Goal: Task Accomplishment & Management: Complete application form

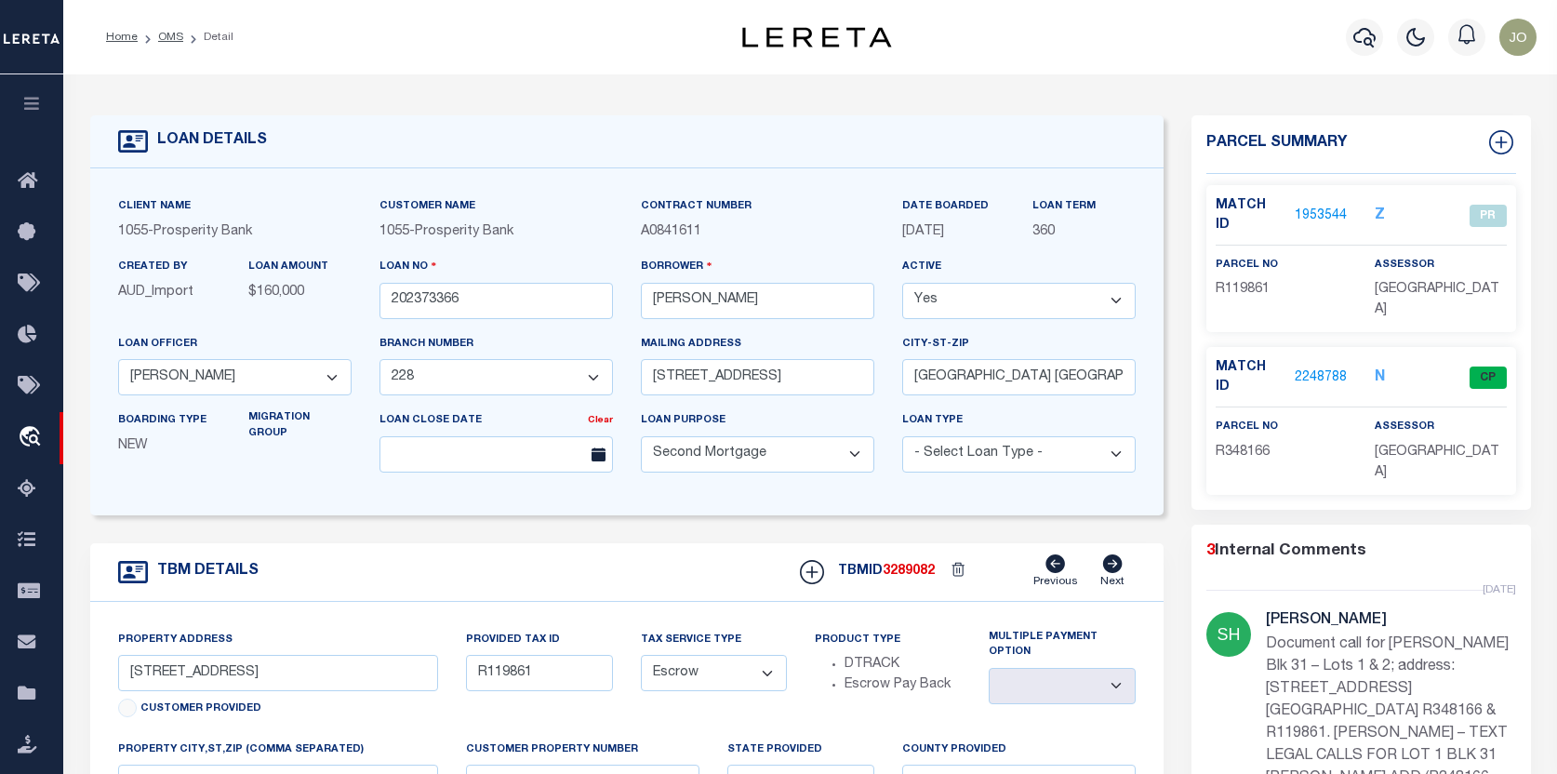
select select "10391"
select select "4050"
select select "100"
select select "Escrow"
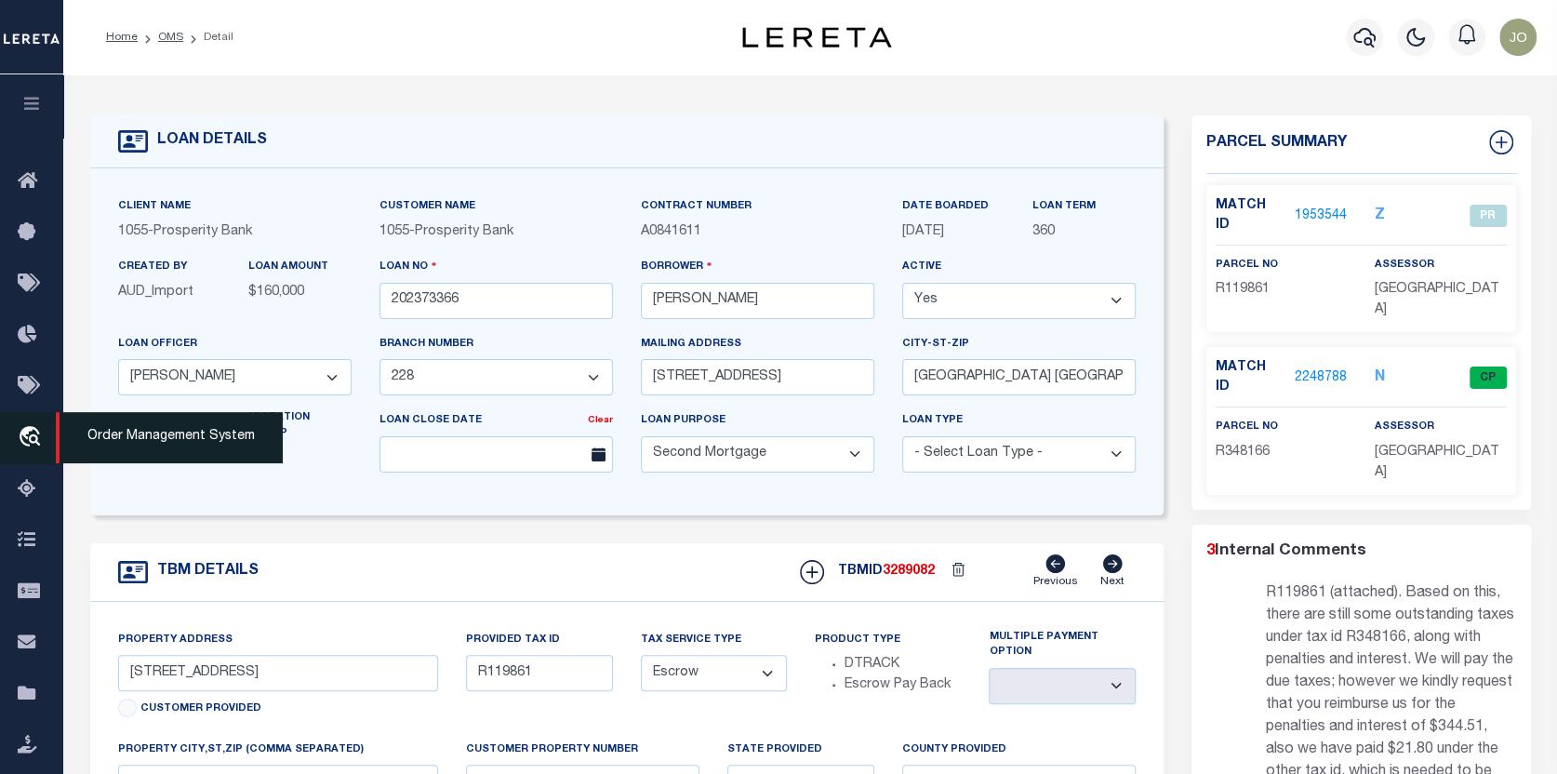
click at [22, 437] on icon "travel_explore" at bounding box center [33, 438] width 30 height 24
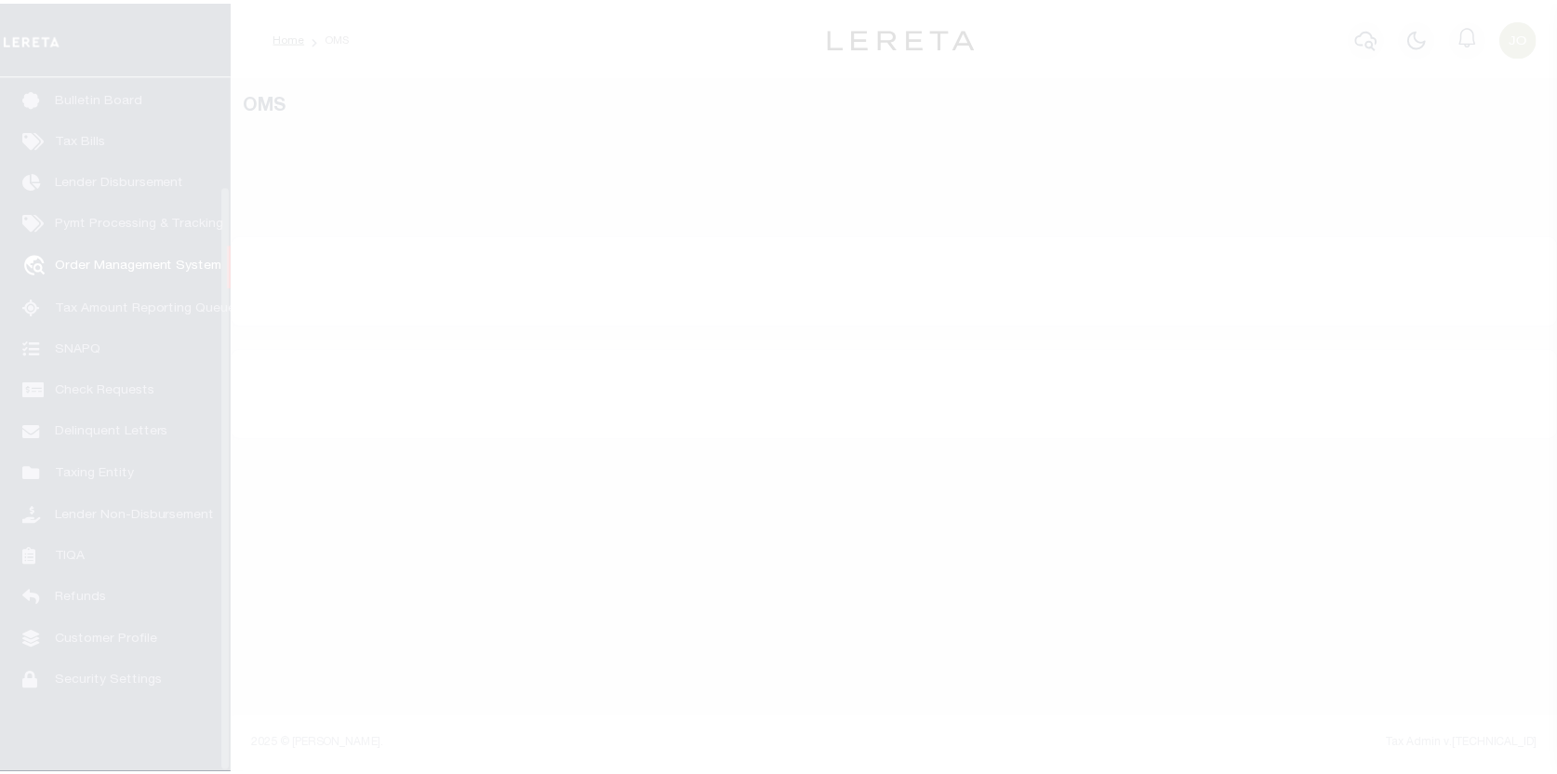
scroll to position [129, 0]
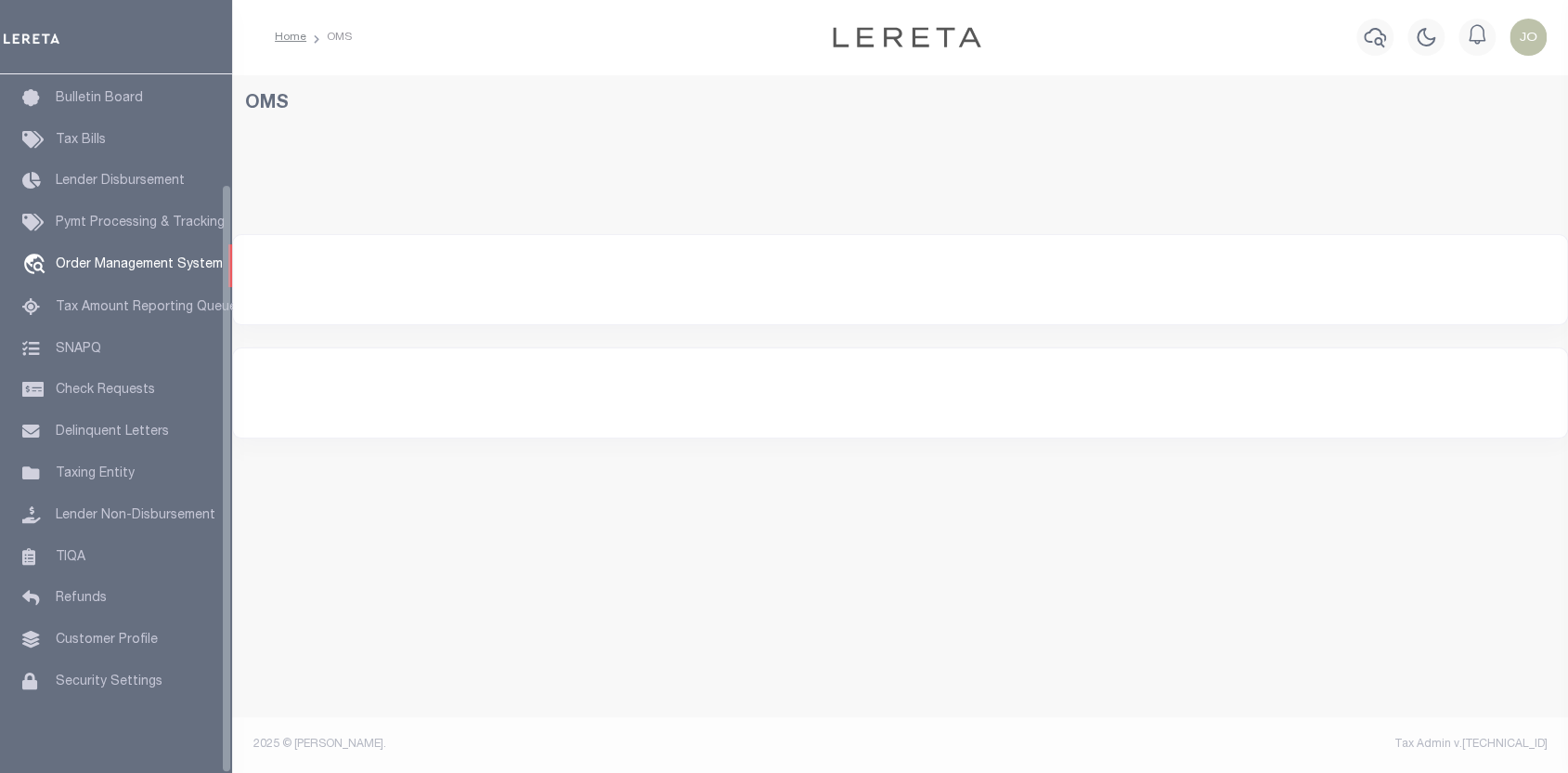
select select "200"
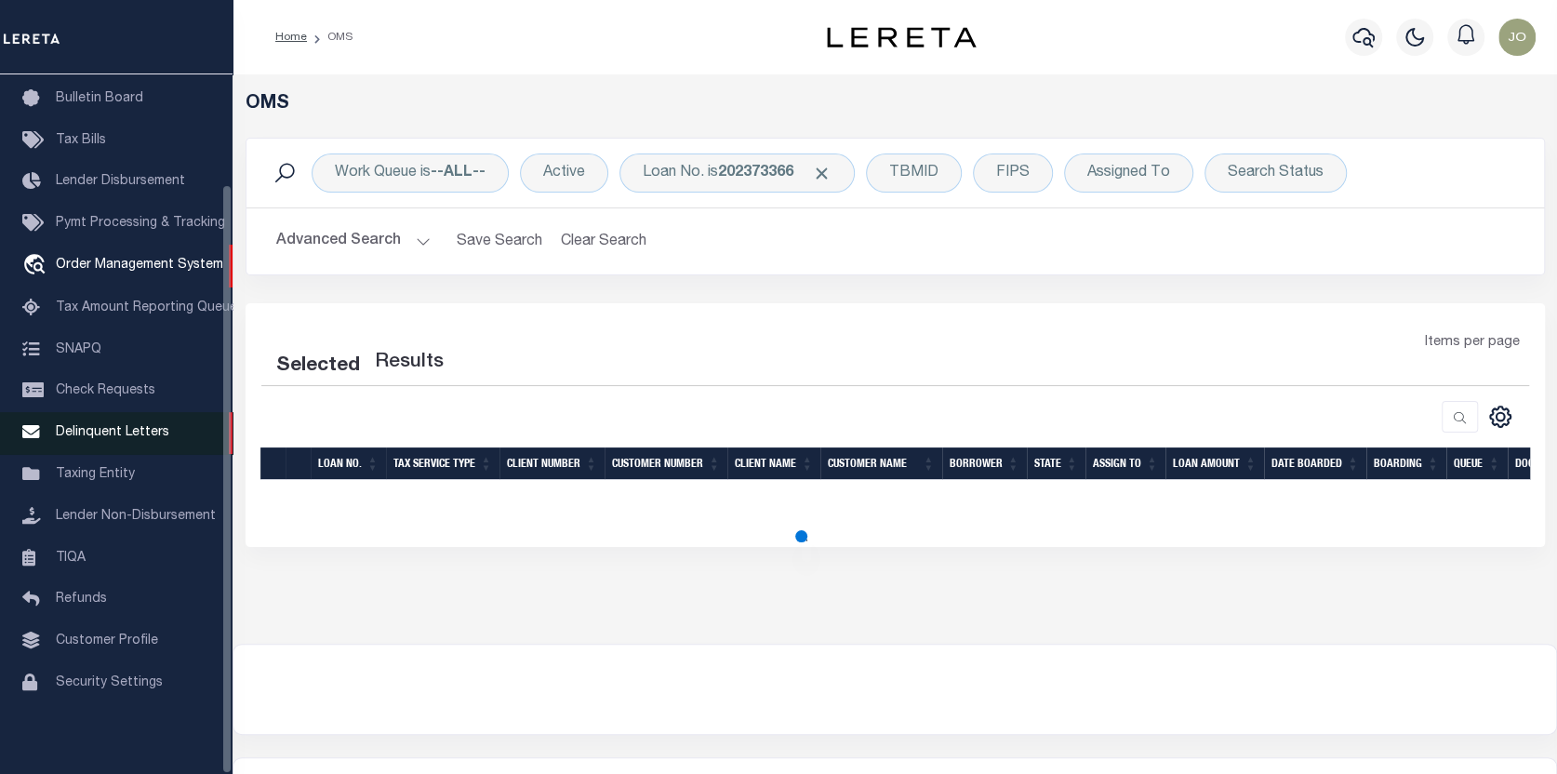
select select "200"
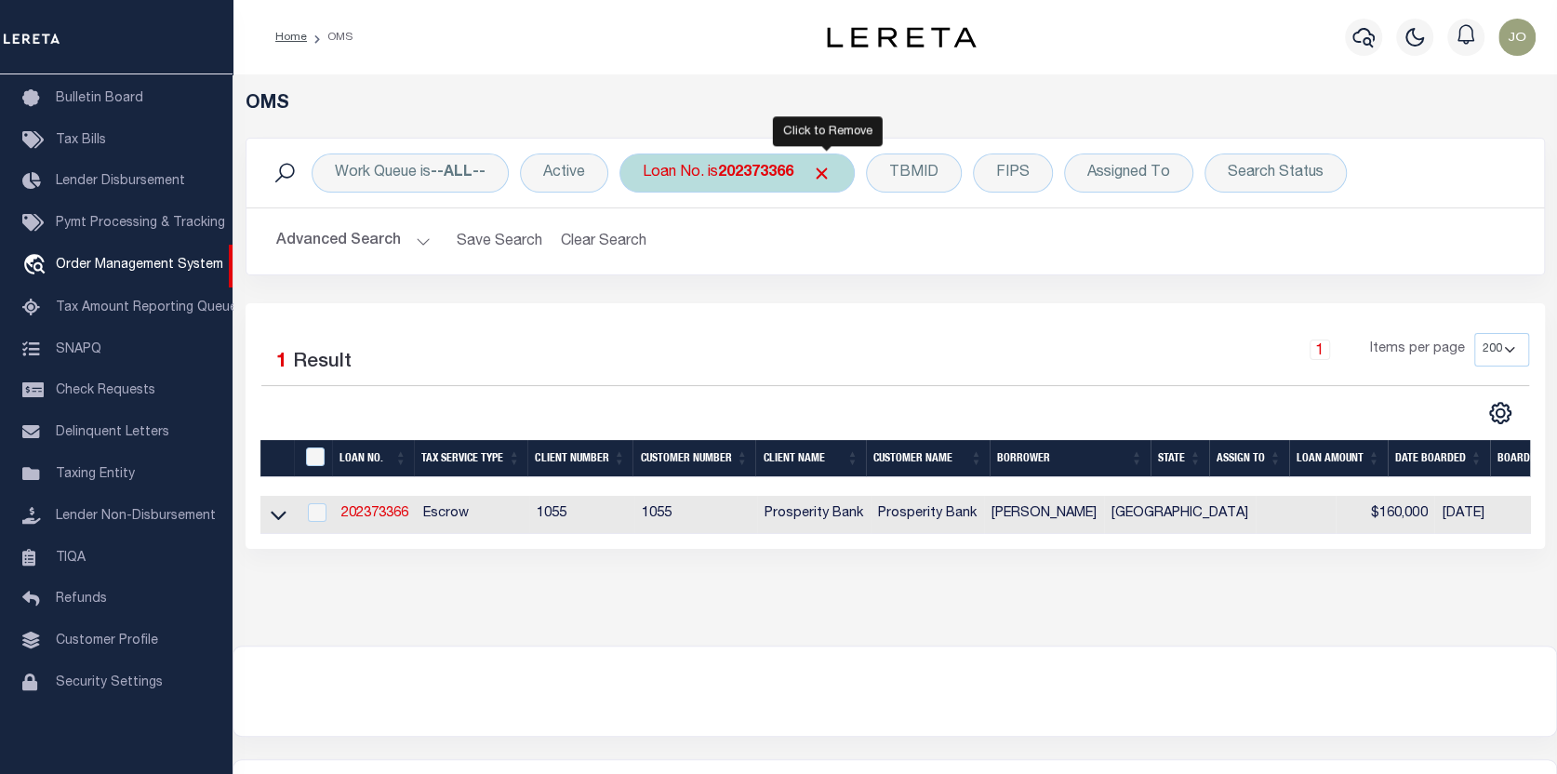
click at [827, 168] on span "Click to Remove" at bounding box center [822, 174] width 20 height 20
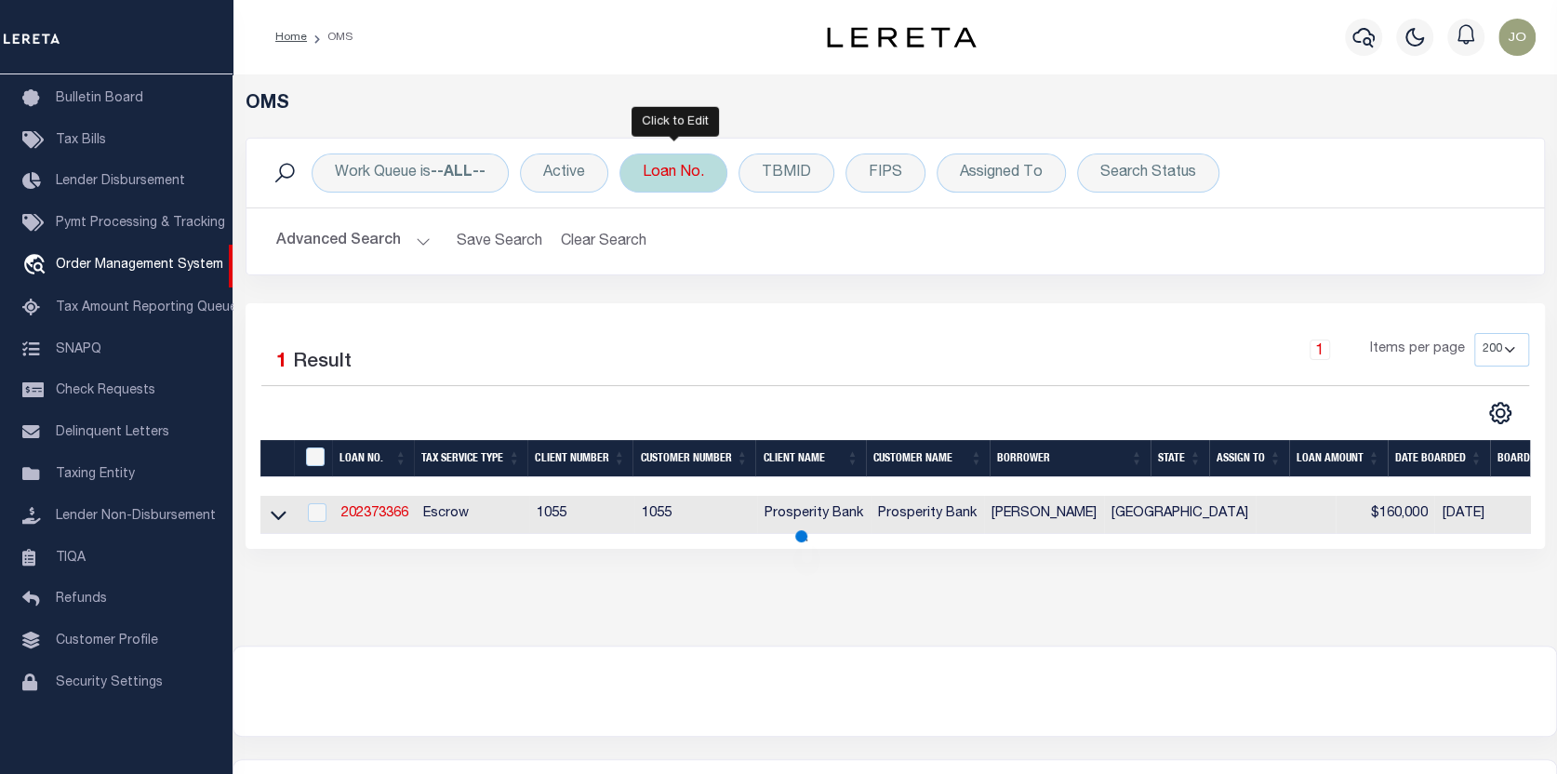
click at [678, 172] on div "Loan No." at bounding box center [673, 172] width 108 height 39
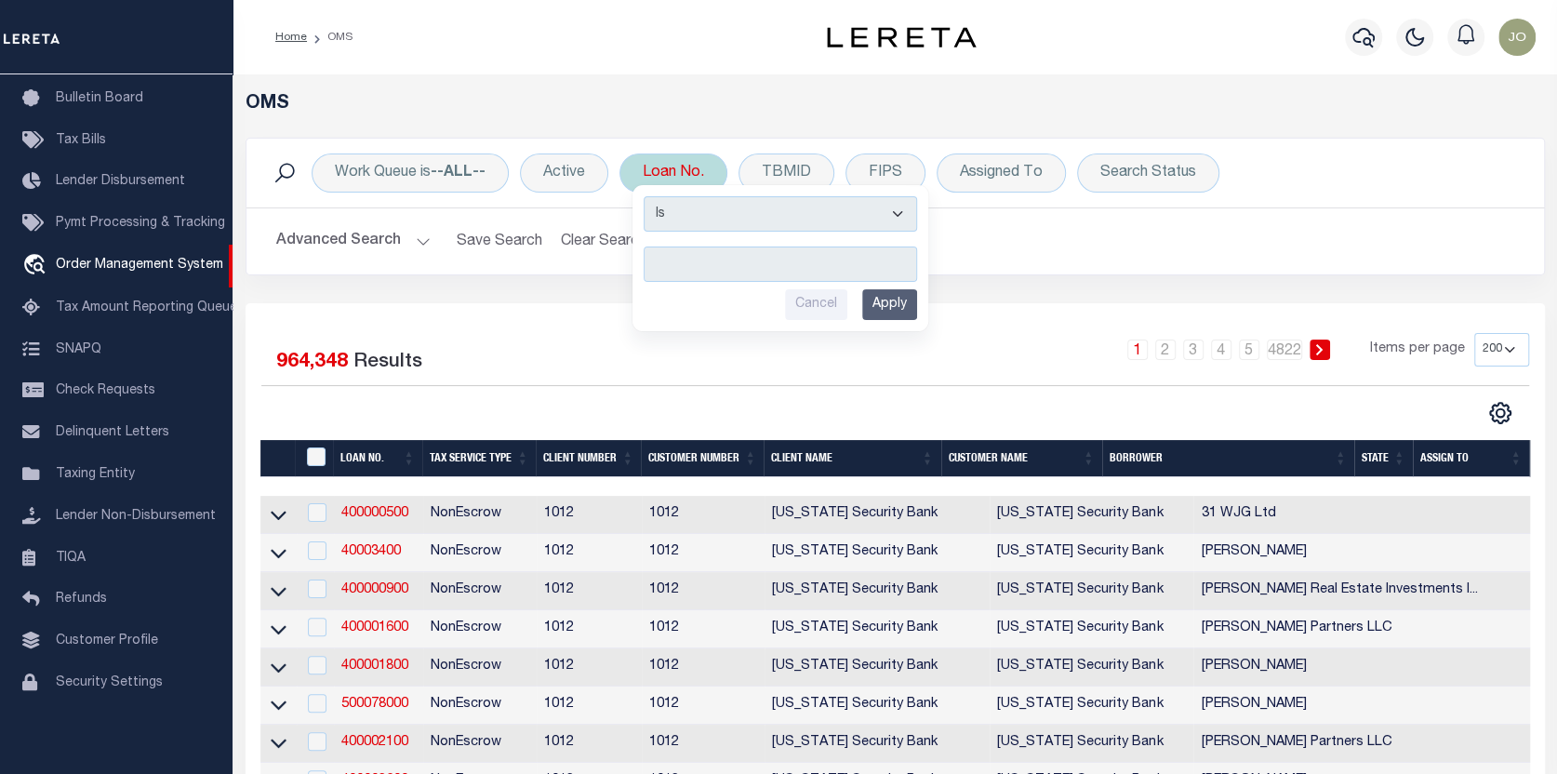
click at [657, 259] on input "text" at bounding box center [780, 263] width 273 height 35
type input "17532"
click at [887, 301] on input "Apply" at bounding box center [889, 304] width 55 height 31
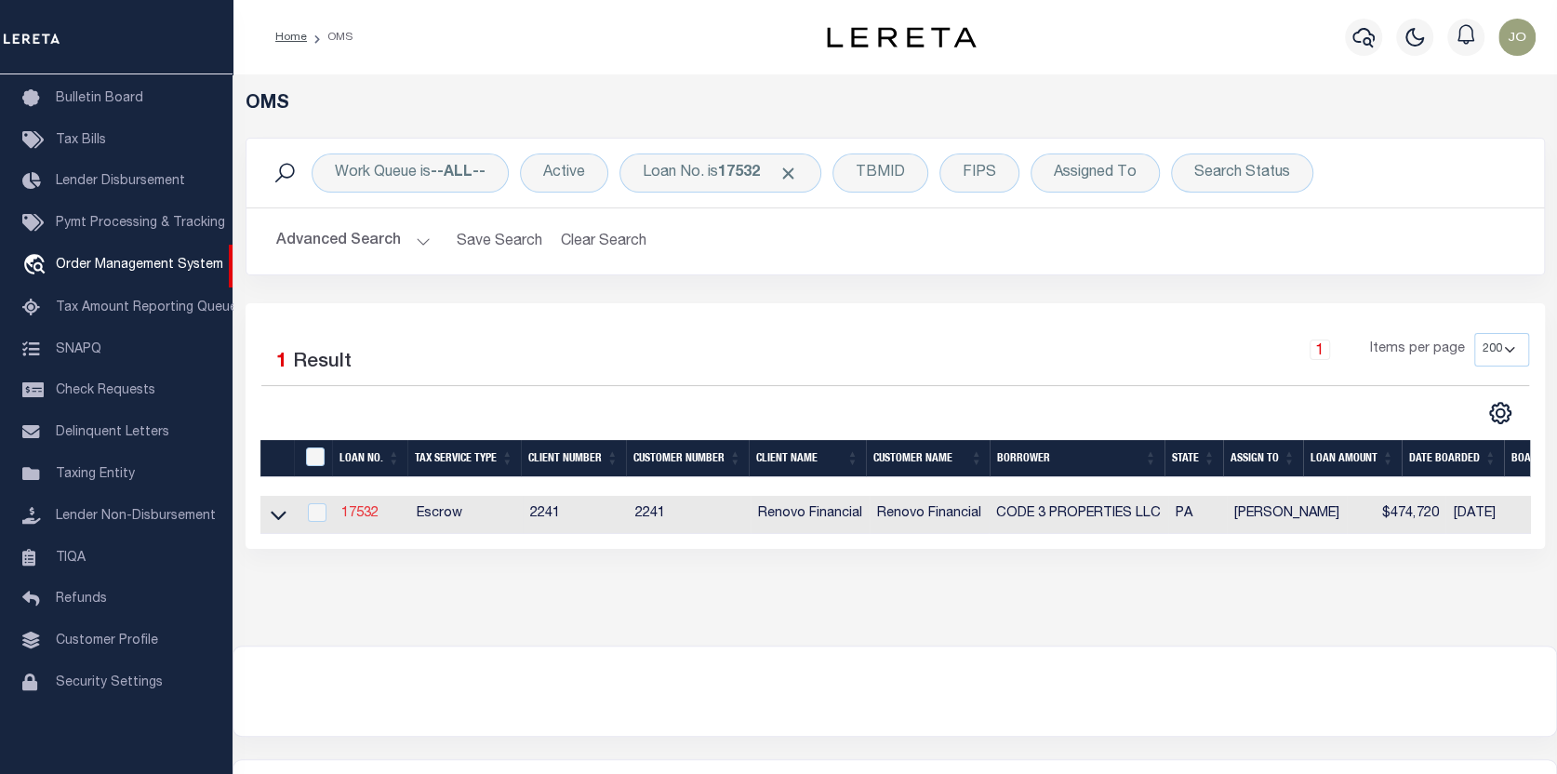
click at [352, 510] on link "17532" at bounding box center [359, 513] width 37 height 13
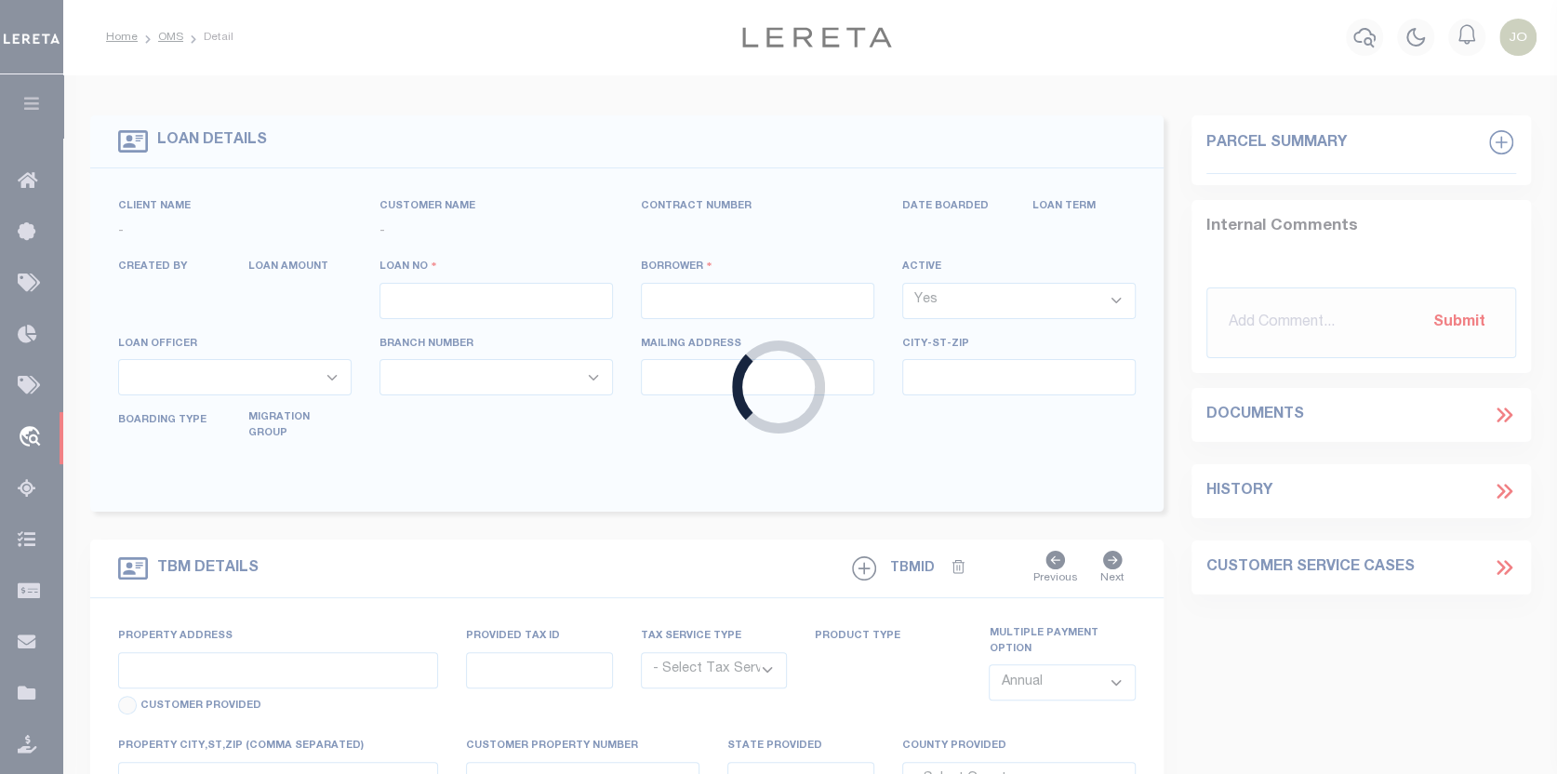
type input "17532"
type input "CODE 3 PROPERTIES LLC"
select select
type input "1287 Valley Forge Rd"
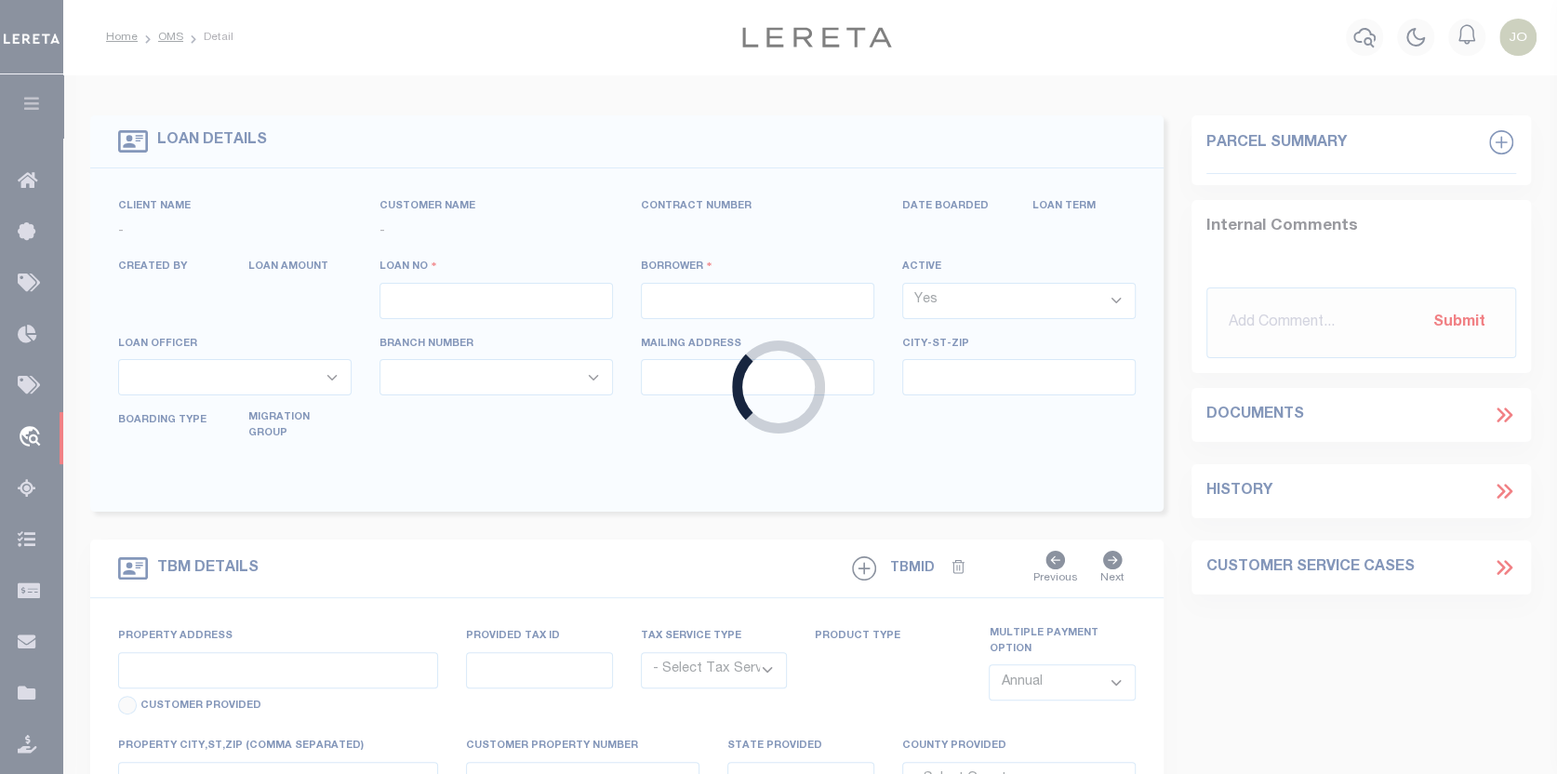
type input "Phoenixville [GEOGRAPHIC_DATA] 19460"
select select "10"
select select "Escrow"
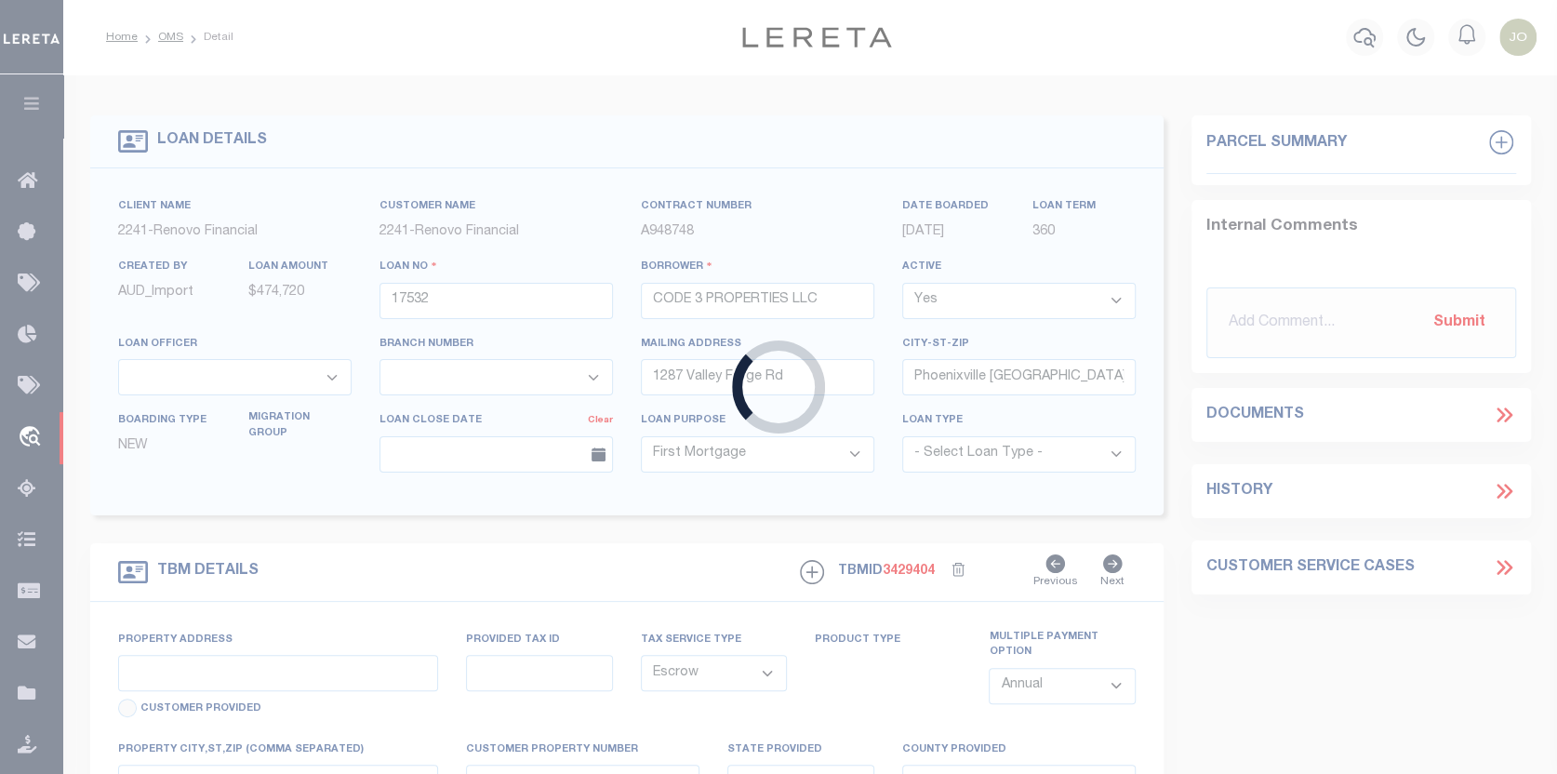
select select "25066"
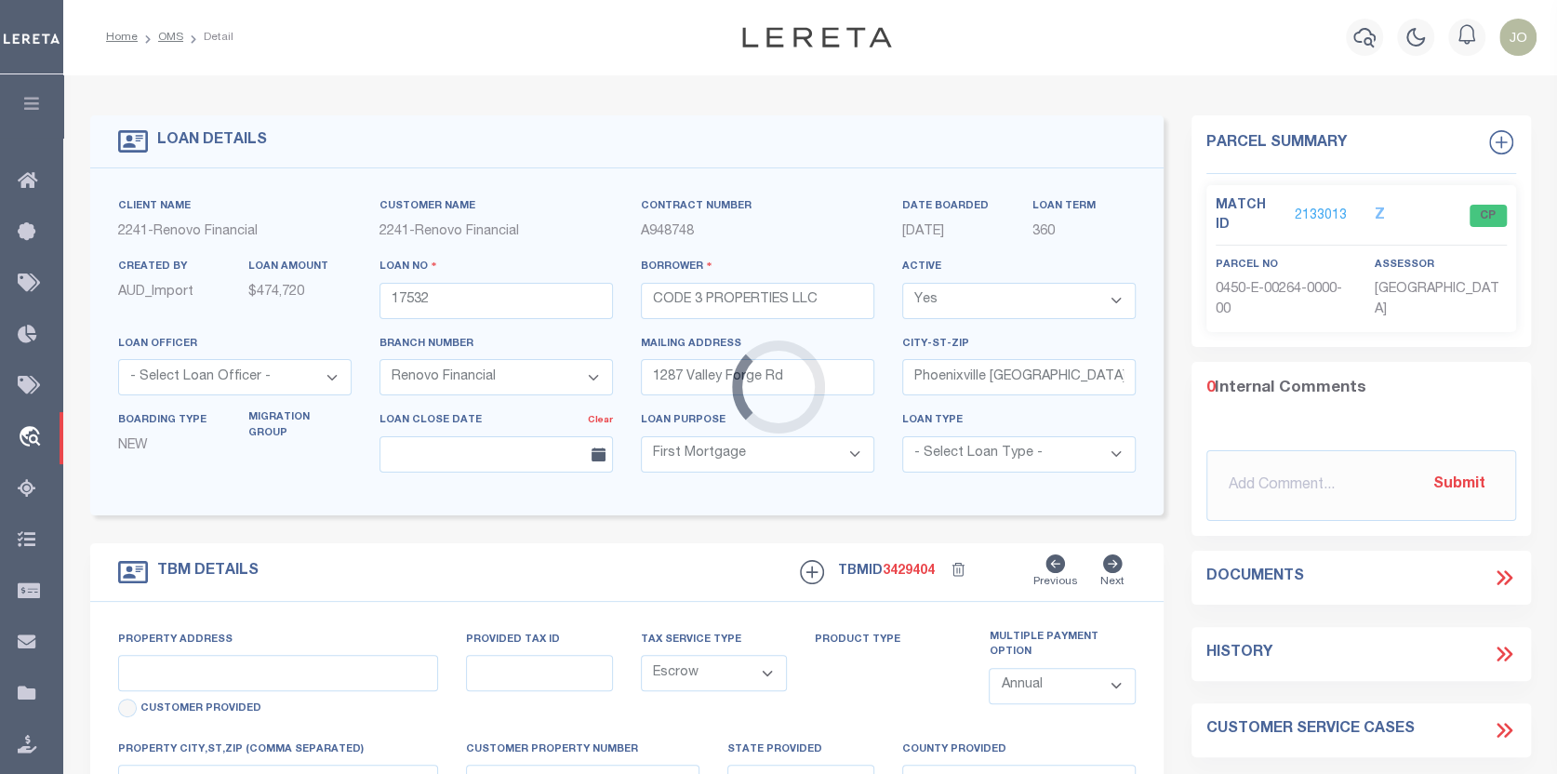
type input "[STREET_ADDRESS][PERSON_NAME]"
select select
type input "[GEOGRAPHIC_DATA], [GEOGRAPHIC_DATA] 15235"
type input "a0kUS000007bECr"
type input "PA"
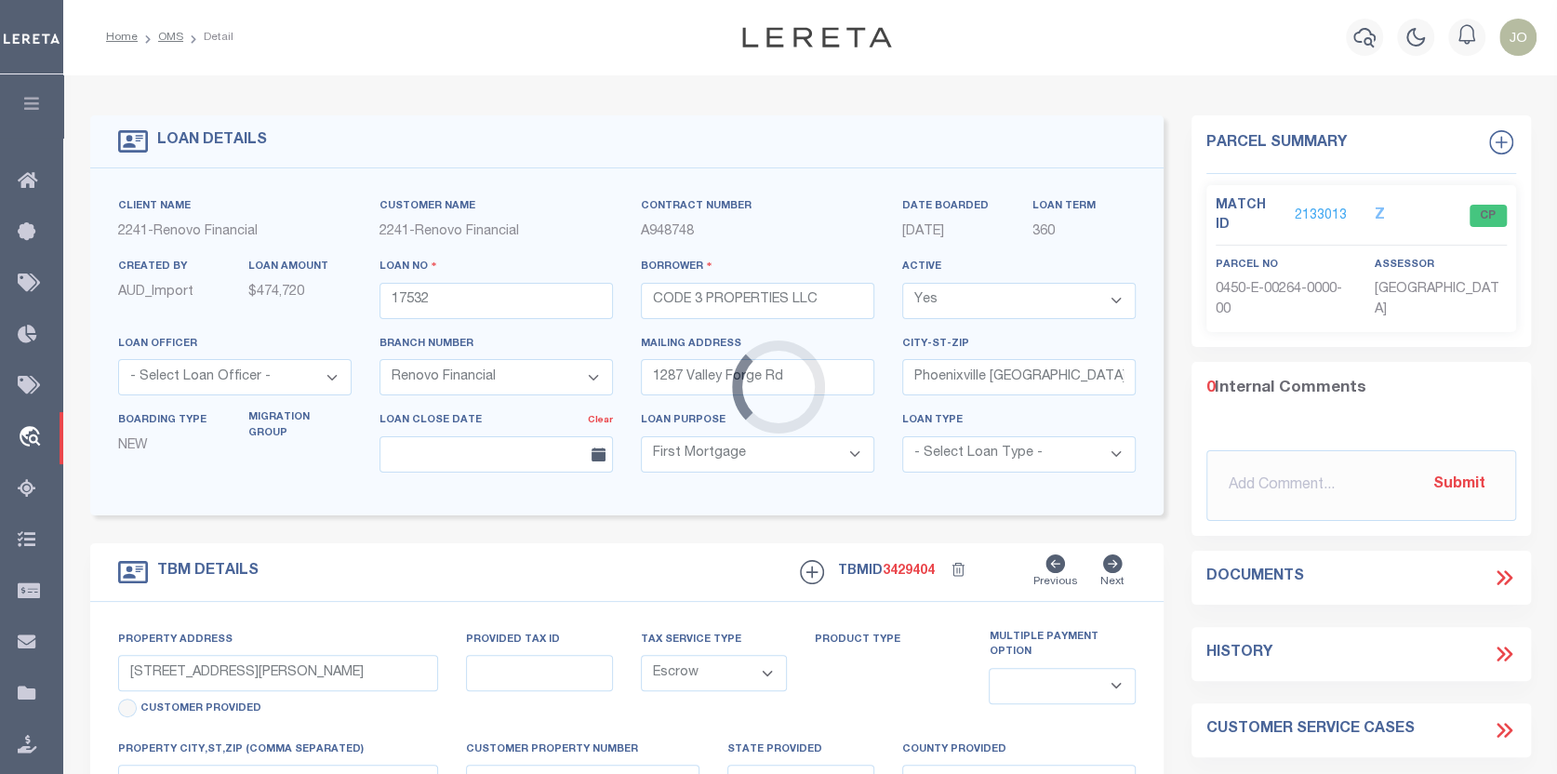
select select
type textarea "LEGAL REQUIRED"
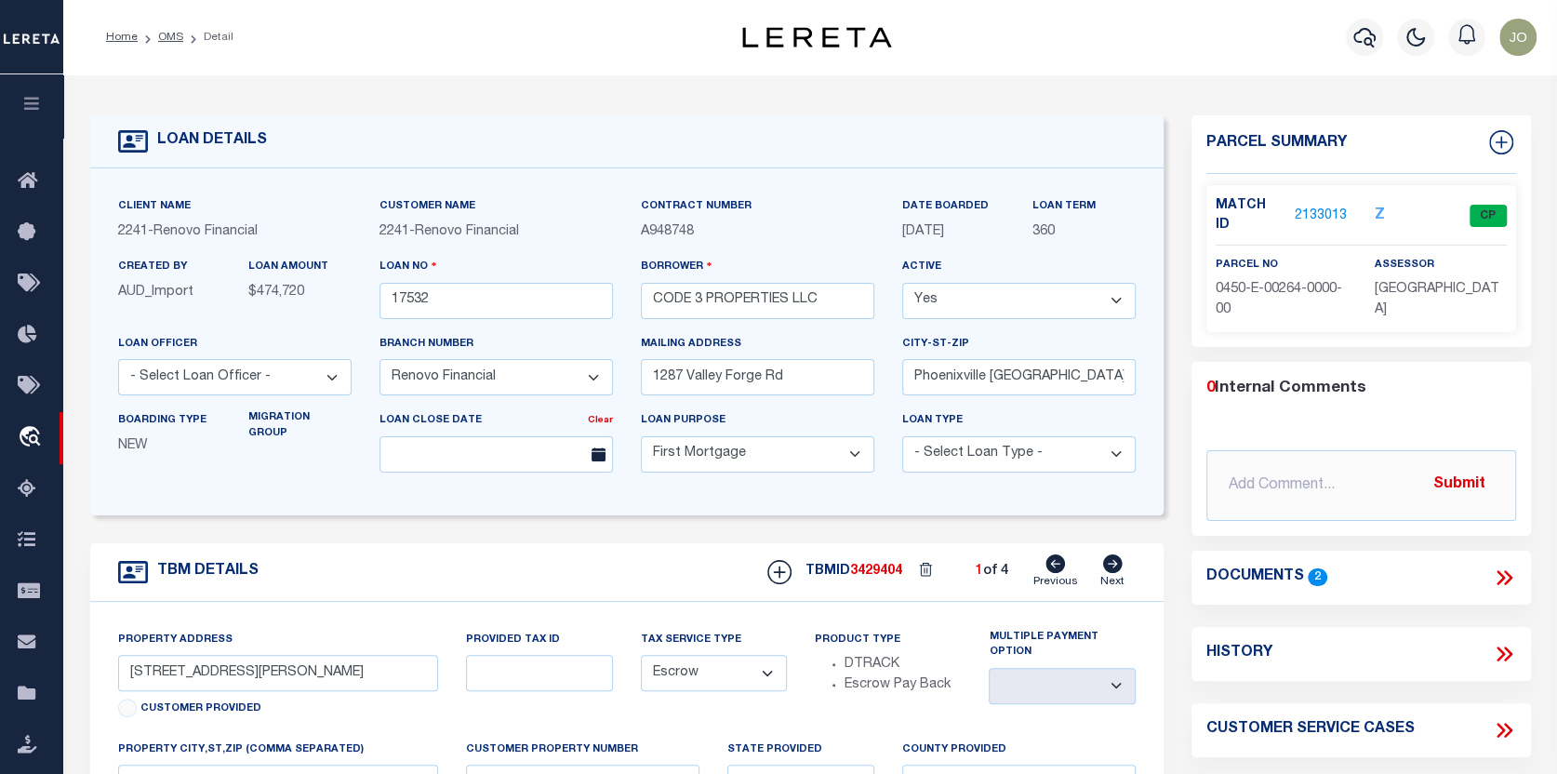
click at [1324, 206] on link "2133013" at bounding box center [1320, 216] width 52 height 20
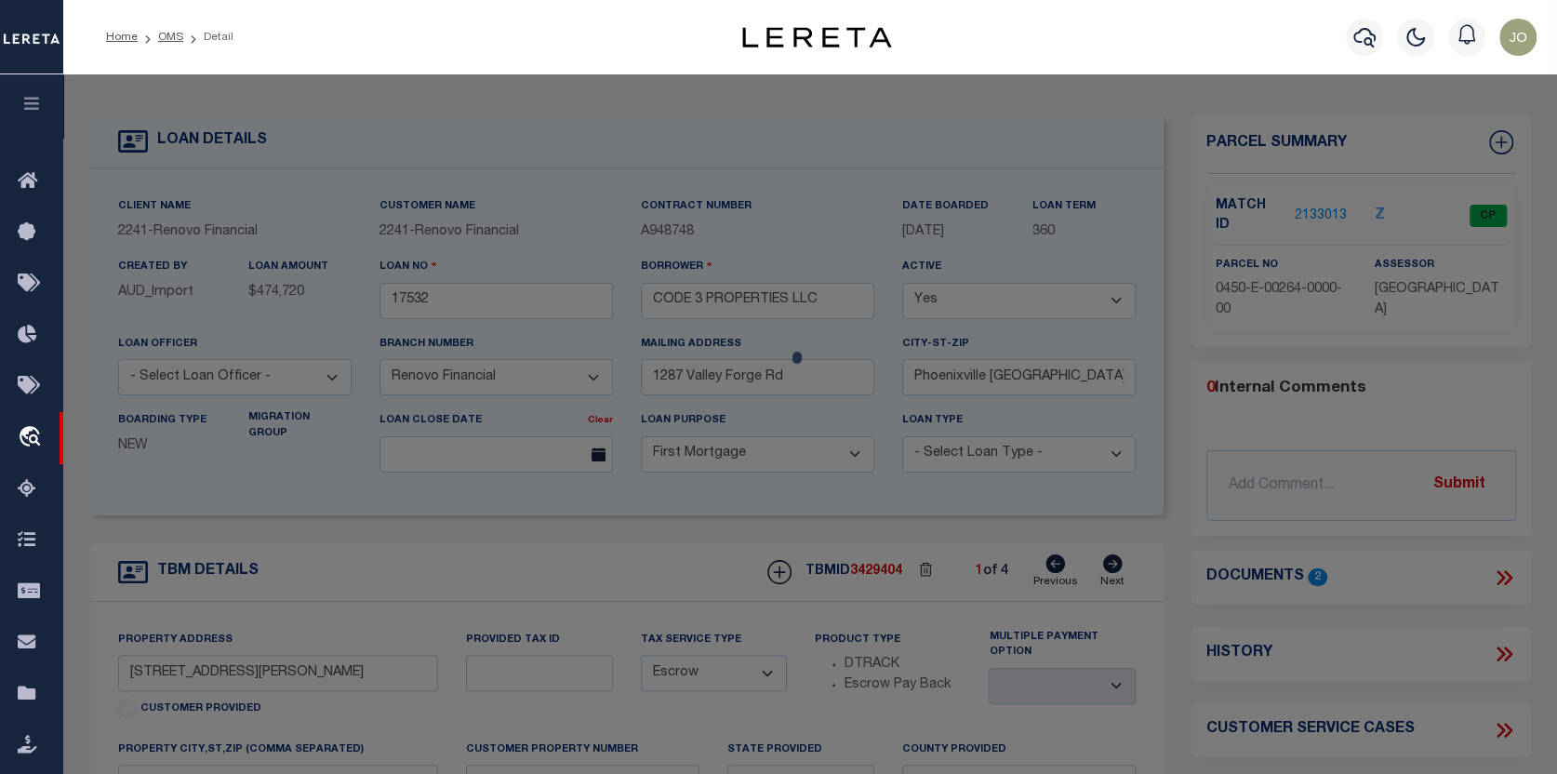
checkbox input "false"
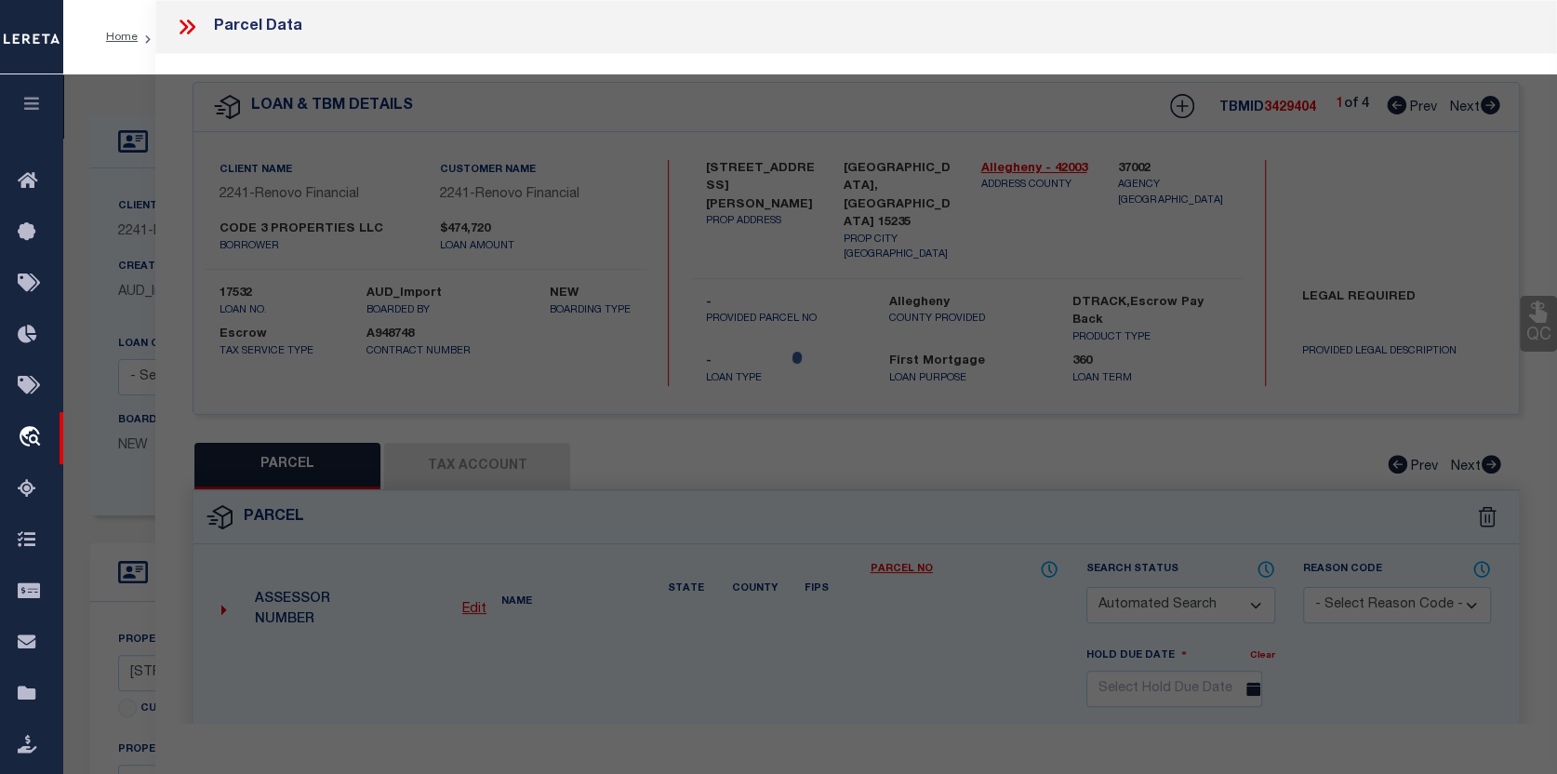
select select "CP"
type input "CODE 3 PROPERTIES LLC"
select select "AGW"
select select
type input "12010 JOAN DR"
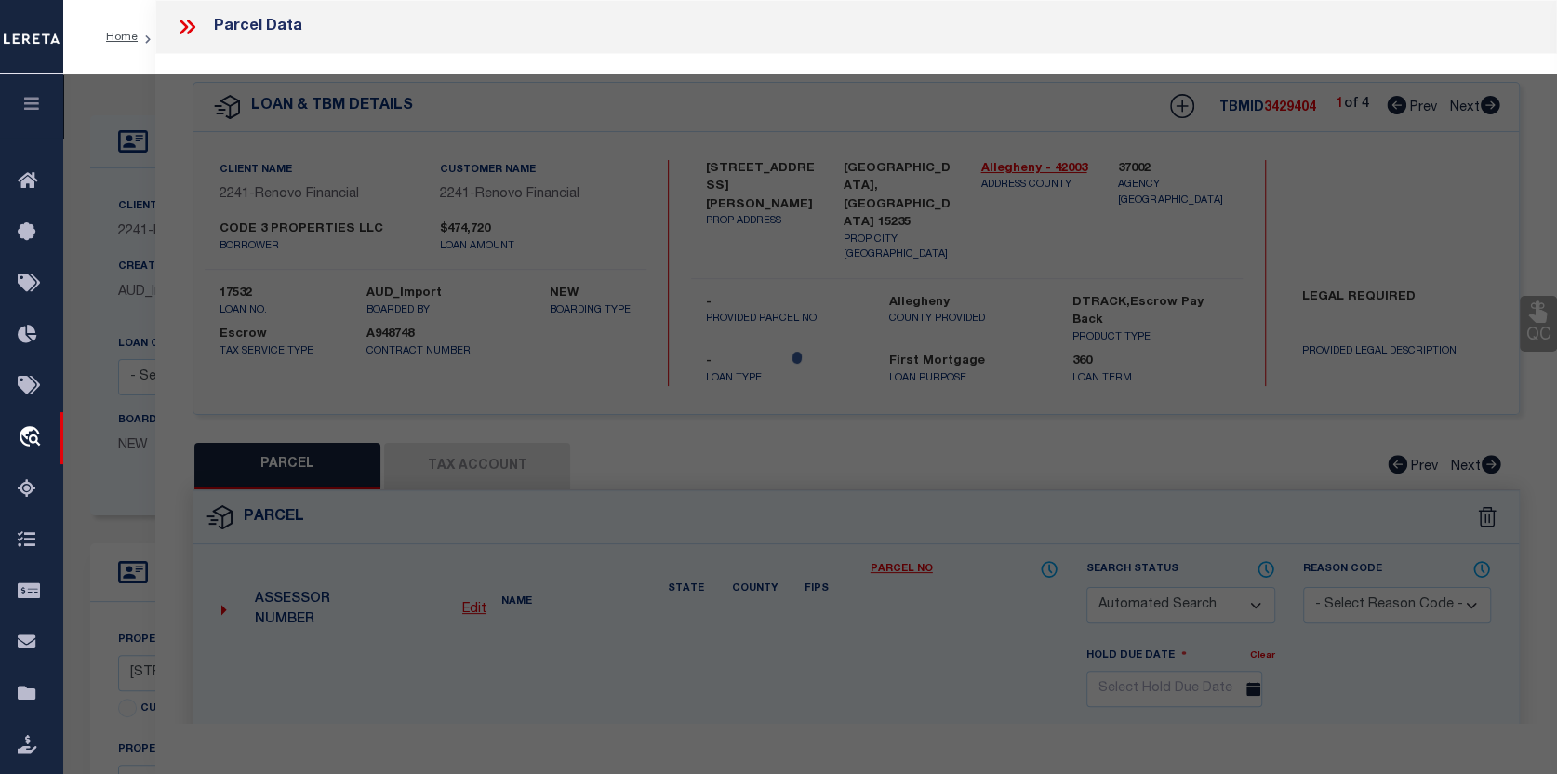
type input "PITTSBURGH, PA 15235"
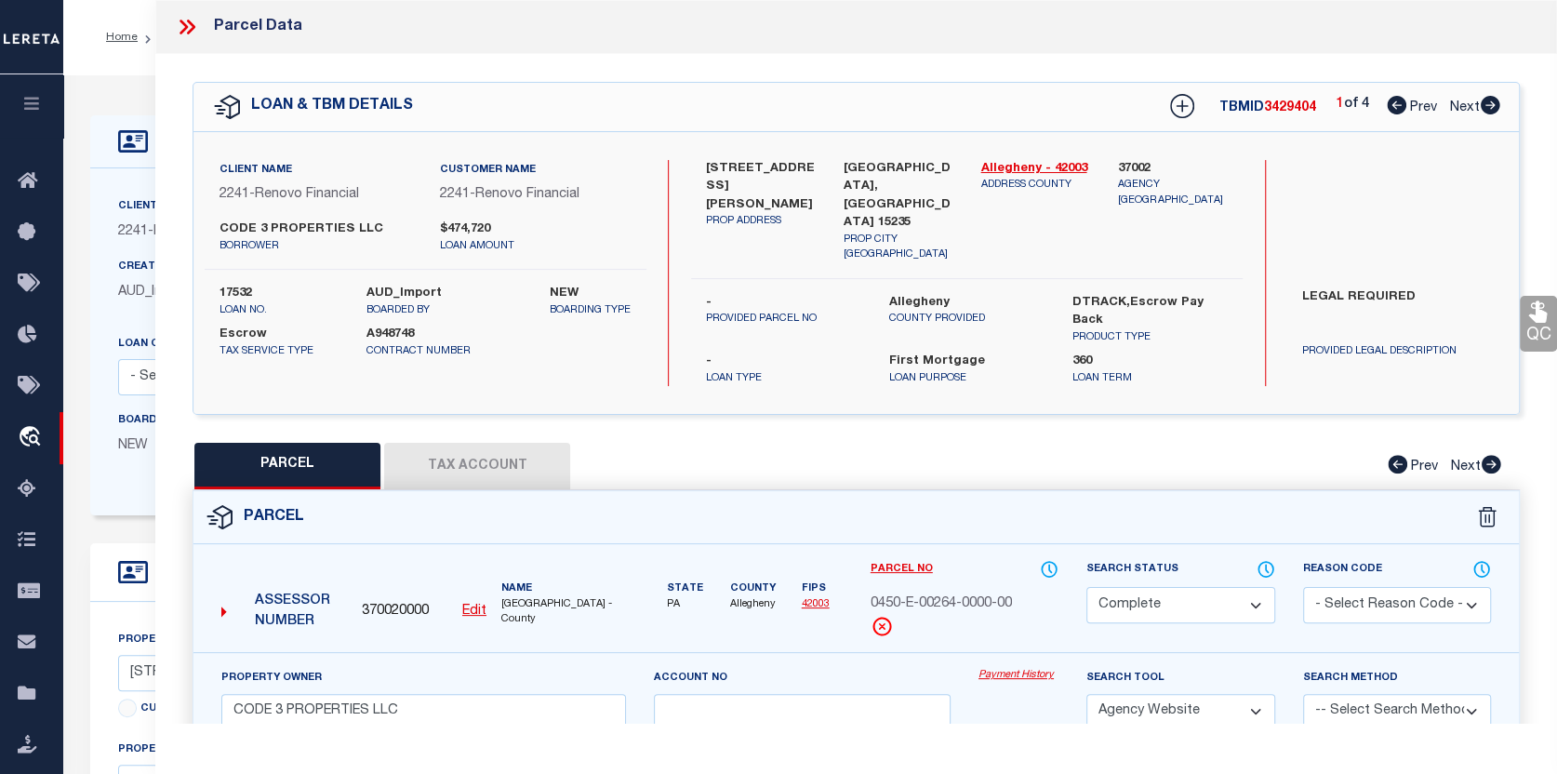
click at [1004, 668] on link "Payment History" at bounding box center [1018, 676] width 80 height 16
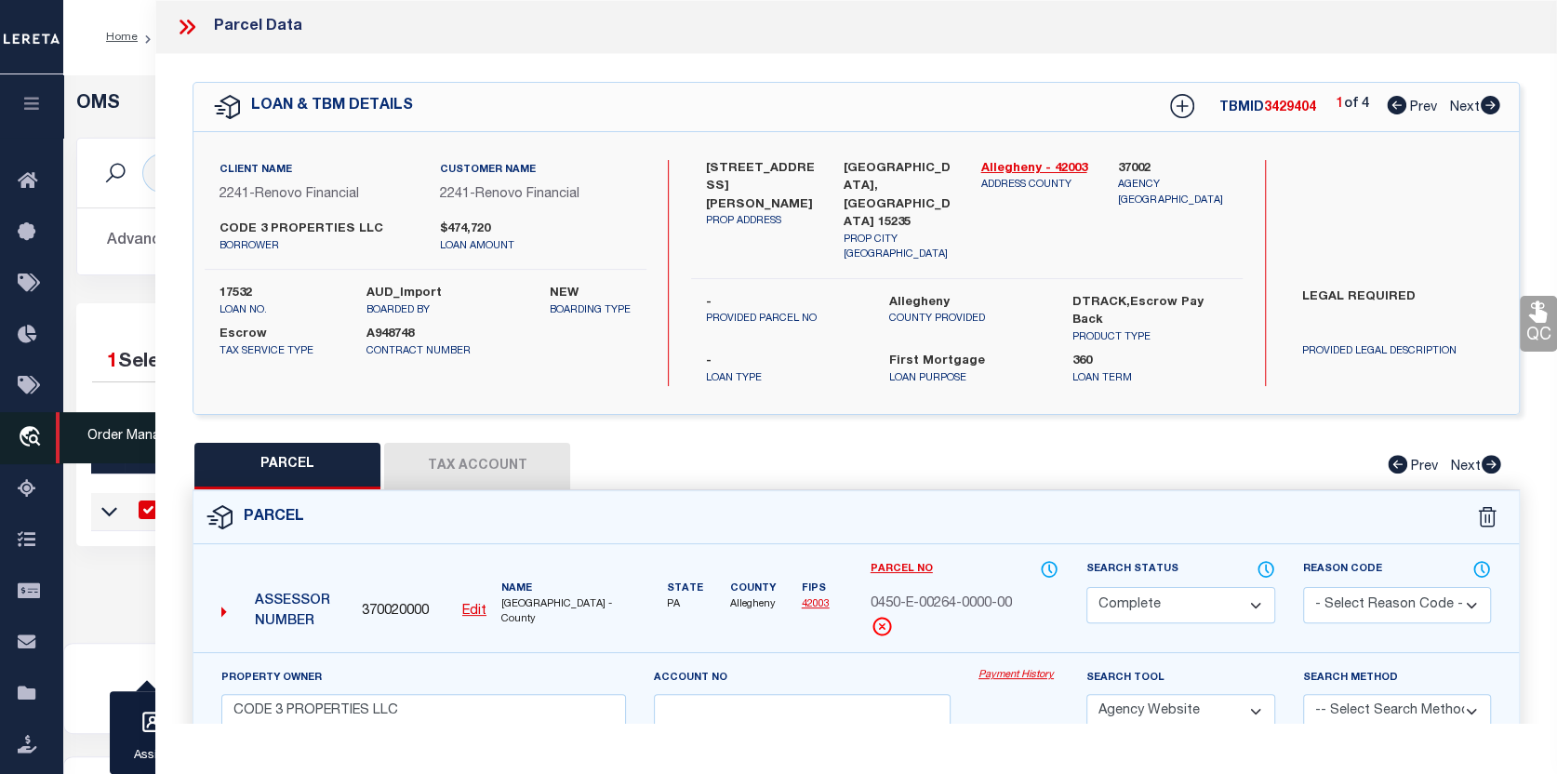
click at [89, 439] on span "Order Management System" at bounding box center [169, 437] width 227 height 51
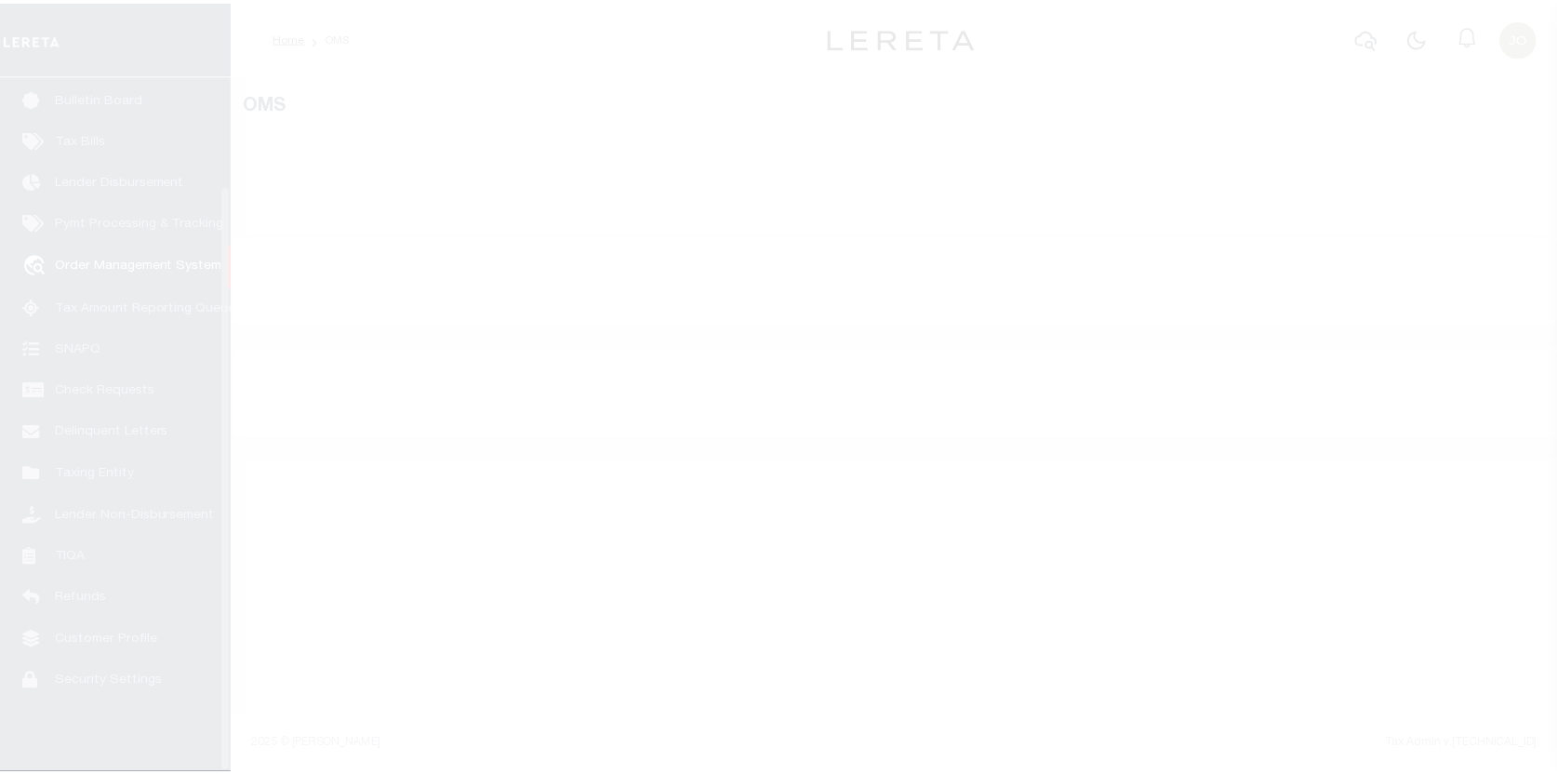
scroll to position [129, 0]
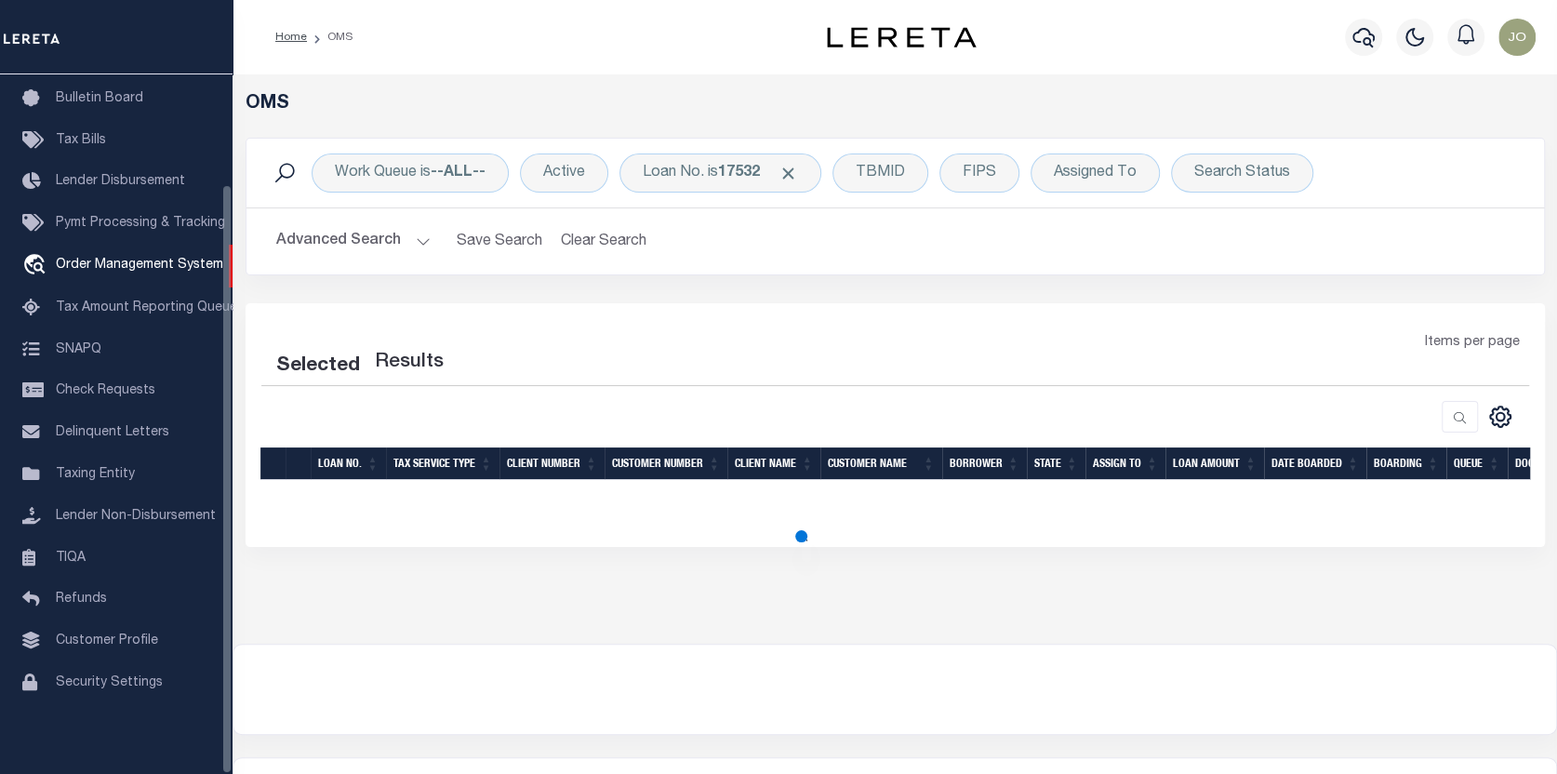
select select "200"
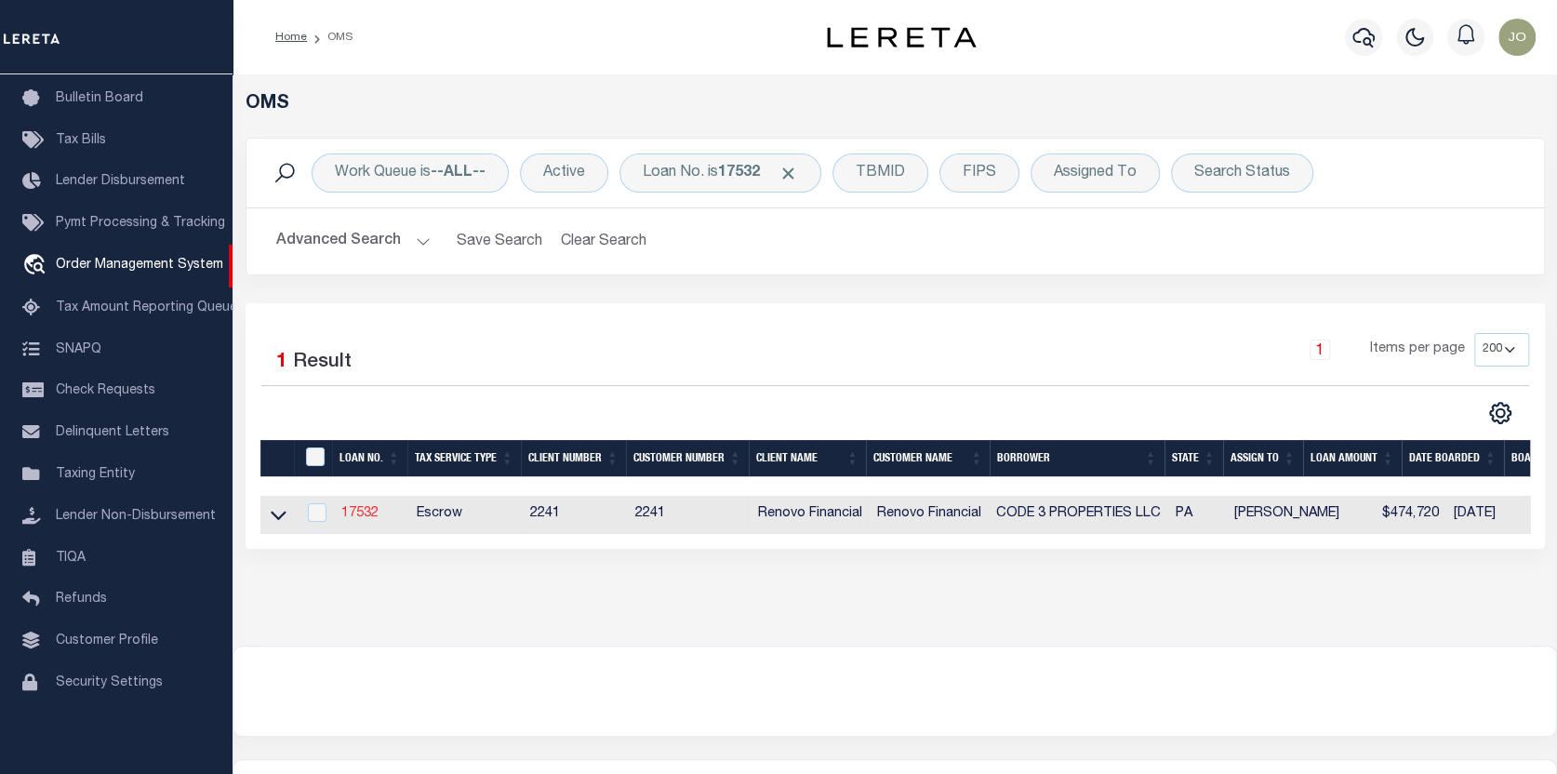
click at [365, 516] on link "17532" at bounding box center [359, 513] width 37 height 13
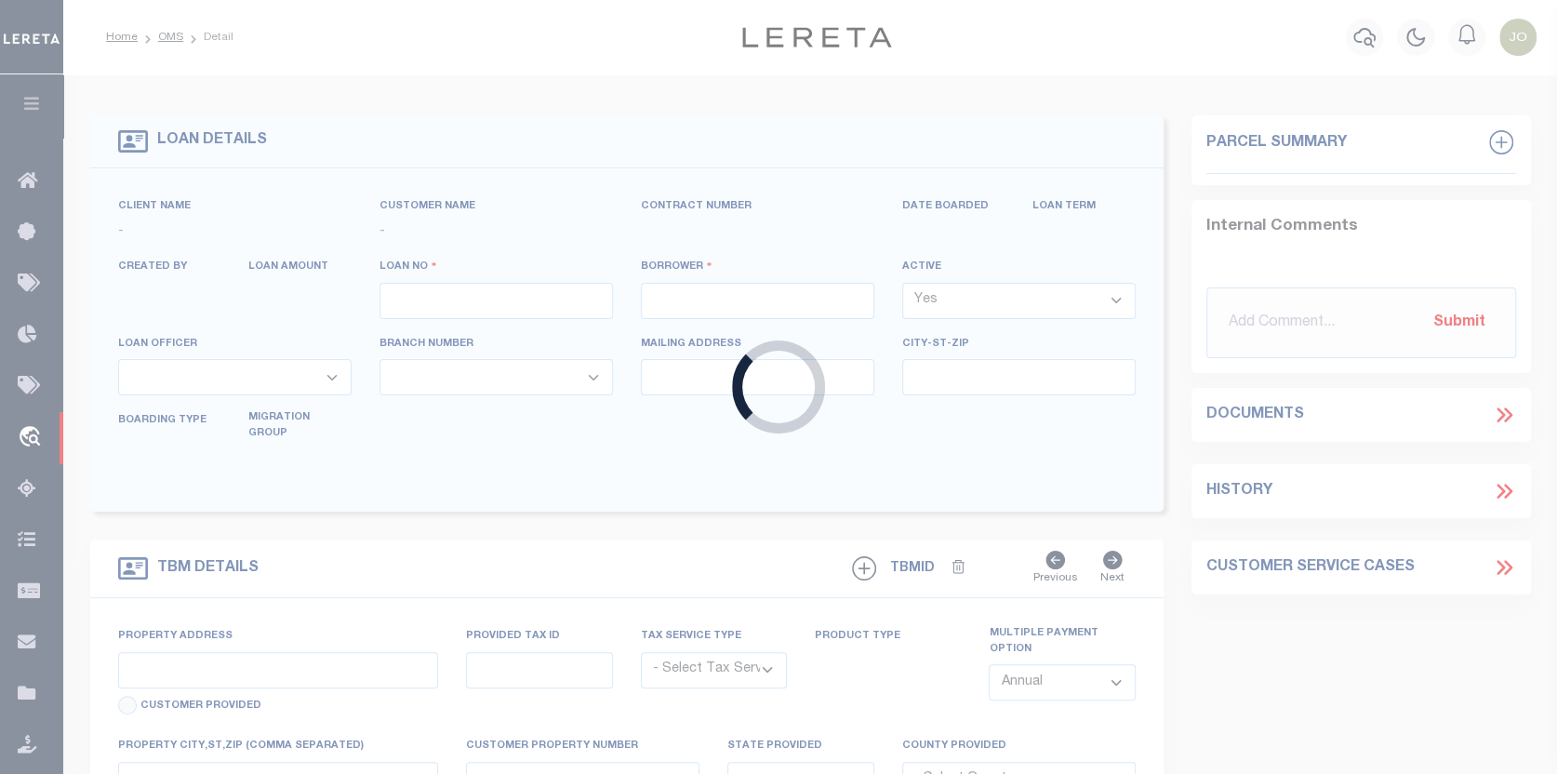
type input "17532"
type input "CODE 3 PROPERTIES LLC"
select select
type input "1287 Valley Forge Rd"
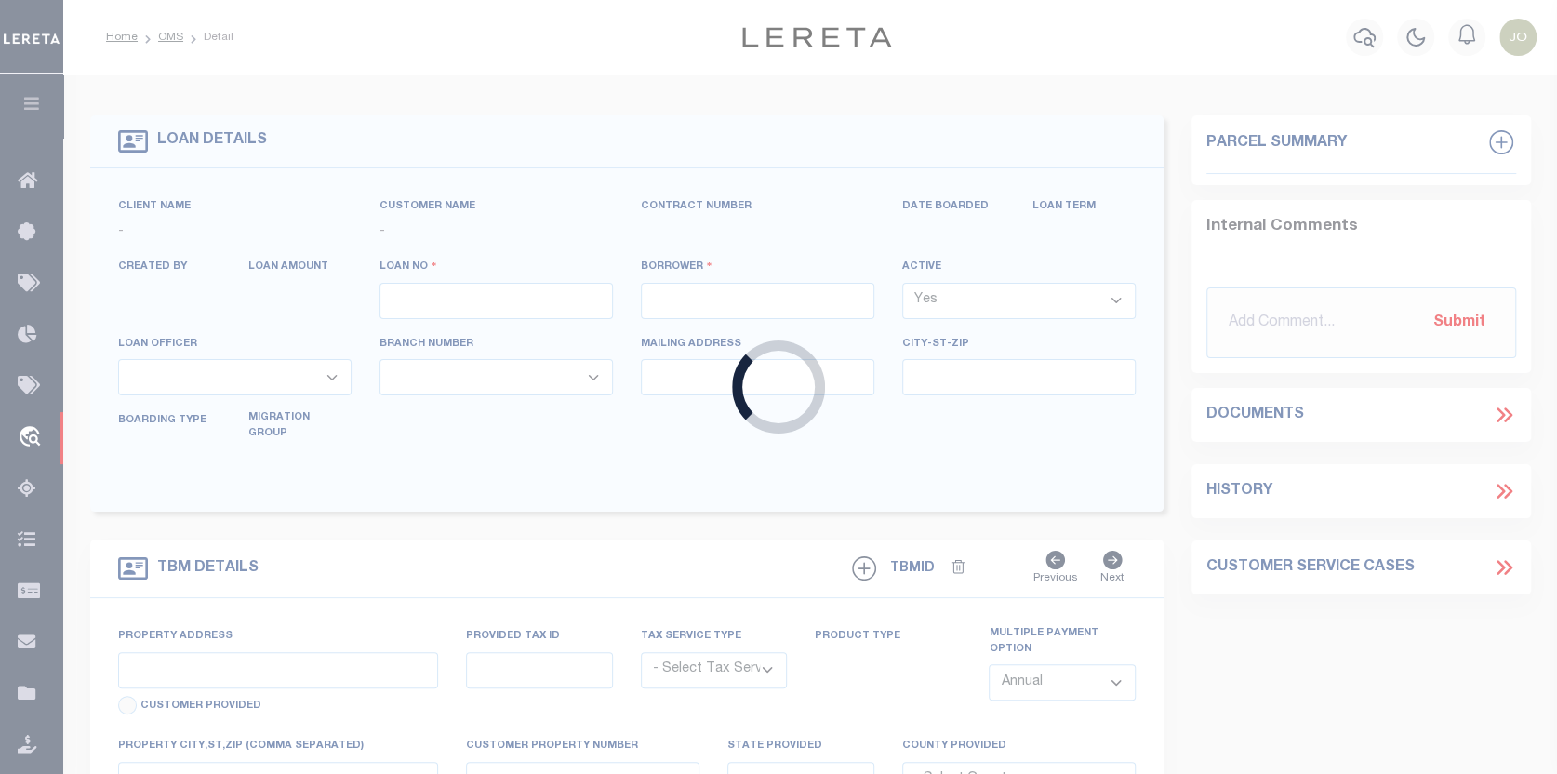
type input "Phoenixville [GEOGRAPHIC_DATA] 19460"
select select "10"
select select "Escrow"
type input "[STREET_ADDRESS][PERSON_NAME]"
select select
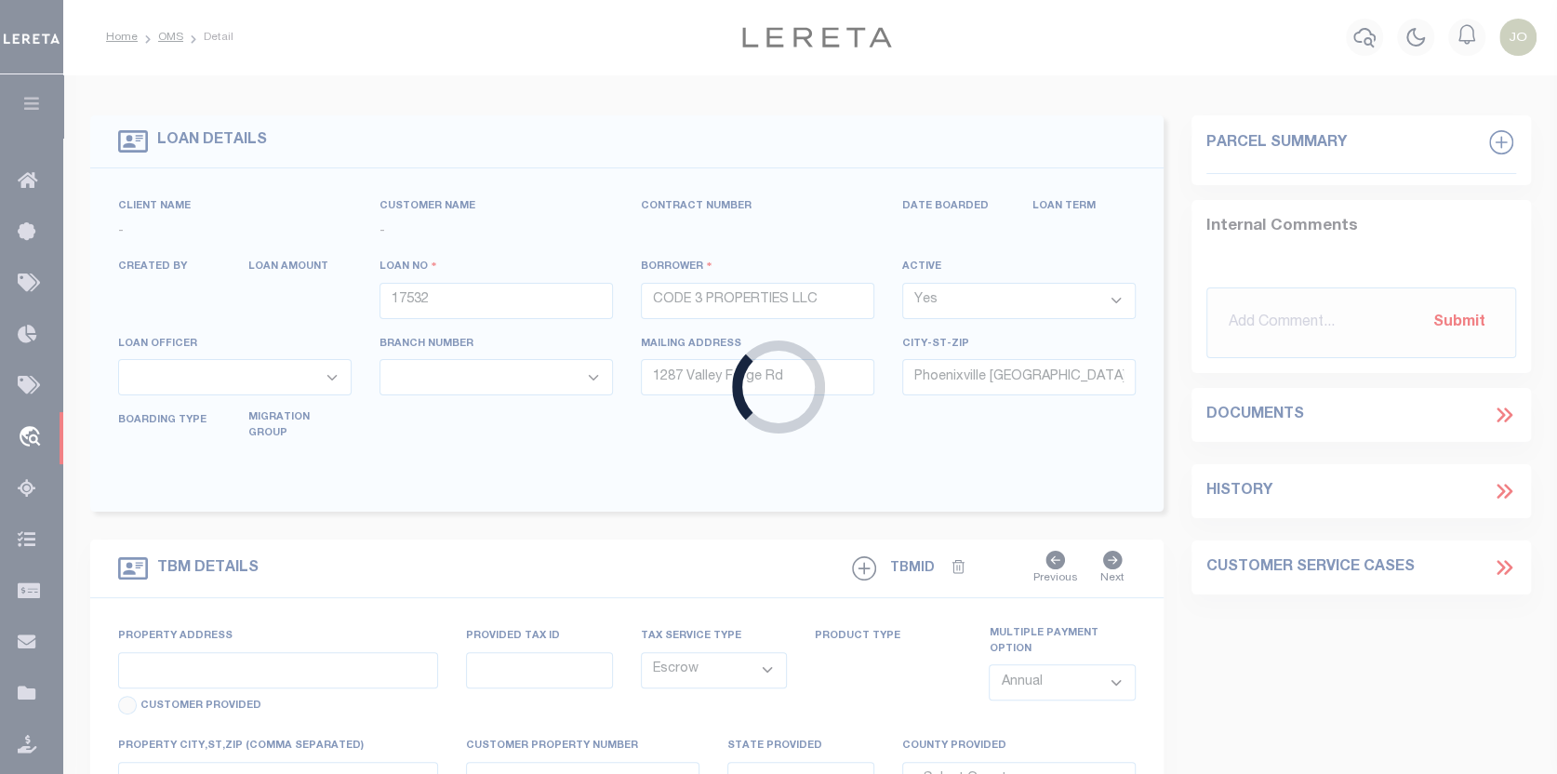
type input "[GEOGRAPHIC_DATA], [GEOGRAPHIC_DATA] 15235"
type input "a0kUS000007bECr"
type input "PA"
select select
type textarea "LEGAL REQUIRED"
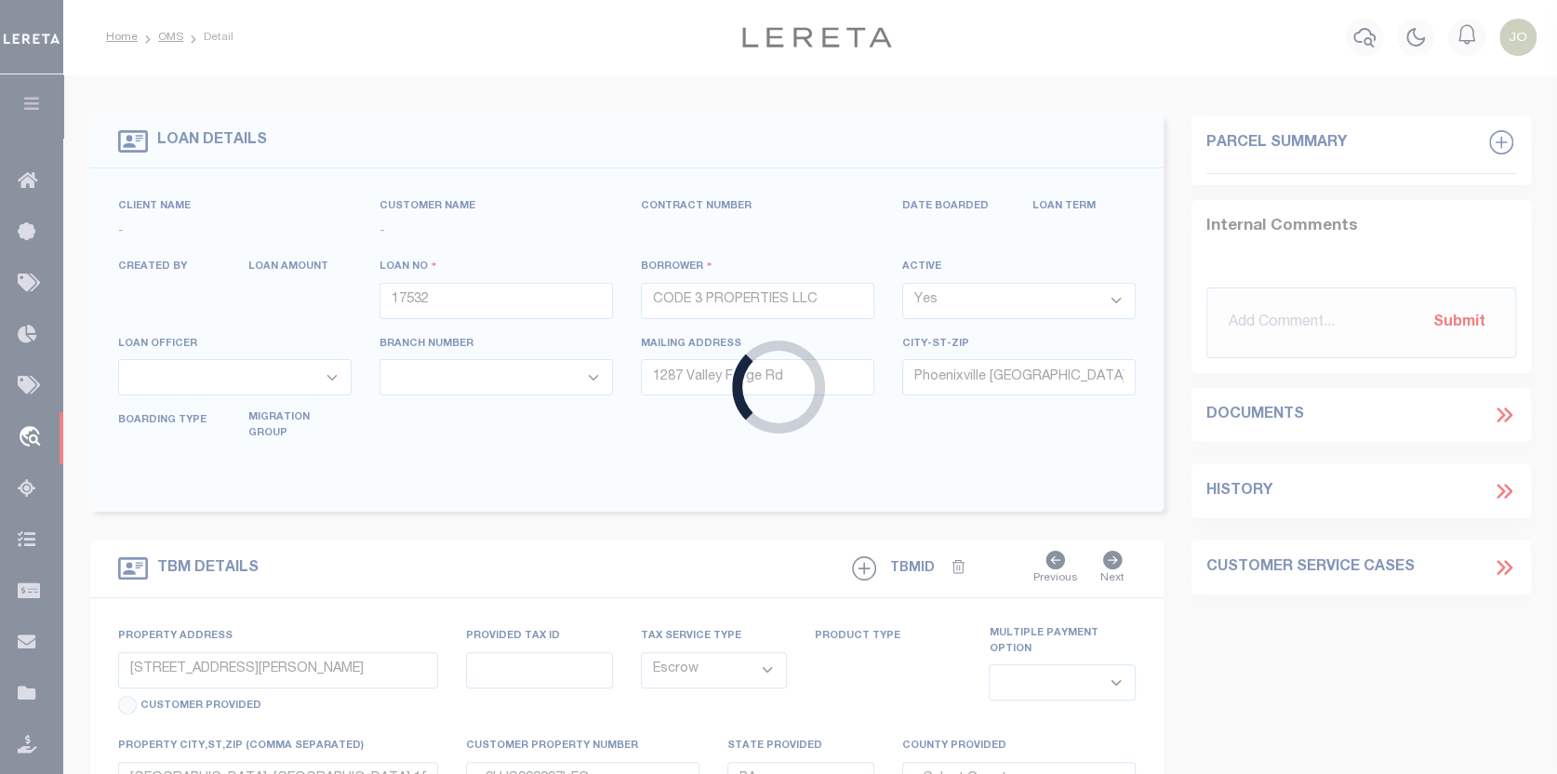
select select "25066"
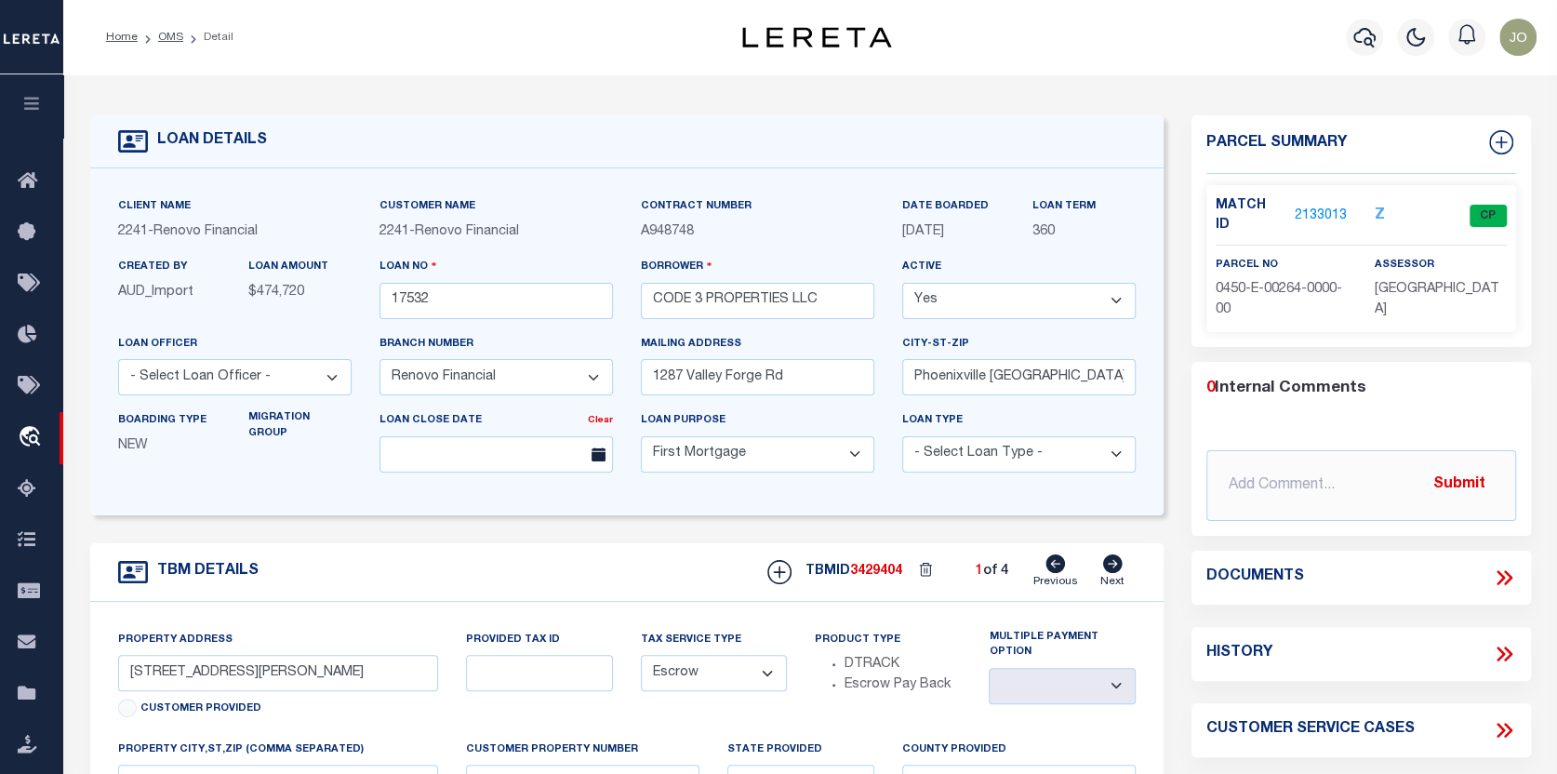
click at [1109, 568] on icon at bounding box center [1113, 563] width 20 height 19
type input "[STREET_ADDRESS]"
select select
type input "[GEOGRAPHIC_DATA]"
type input "a0kUS000007bE3B"
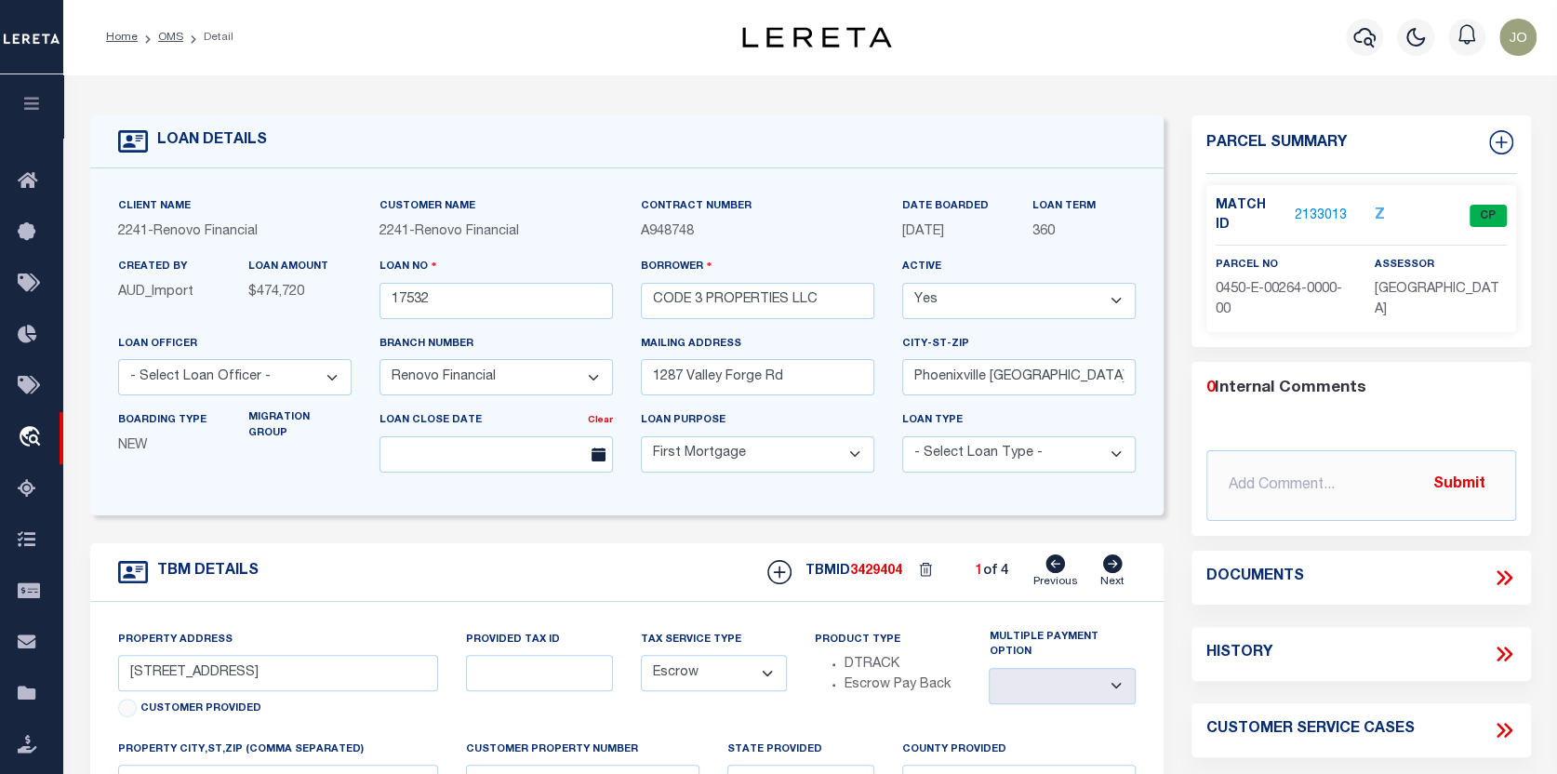
select select
click at [1321, 206] on link "2133049" at bounding box center [1320, 216] width 52 height 20
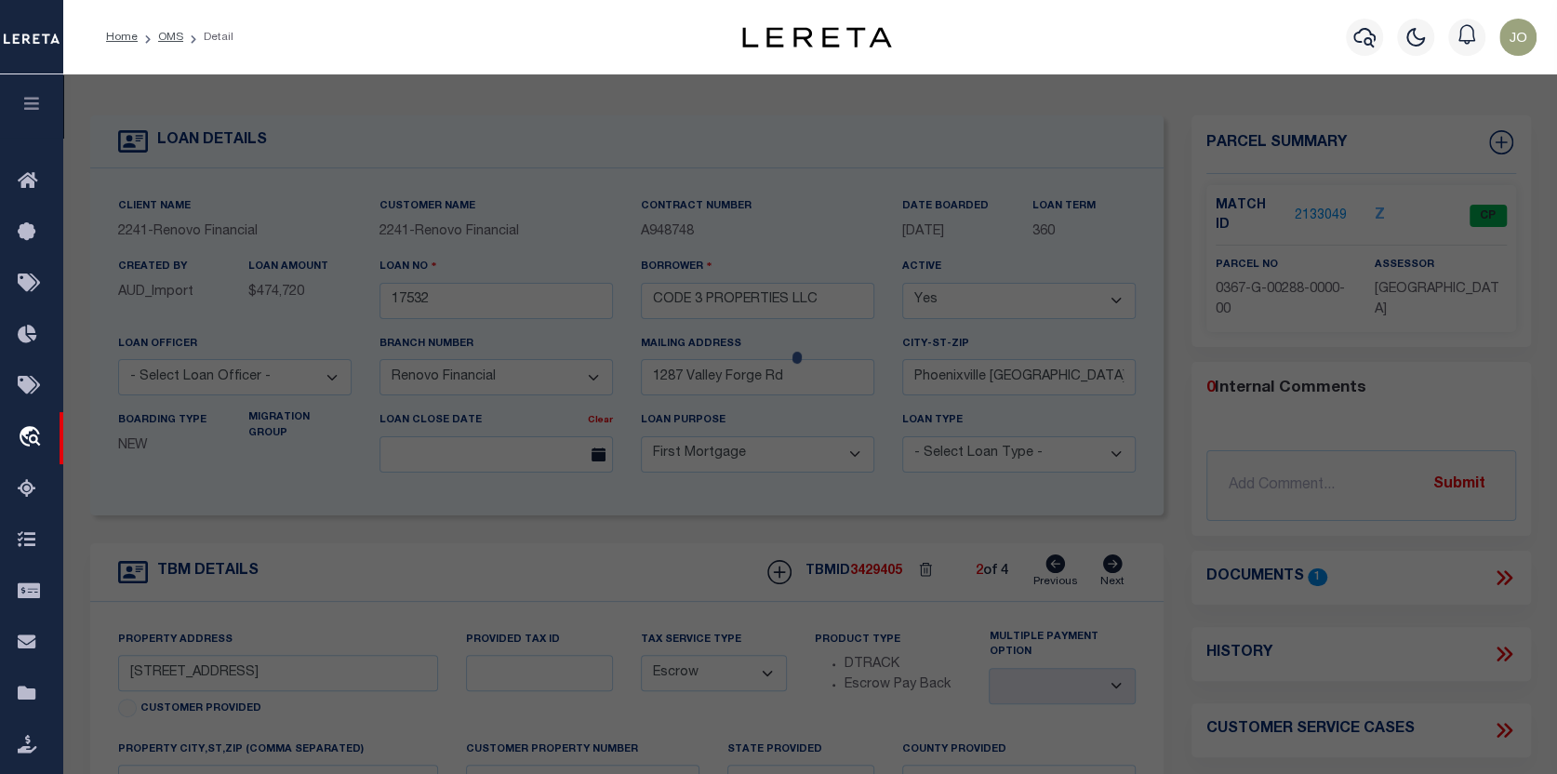
checkbox input "false"
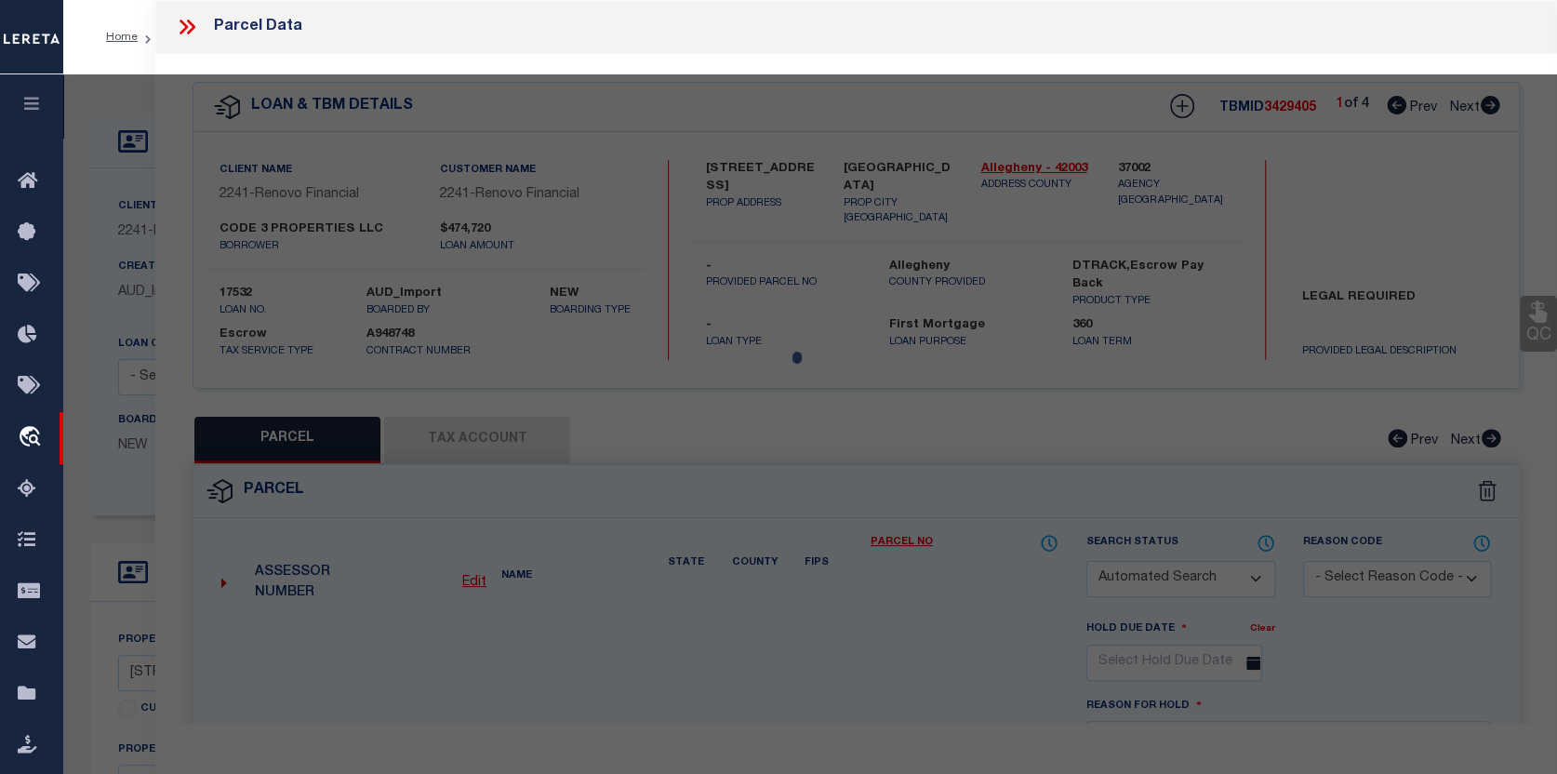
select select "CP"
type input "CODE 3 PROPERTIES LLC"
select select "AGW"
select select
type input "5133 SALTSBURG RD"
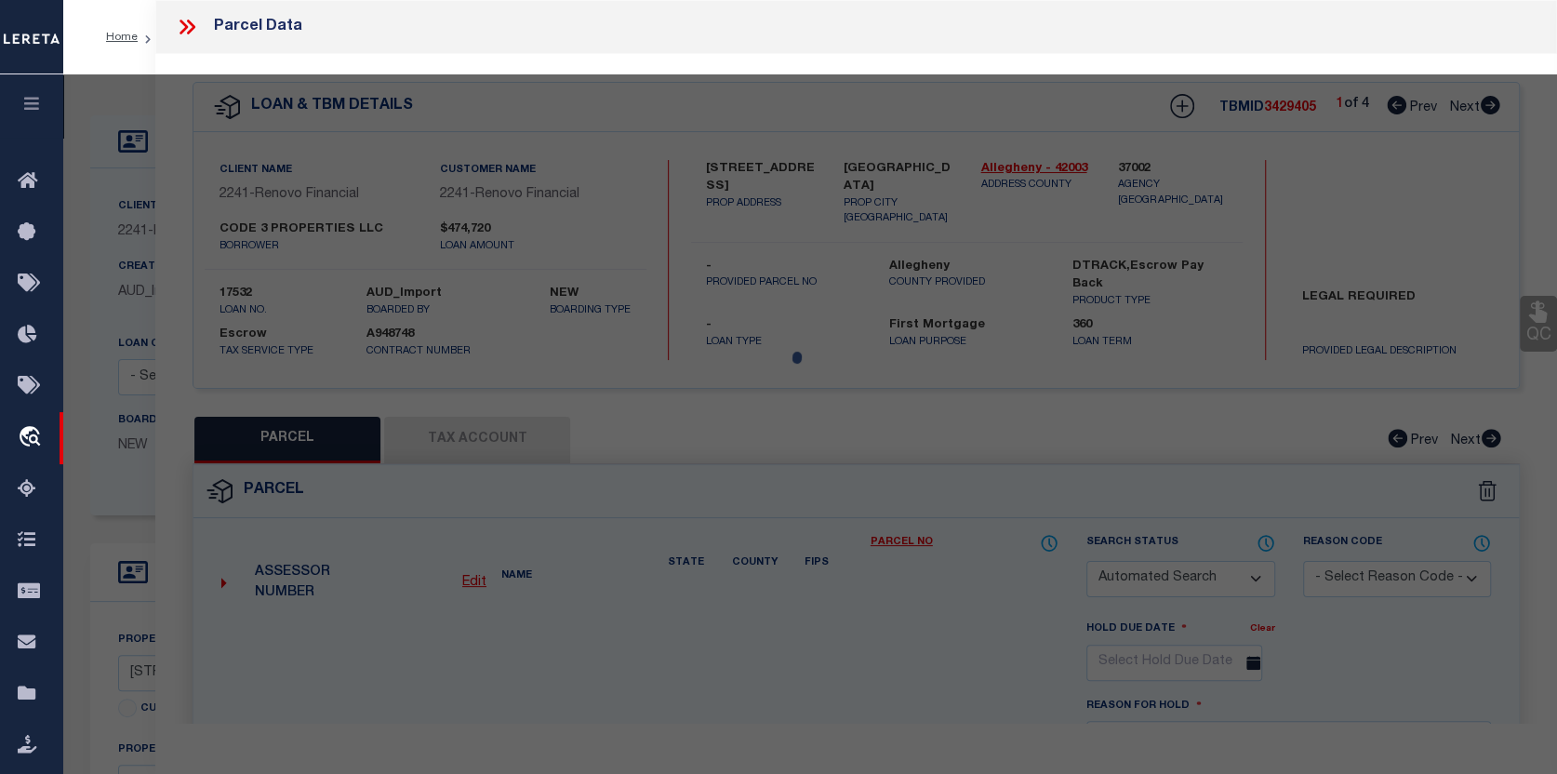
type input "VERONA, PA 15147"
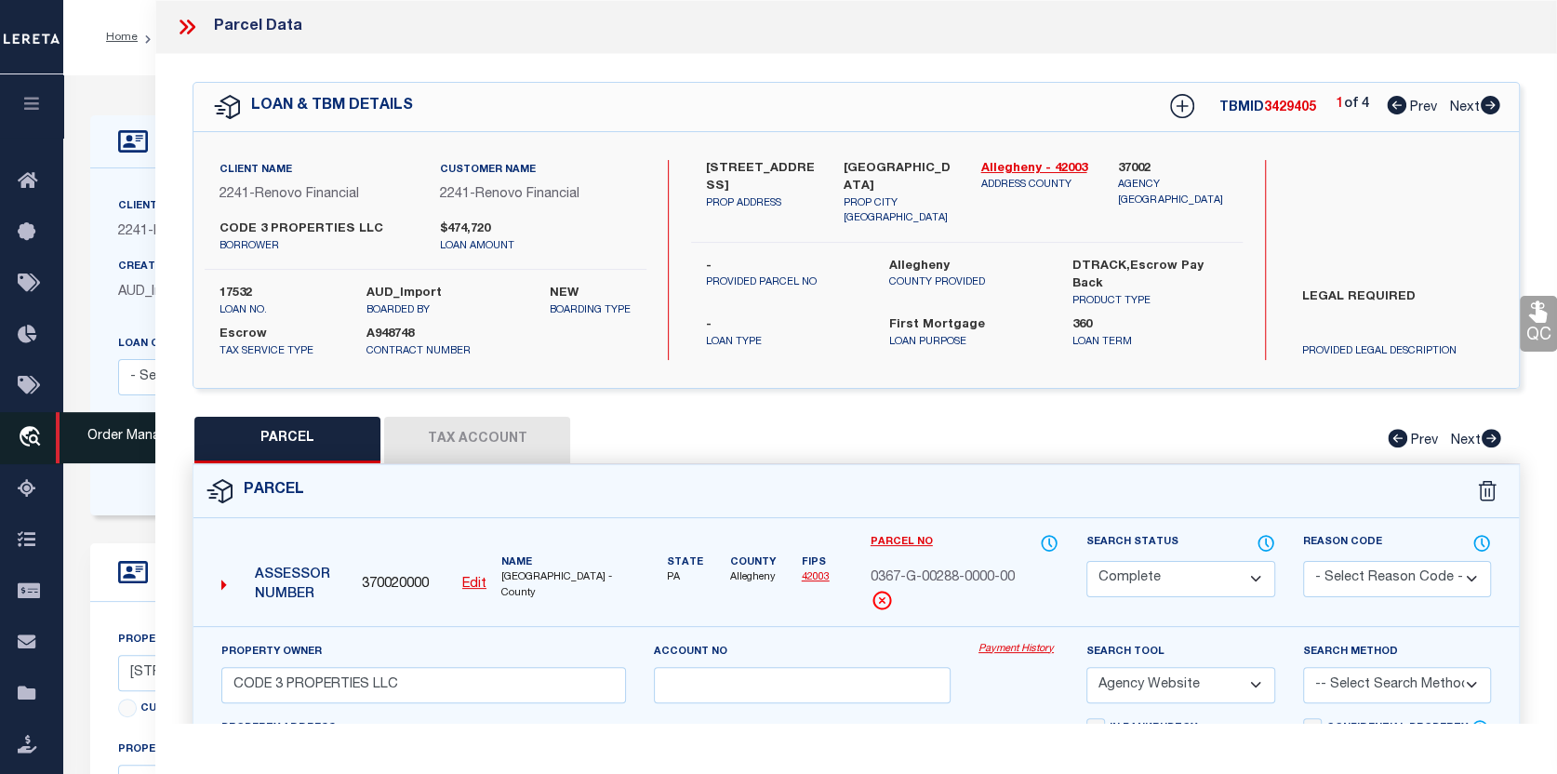
click at [26, 428] on icon "travel_explore" at bounding box center [33, 438] width 30 height 24
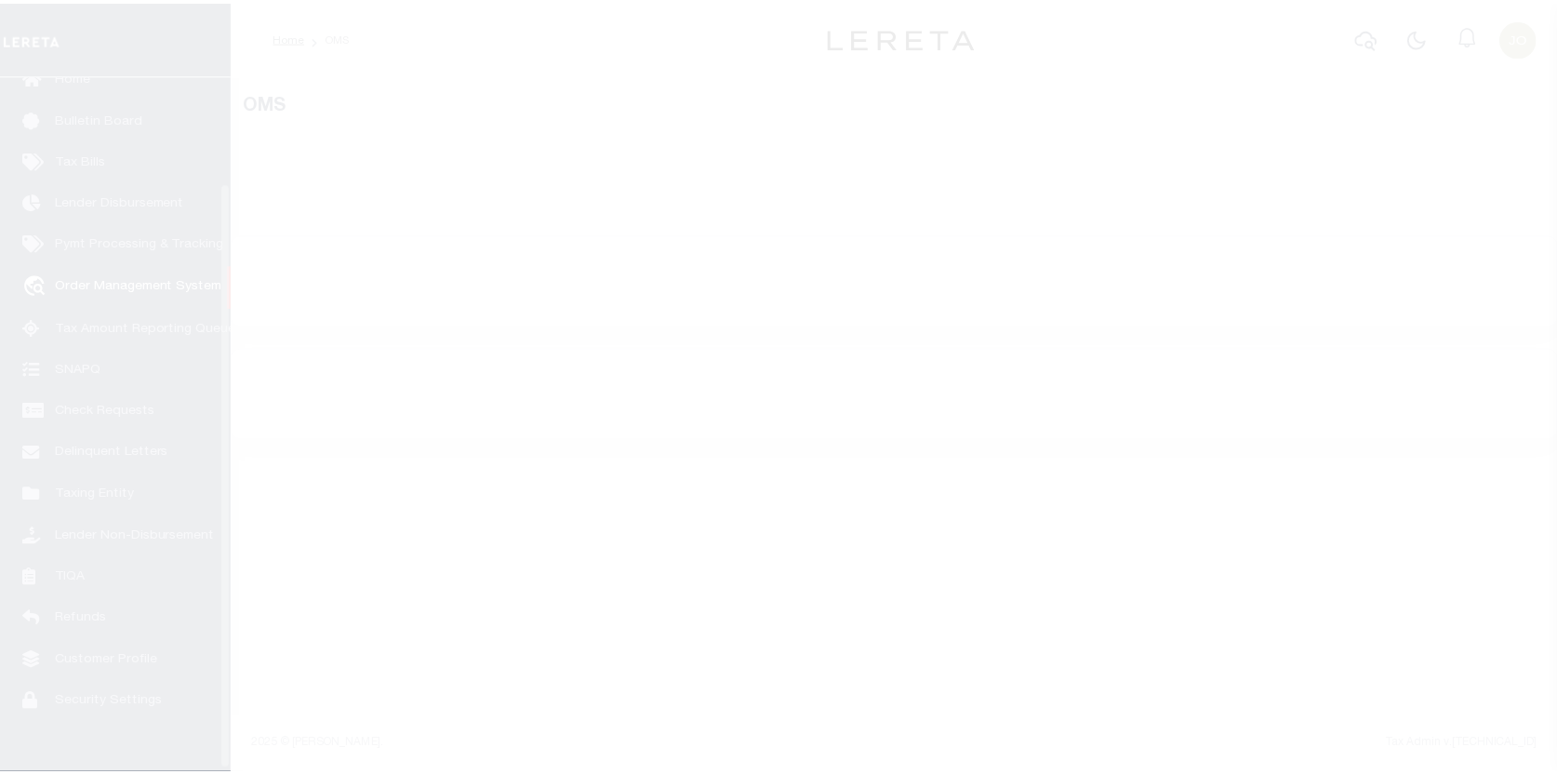
scroll to position [129, 0]
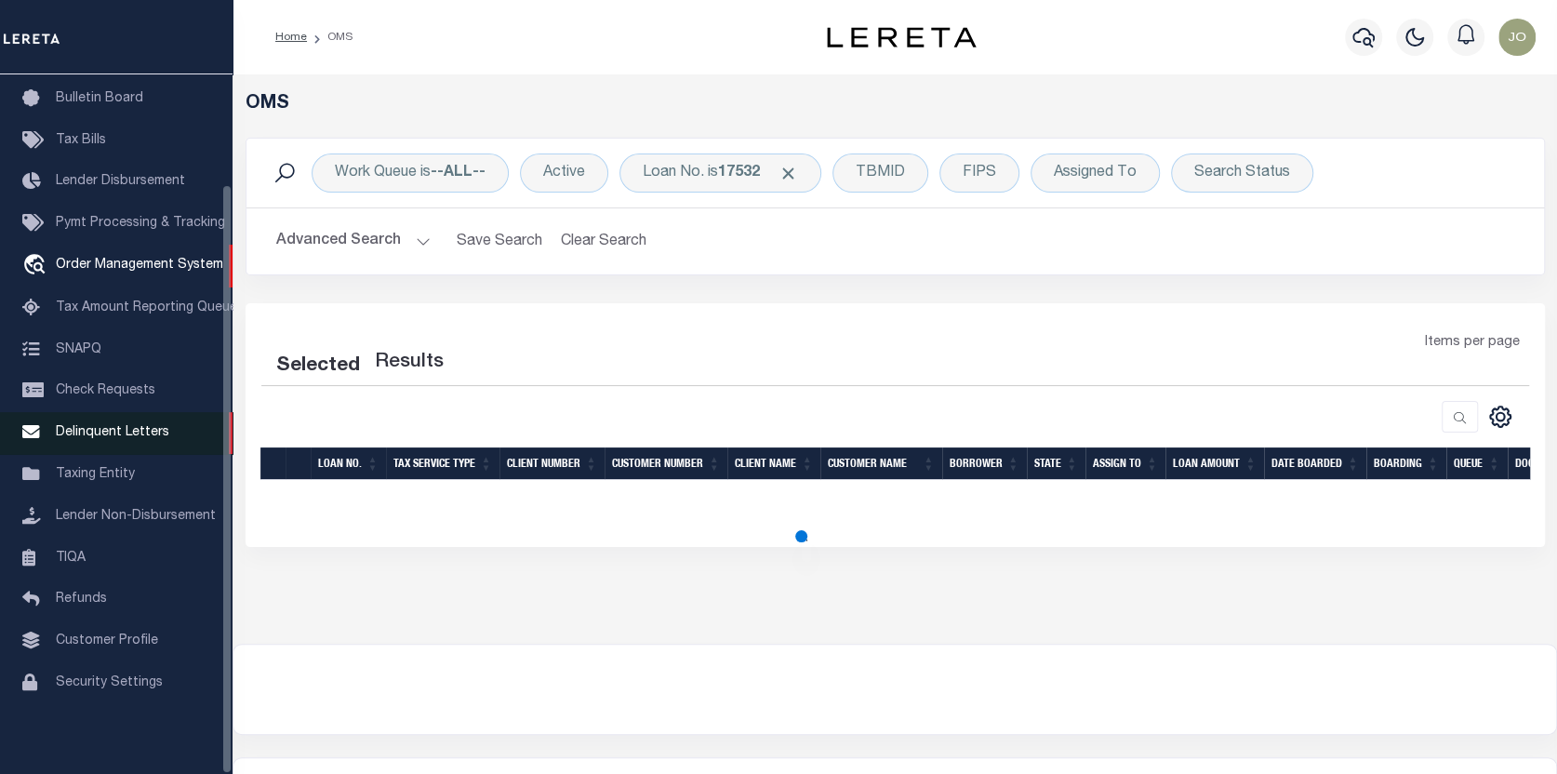
select select "200"
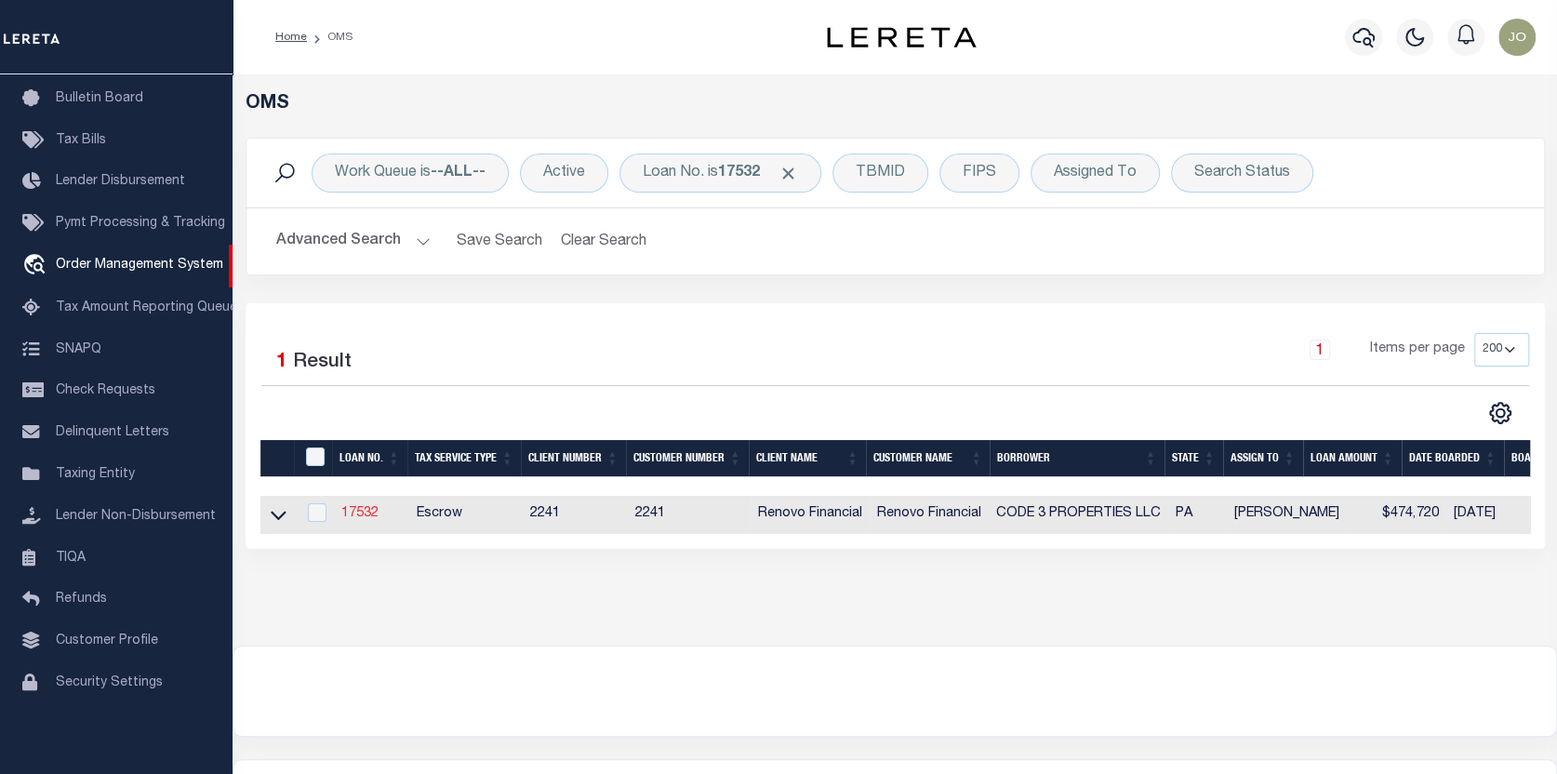
click at [361, 513] on link "17532" at bounding box center [359, 513] width 37 height 13
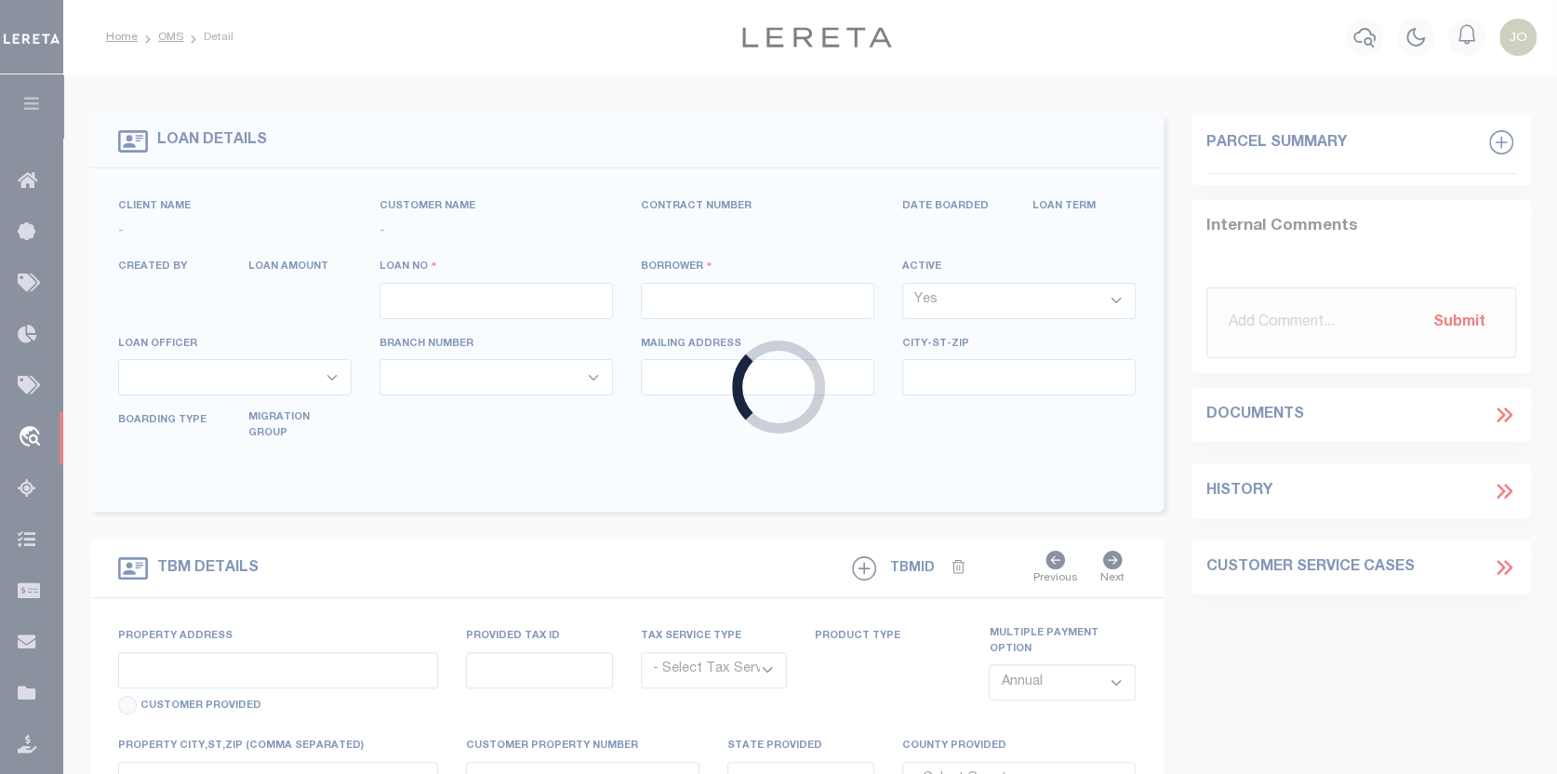
type input "17532"
type input "CODE 3 PROPERTIES LLC"
select select
type input "1287 Valley Forge Rd"
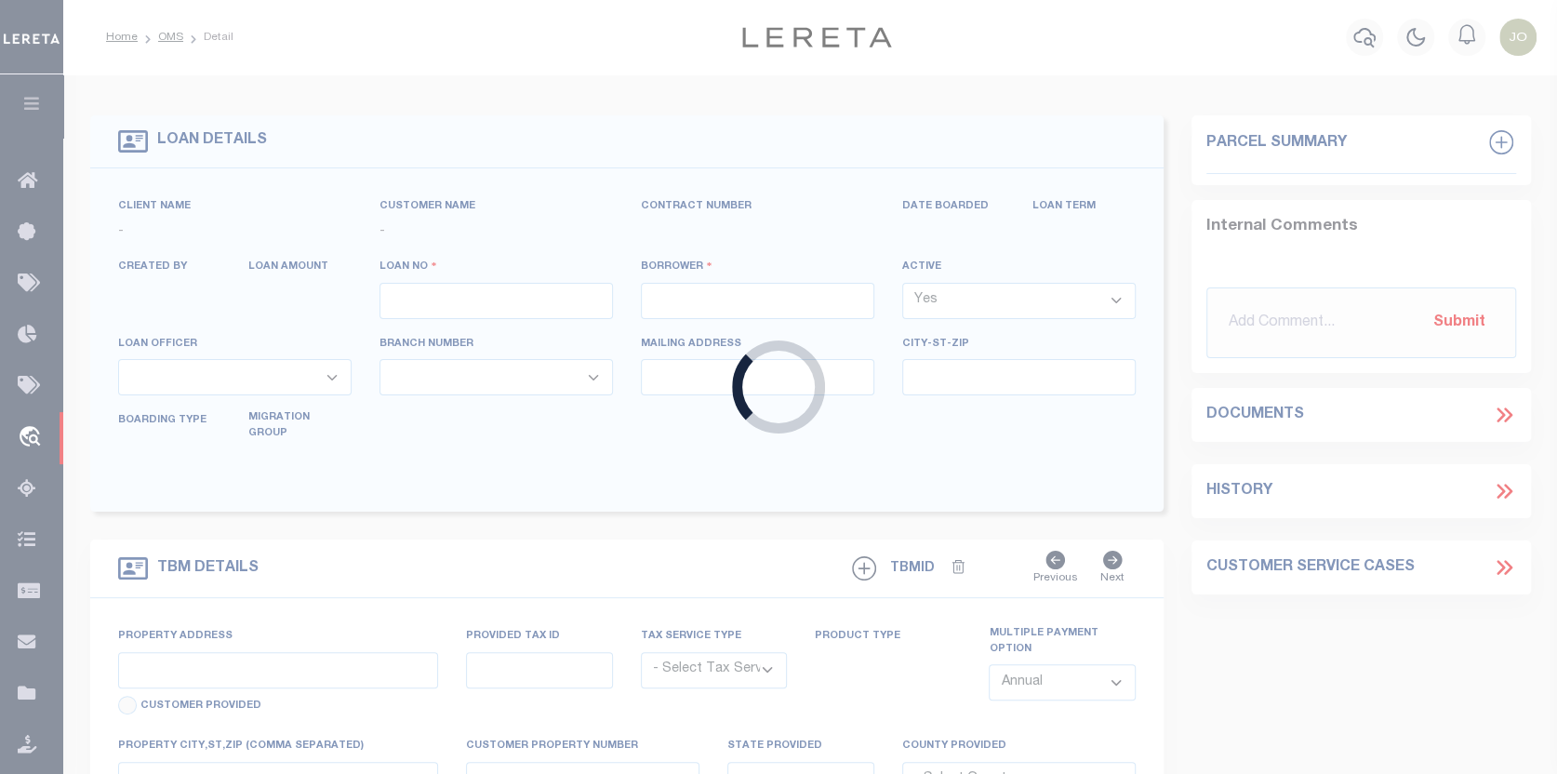
type input "Phoenixville [GEOGRAPHIC_DATA] 19460"
select select "10"
select select "Escrow"
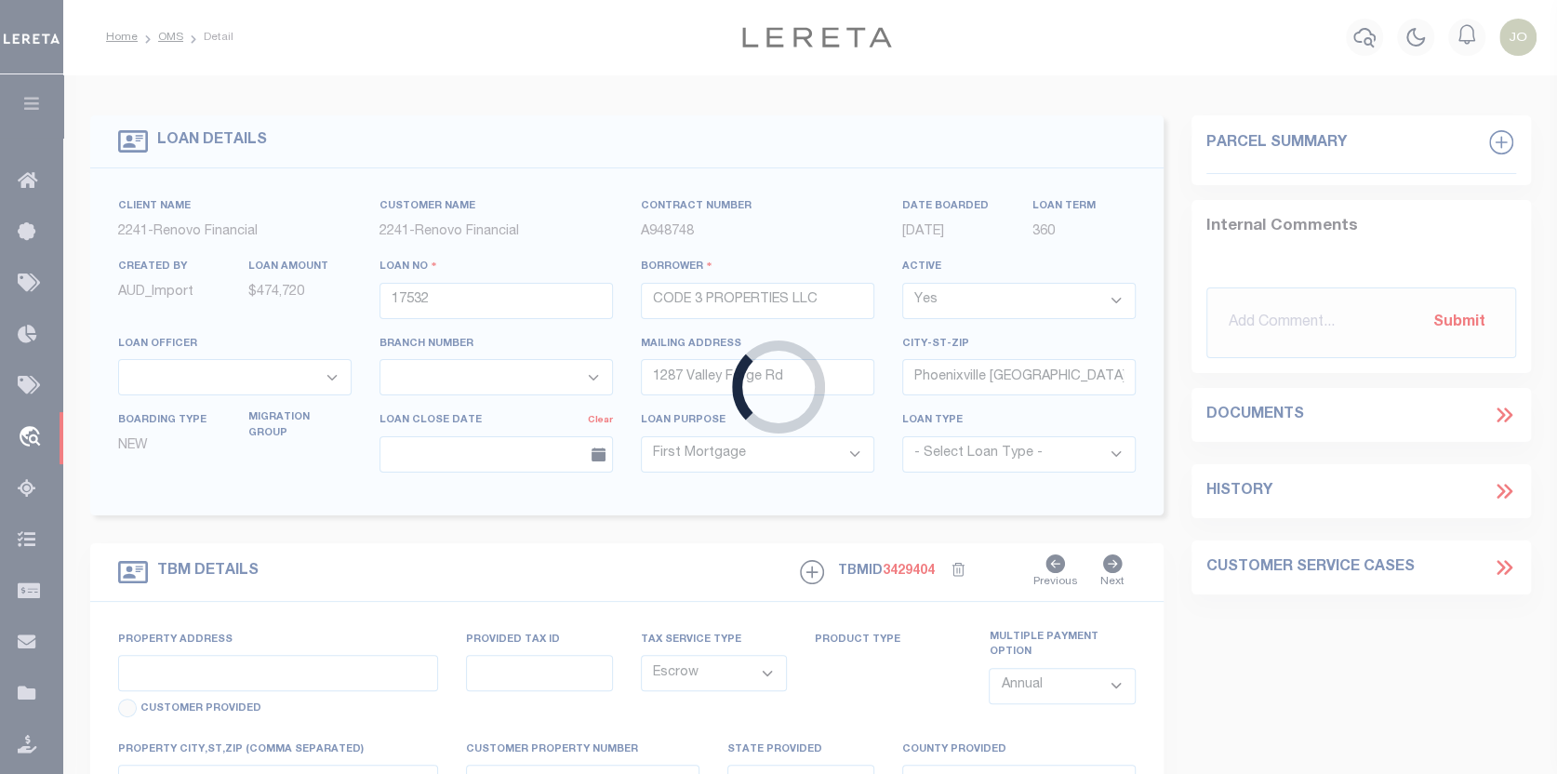
type input "[STREET_ADDRESS][PERSON_NAME]"
select select
type input "[GEOGRAPHIC_DATA], [GEOGRAPHIC_DATA] 15235"
type input "a0kUS000007bECr"
type input "PA"
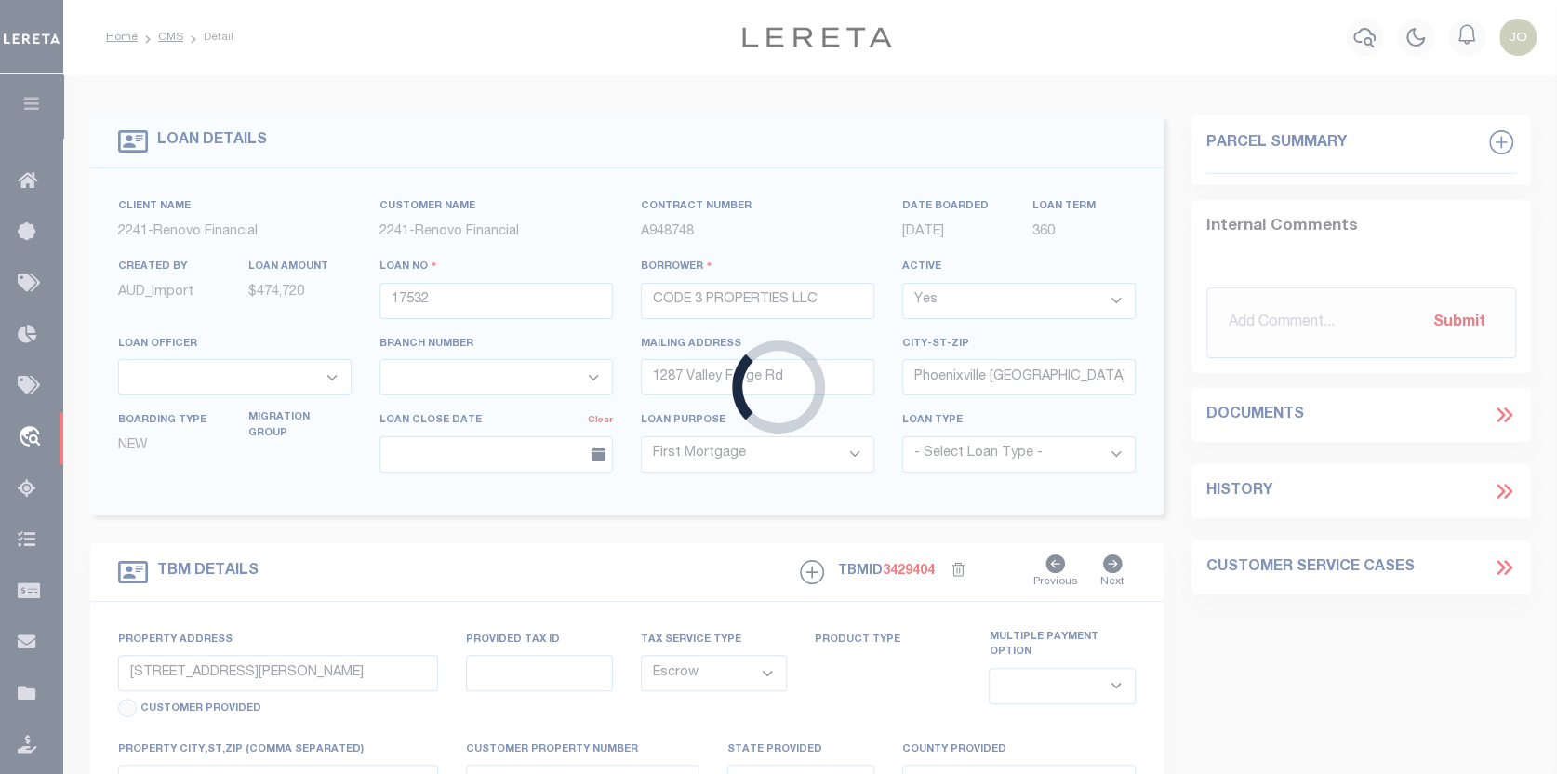
select select
type textarea "LEGAL REQUIRED"
select select "25066"
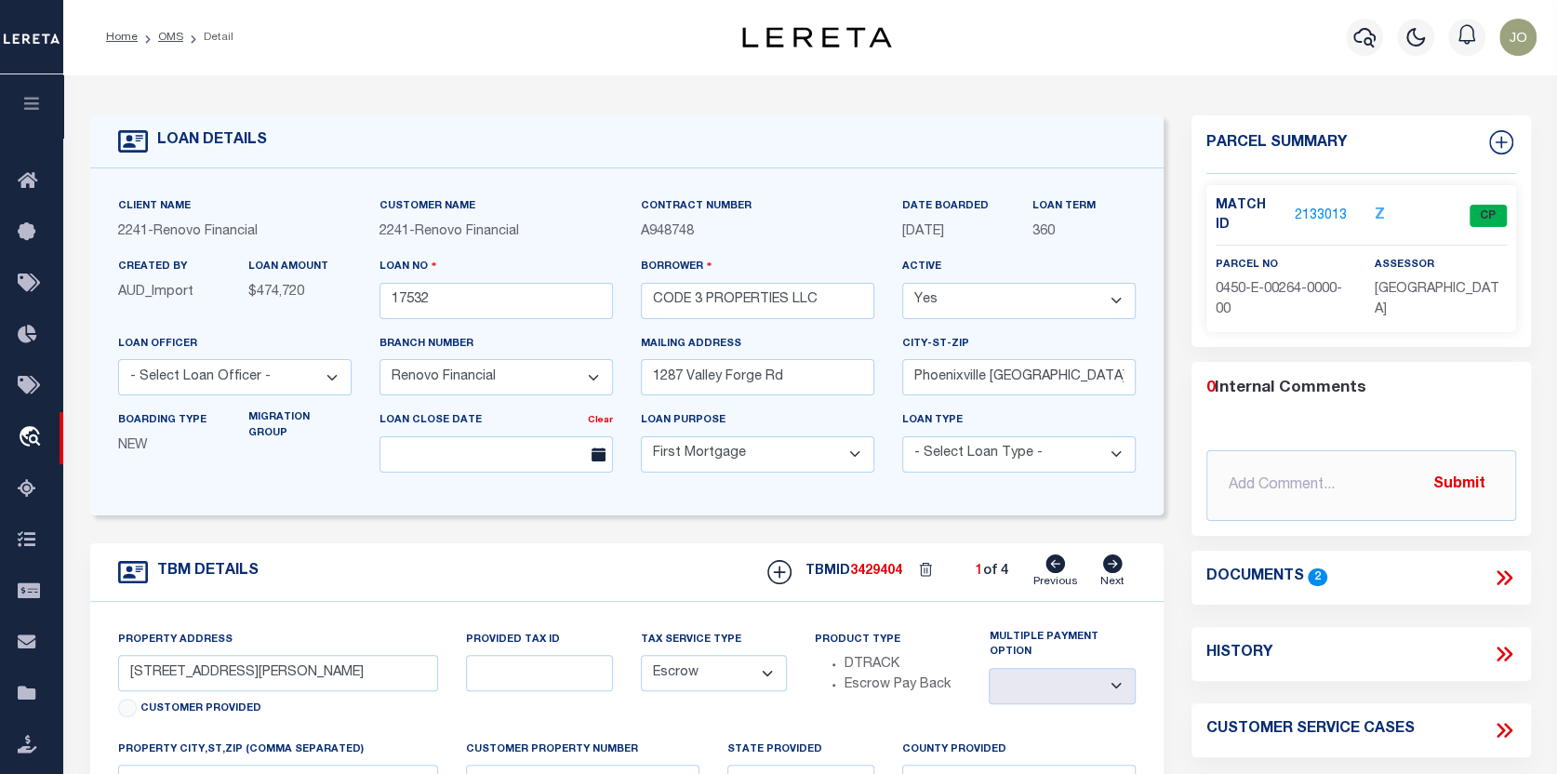
click at [1322, 206] on link "2133013" at bounding box center [1320, 216] width 52 height 20
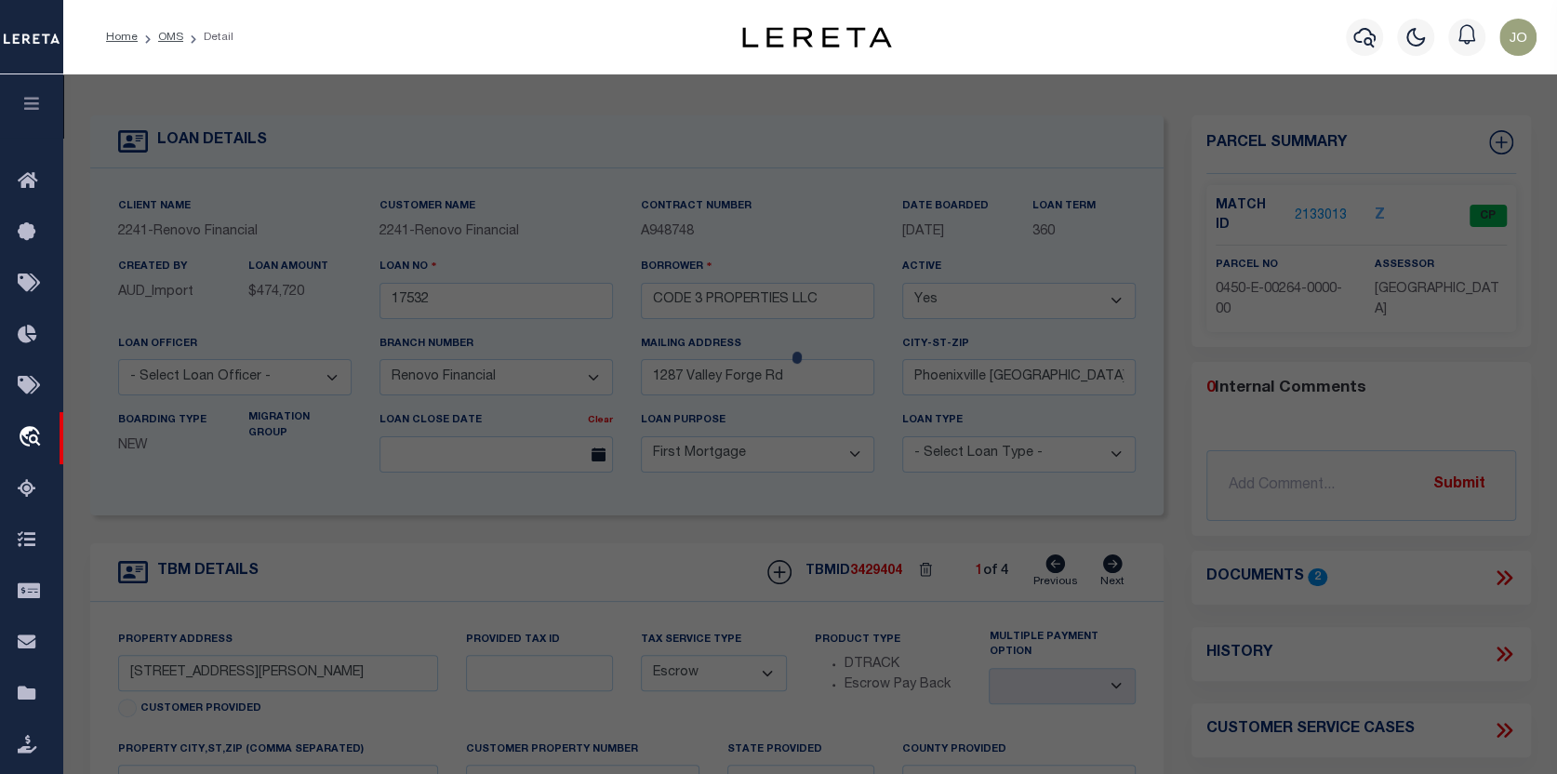
checkbox input "false"
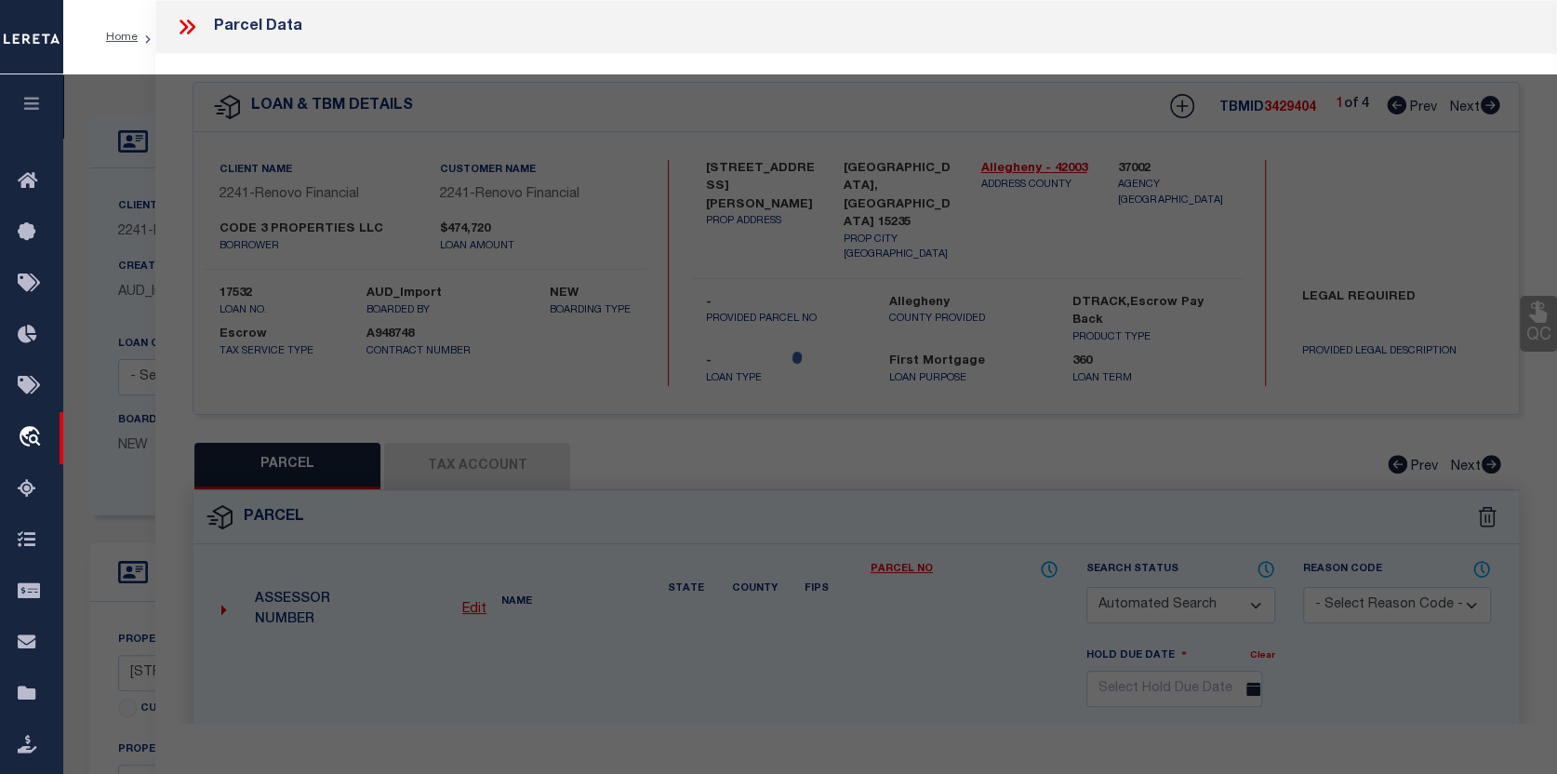
select select "CP"
type input "CODE 3 PROPERTIES LLC"
select select "AGW"
select select
type input "12010 JOAN DR"
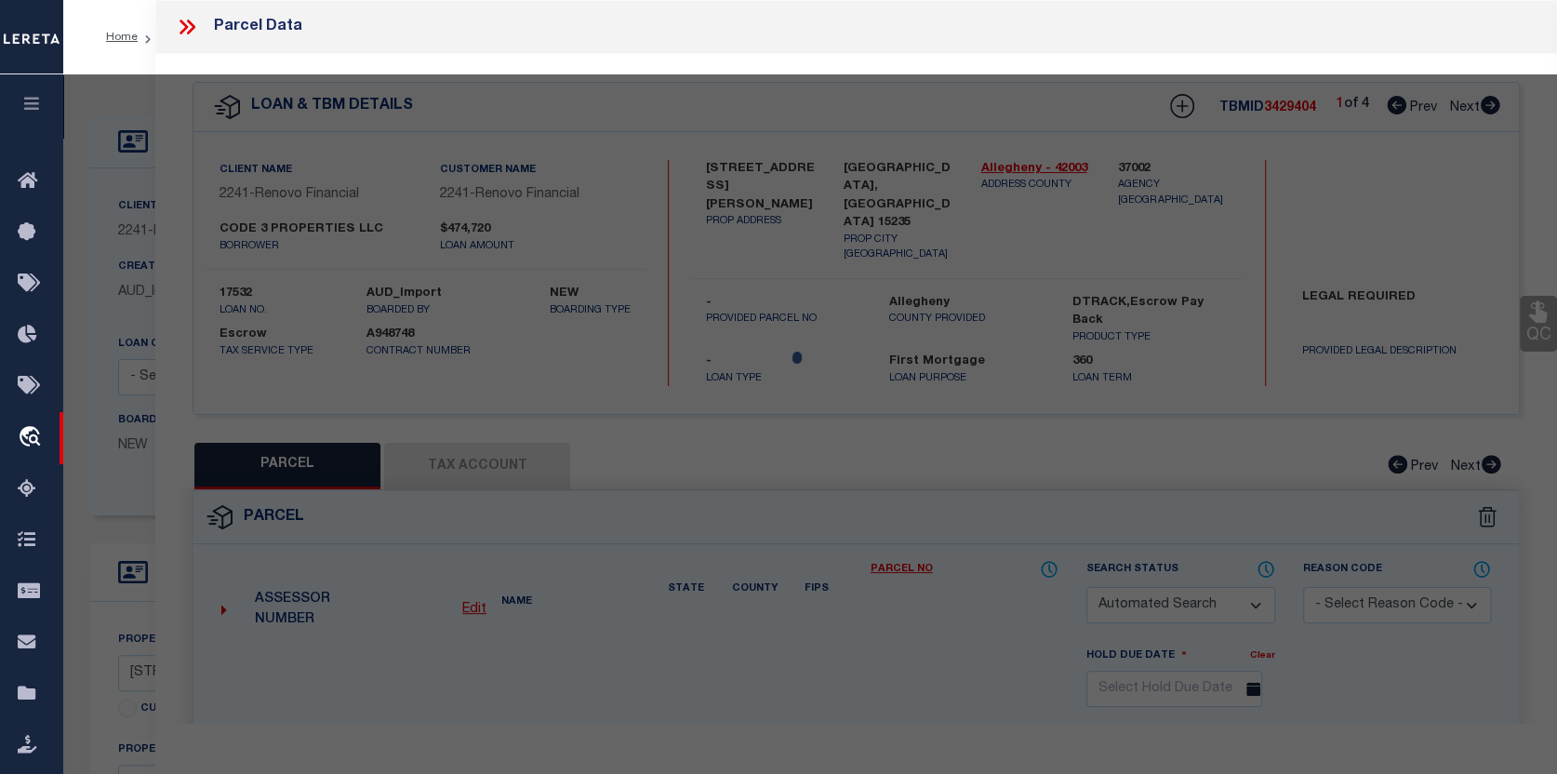
type input "PITTSBURGH, PA 15235"
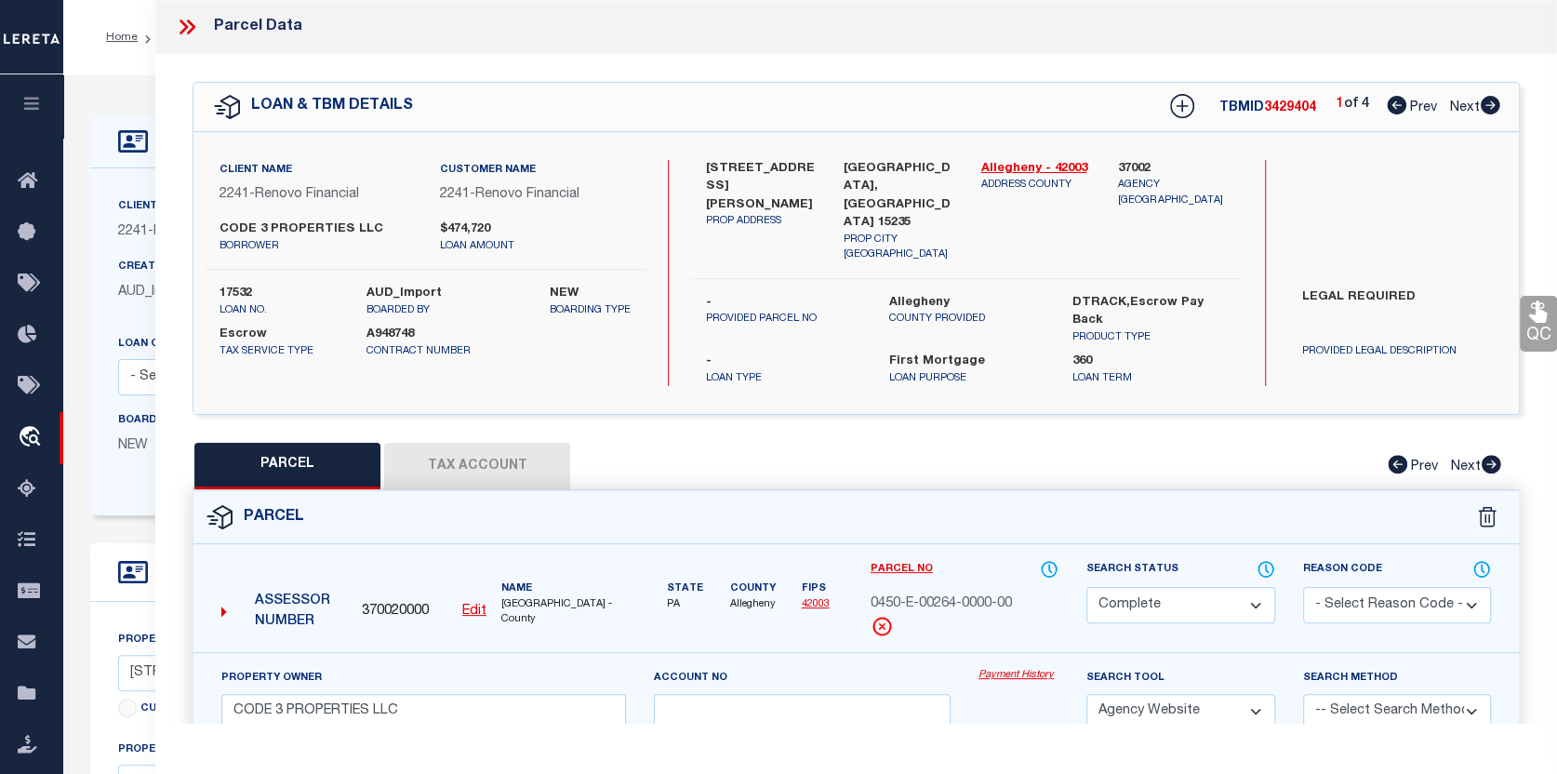
click at [1028, 668] on link "Payment History" at bounding box center [1018, 676] width 80 height 16
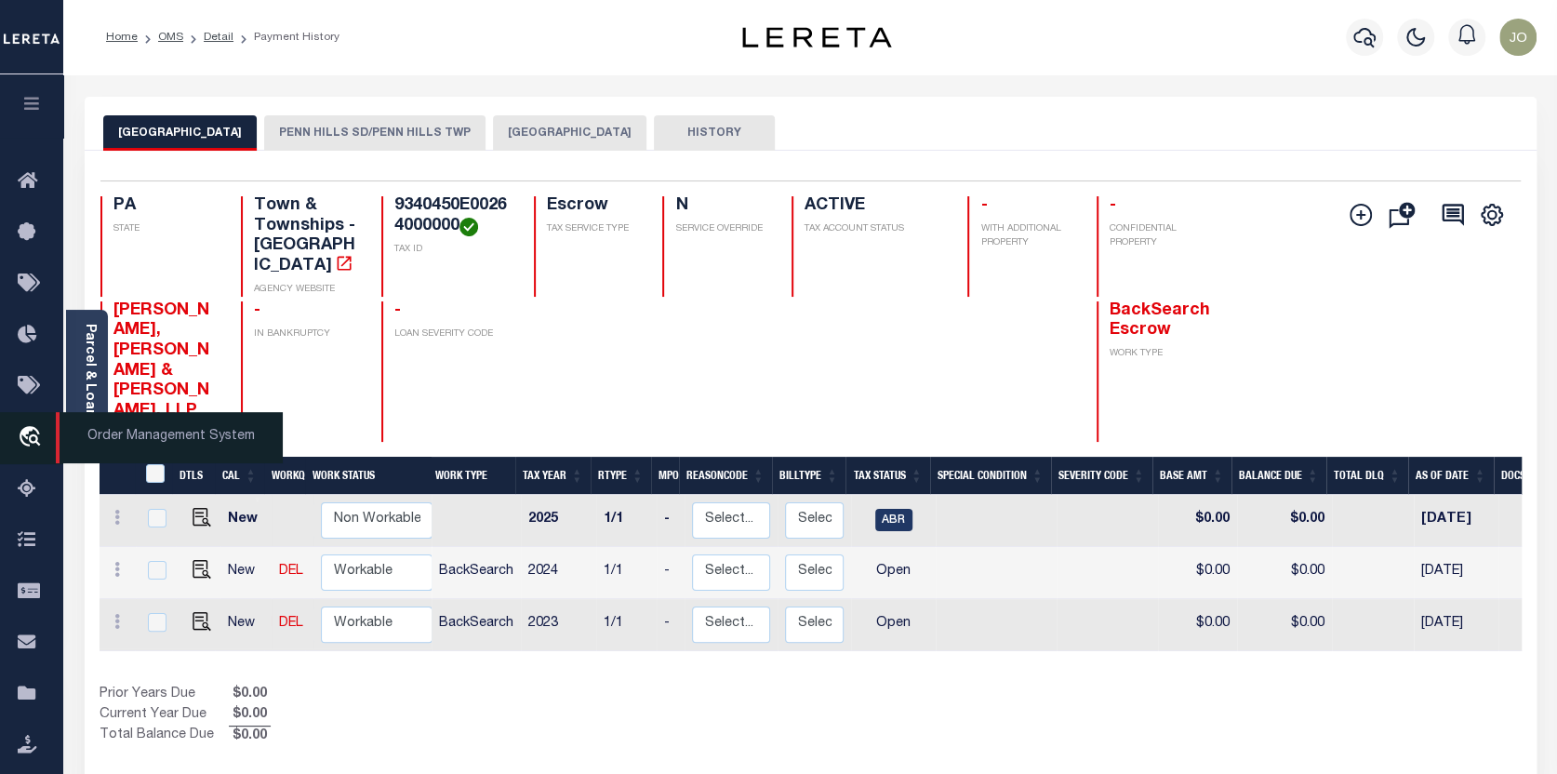
click at [28, 433] on icon "travel_explore" at bounding box center [33, 438] width 30 height 24
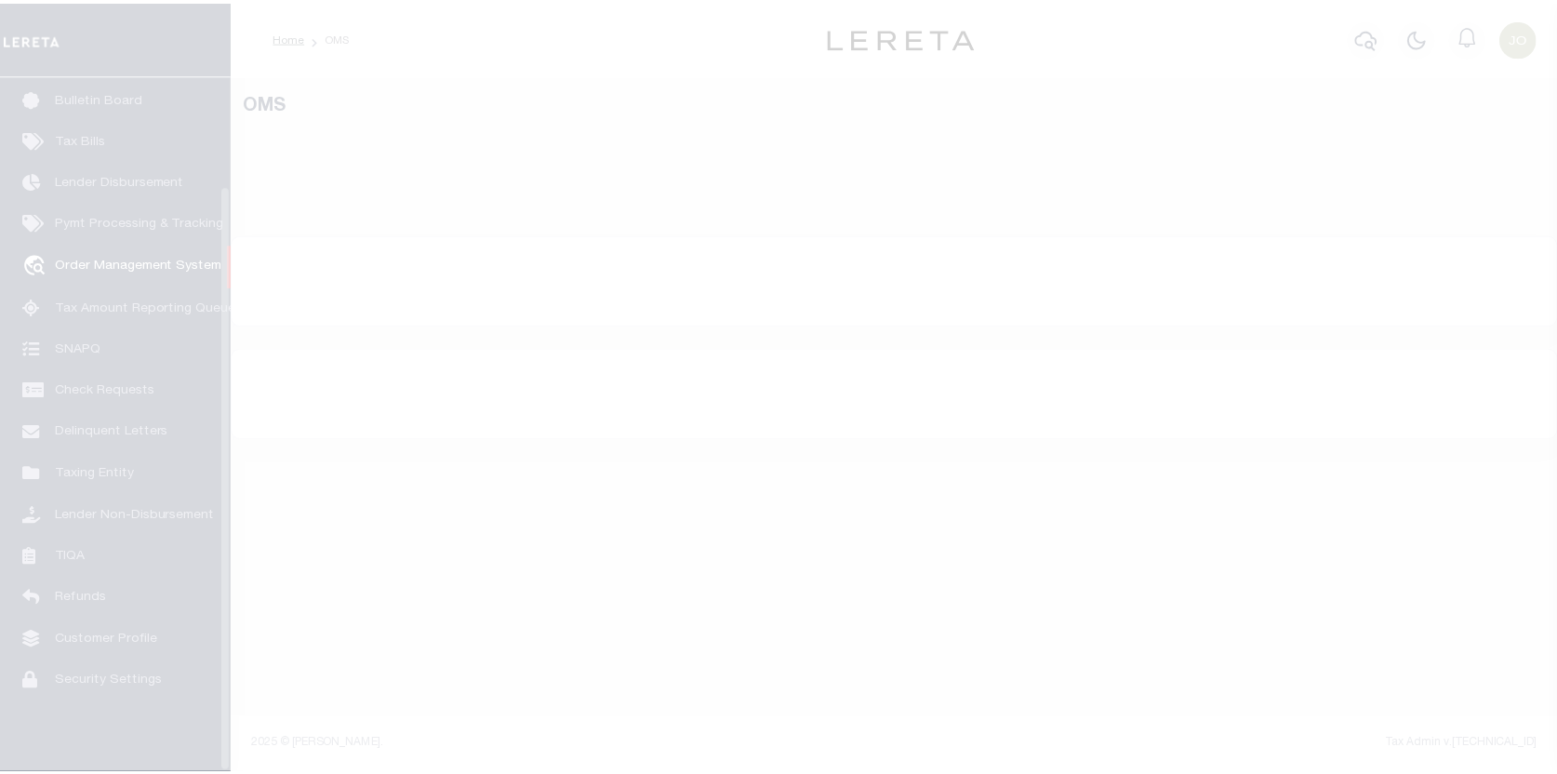
scroll to position [129, 0]
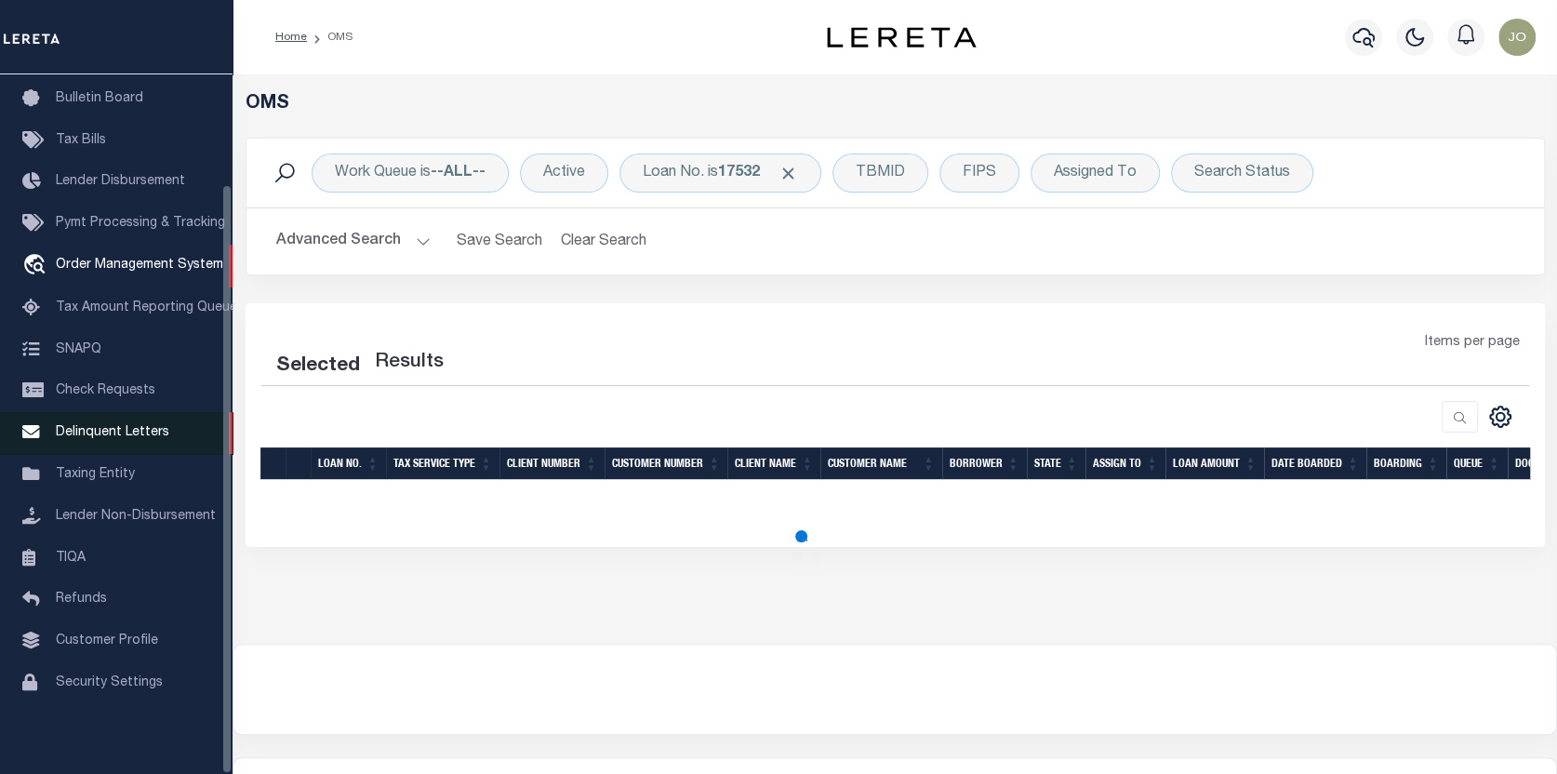
select select "200"
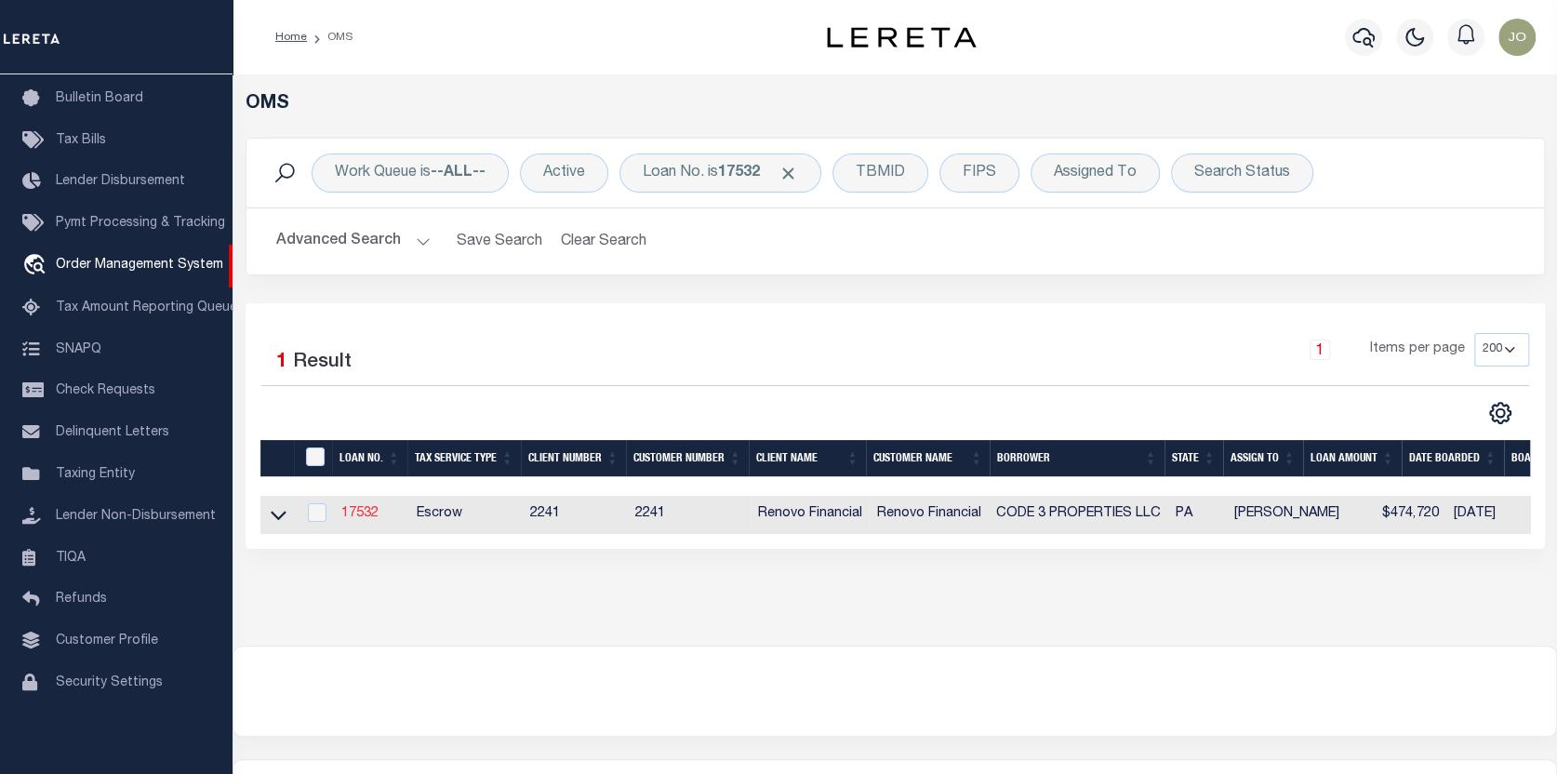
click at [367, 513] on link "17532" at bounding box center [359, 513] width 37 height 13
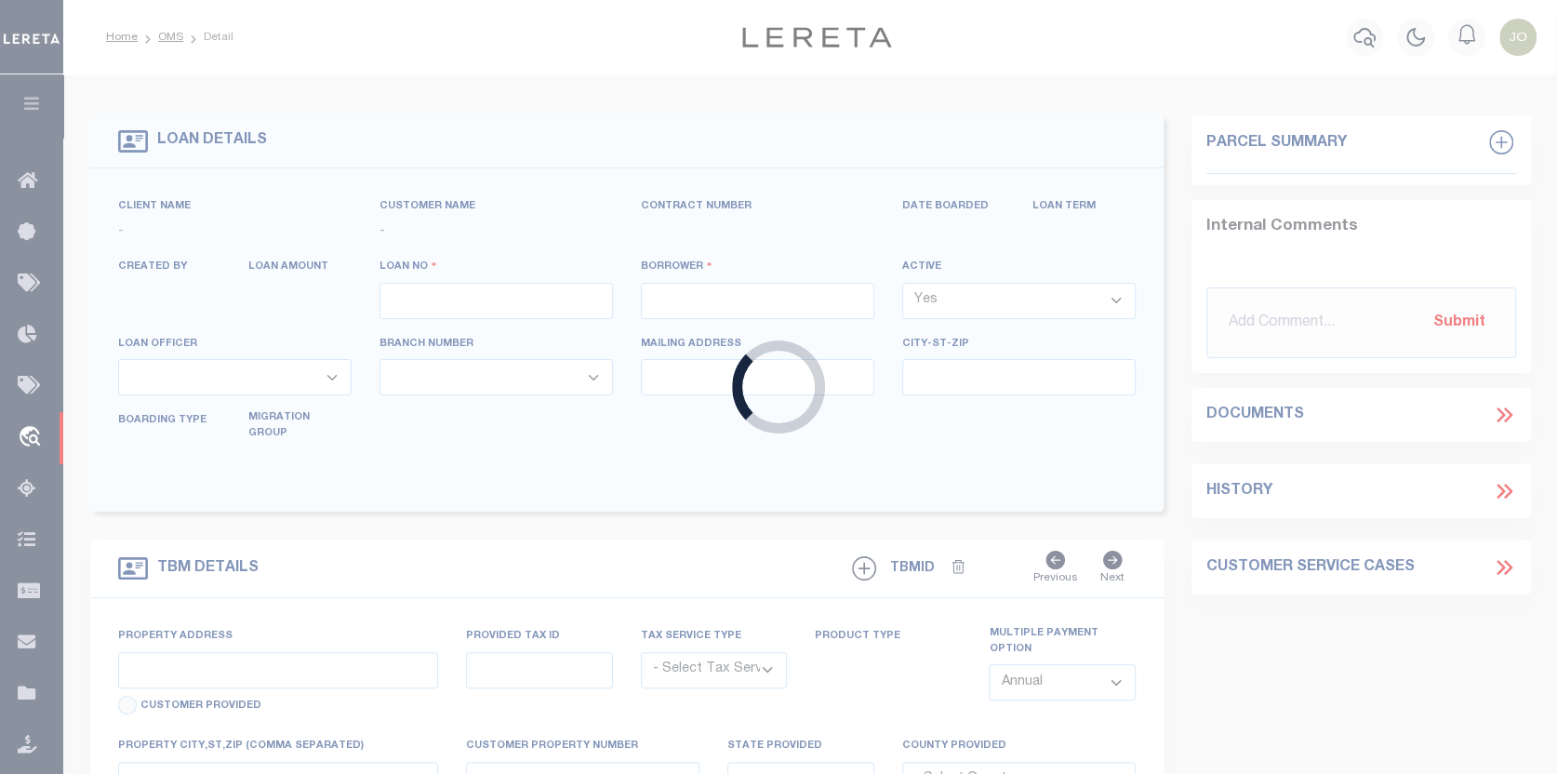
type input "17532"
type input "CODE 3 PROPERTIES LLC"
select select
type input "1287 Valley Forge Rd"
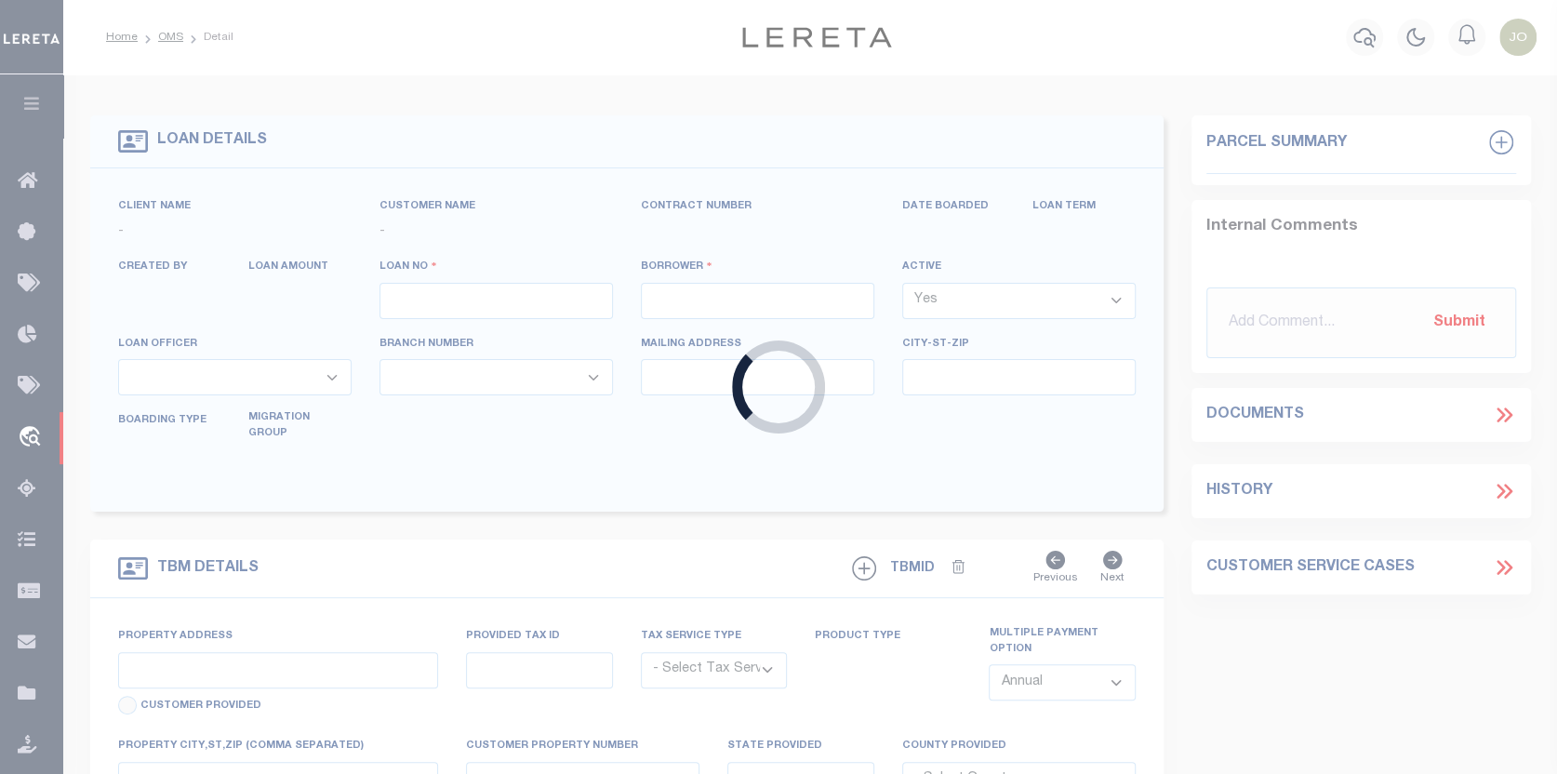
type input "Phoenixville [GEOGRAPHIC_DATA] 19460"
select select "10"
select select "Escrow"
type input "[STREET_ADDRESS][PERSON_NAME]"
select select
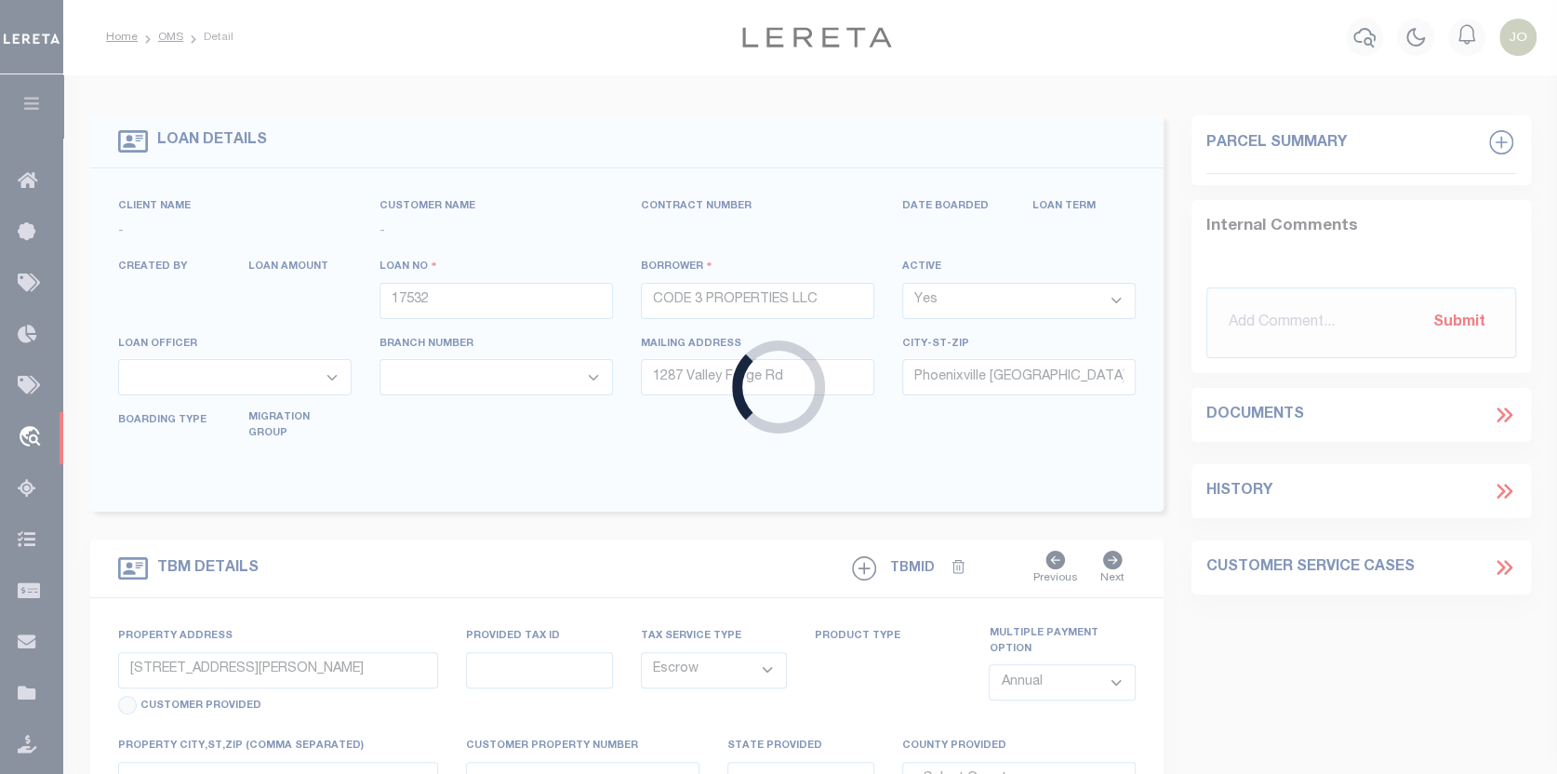
type input "[GEOGRAPHIC_DATA], [GEOGRAPHIC_DATA] 15235"
type input "a0kUS000007bECr"
type input "PA"
select select
type textarea "LEGAL REQUIRED"
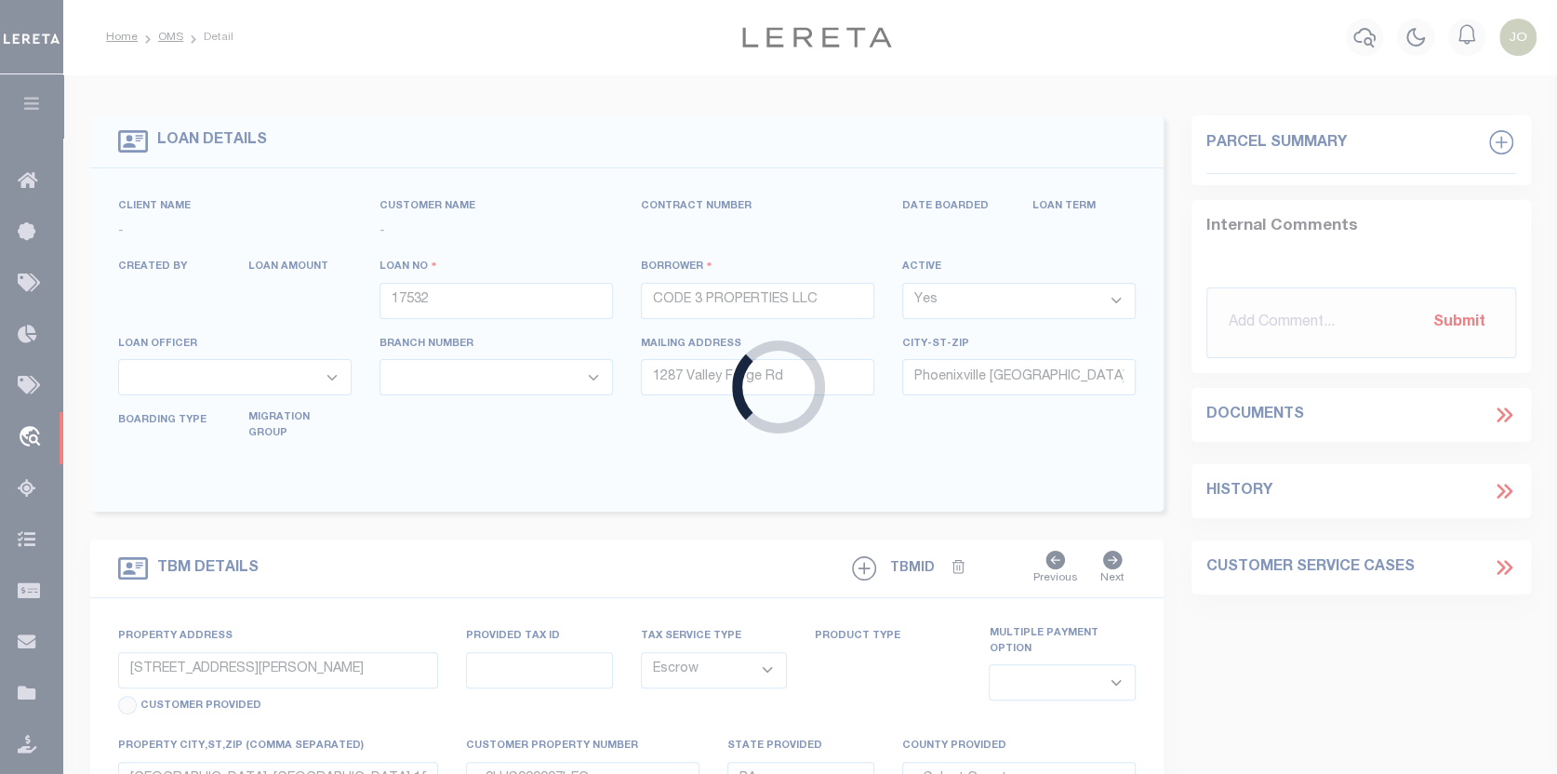
select select "25066"
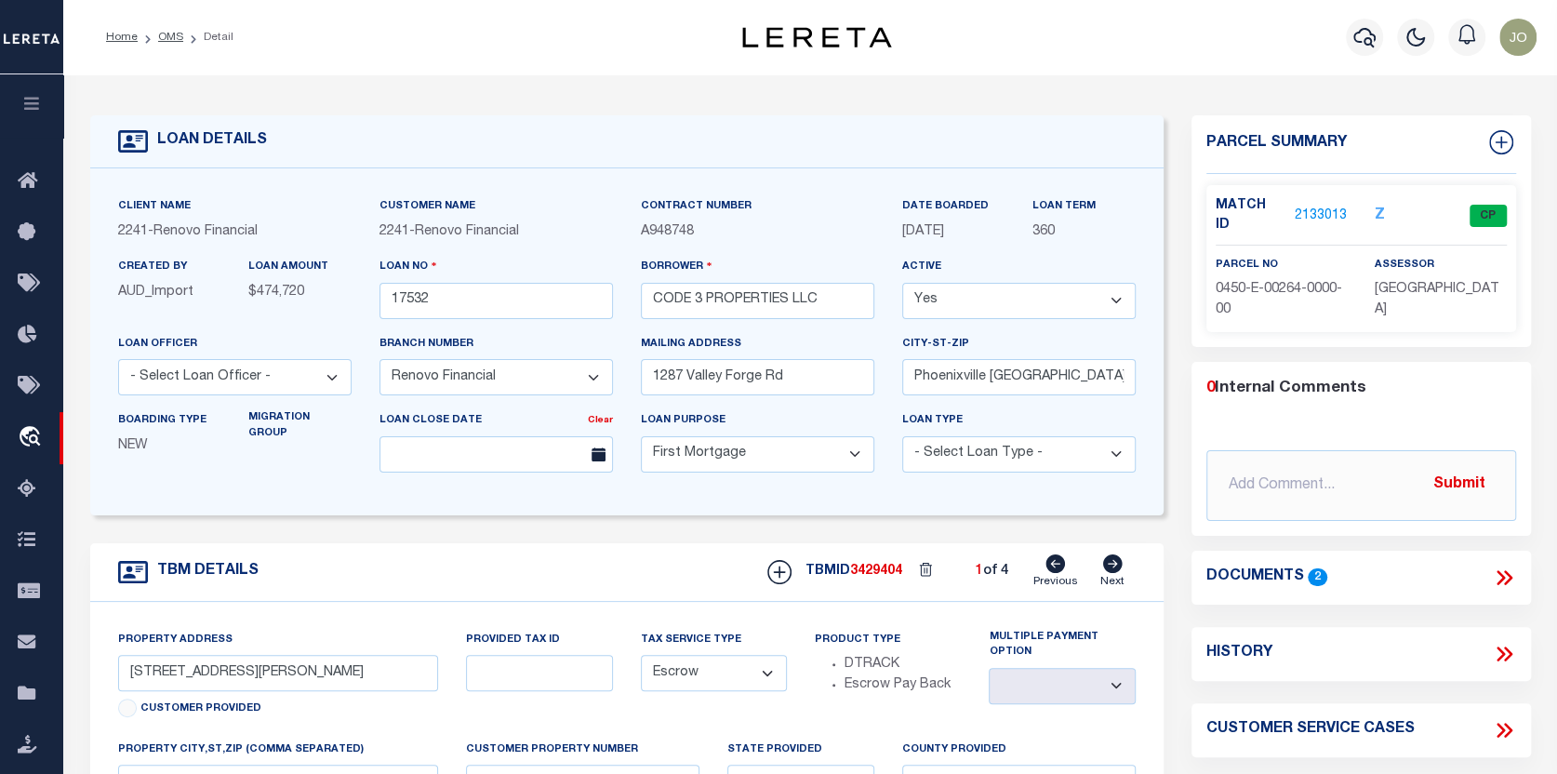
click at [1113, 569] on icon at bounding box center [1113, 563] width 20 height 19
type input "[STREET_ADDRESS]"
select select
type input "[GEOGRAPHIC_DATA]"
type input "a0kUS000007bE3B"
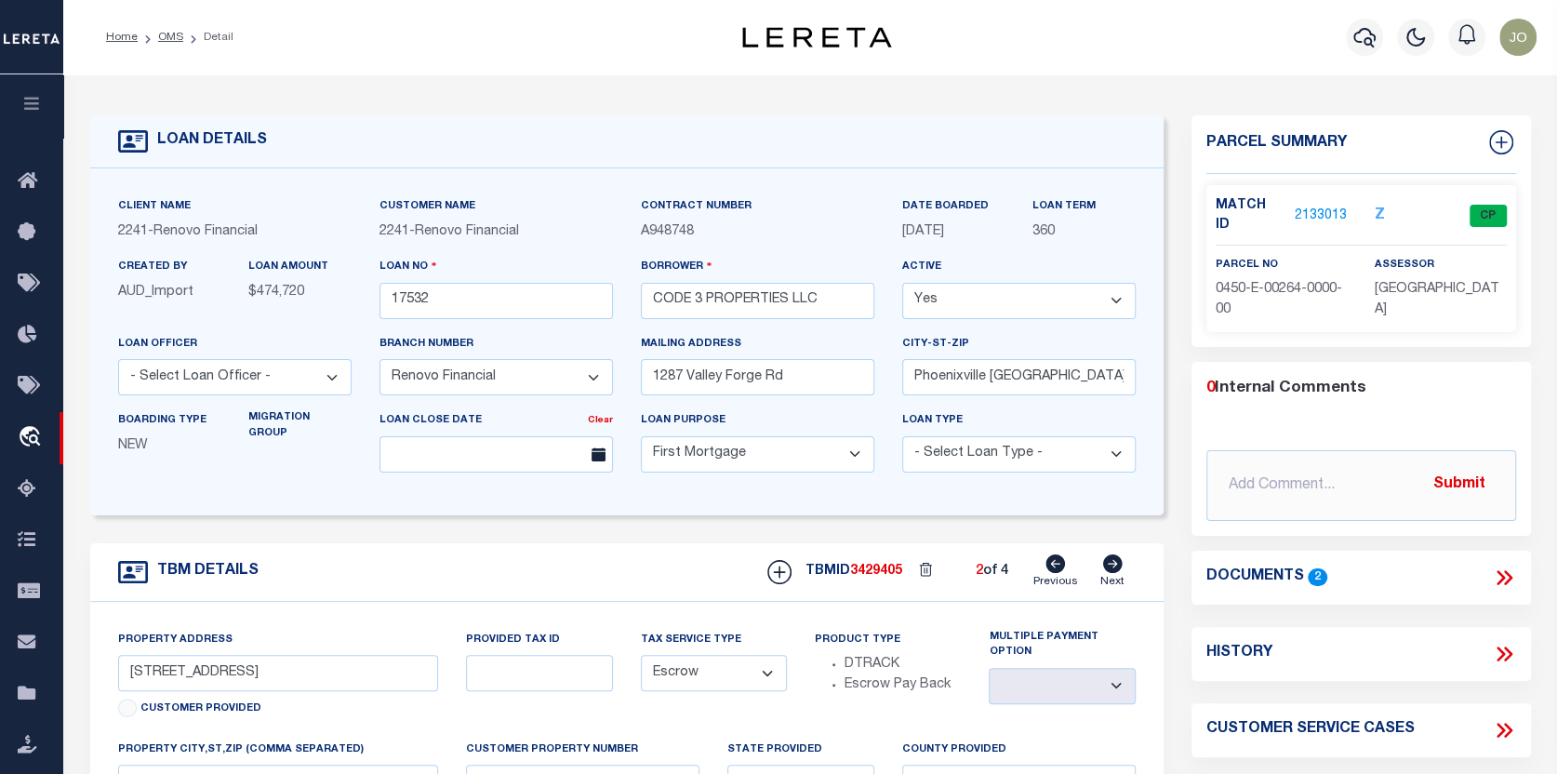
select select
click at [1107, 560] on icon at bounding box center [1113, 563] width 20 height 19
type input "[STREET_ADDRESS]"
select select
type input "[GEOGRAPHIC_DATA], [GEOGRAPHIC_DATA] 15202"
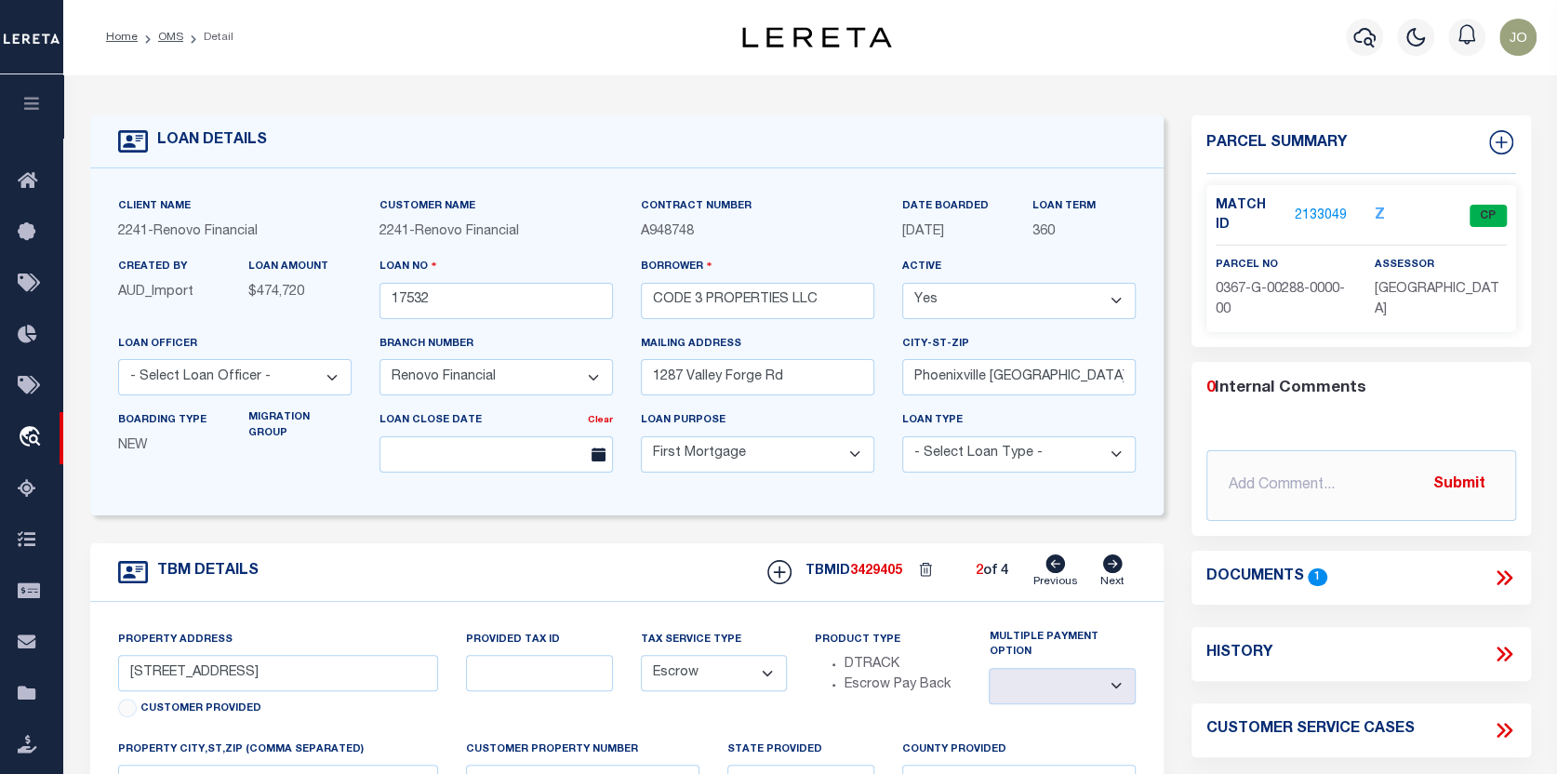
type input "a0kUS000007bDK1"
select select
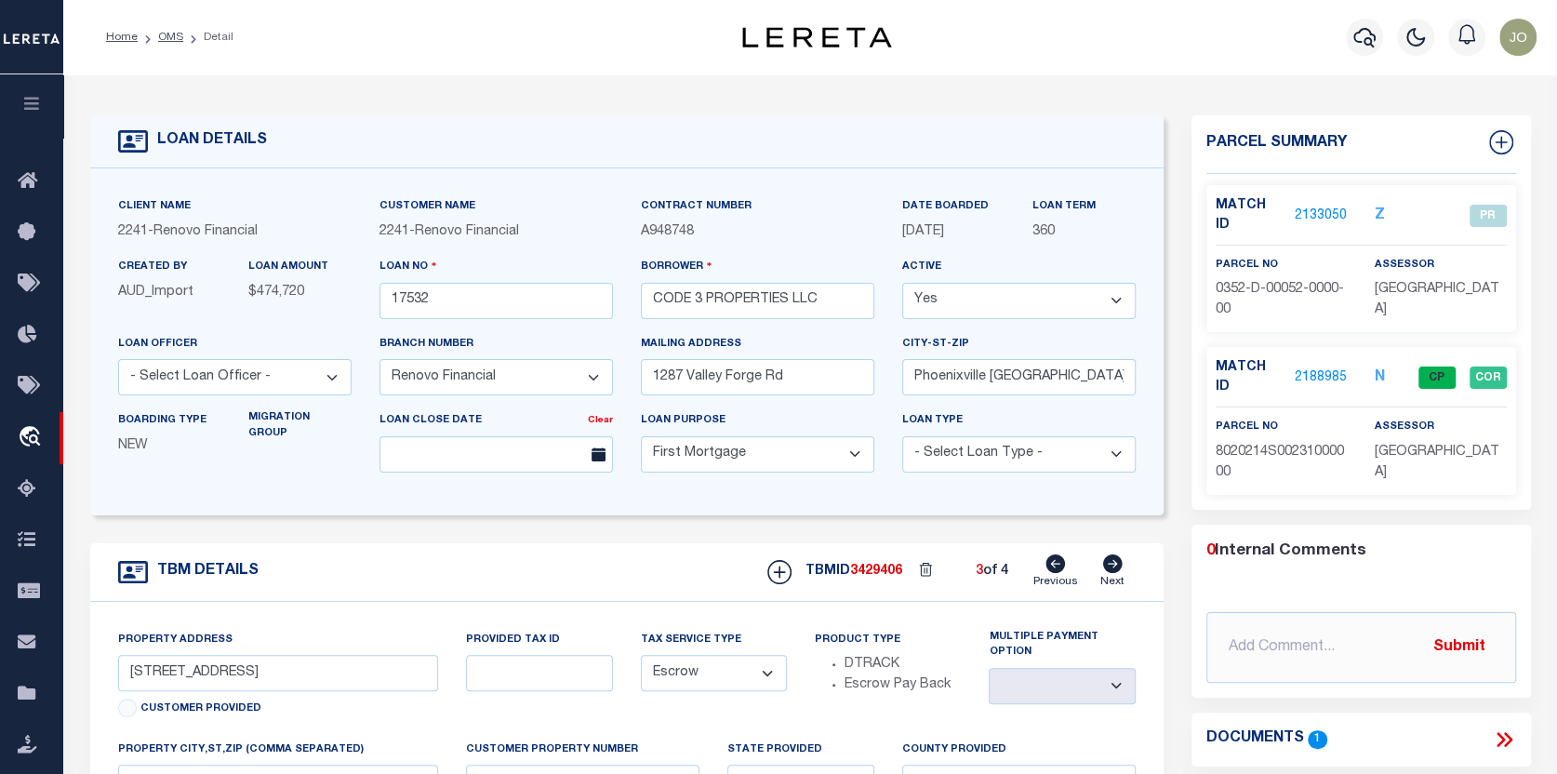
click at [1110, 563] on icon at bounding box center [1113, 563] width 20 height 19
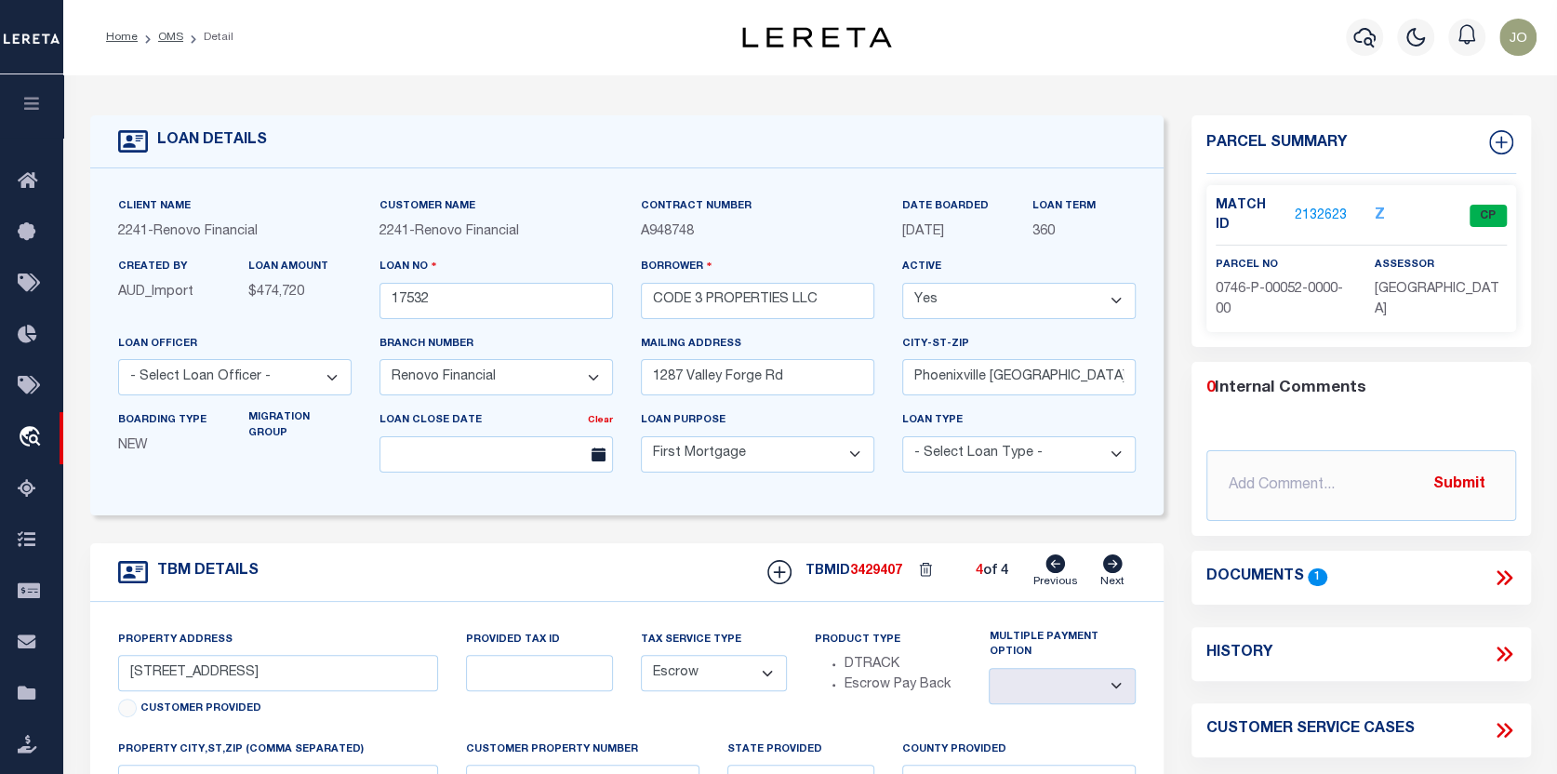
type input "[STREET_ADDRESS]"
select select
type input "[GEOGRAPHIC_DATA]"
type input "a0kUS000007bEHh"
select select
